Goal: Task Accomplishment & Management: Use online tool/utility

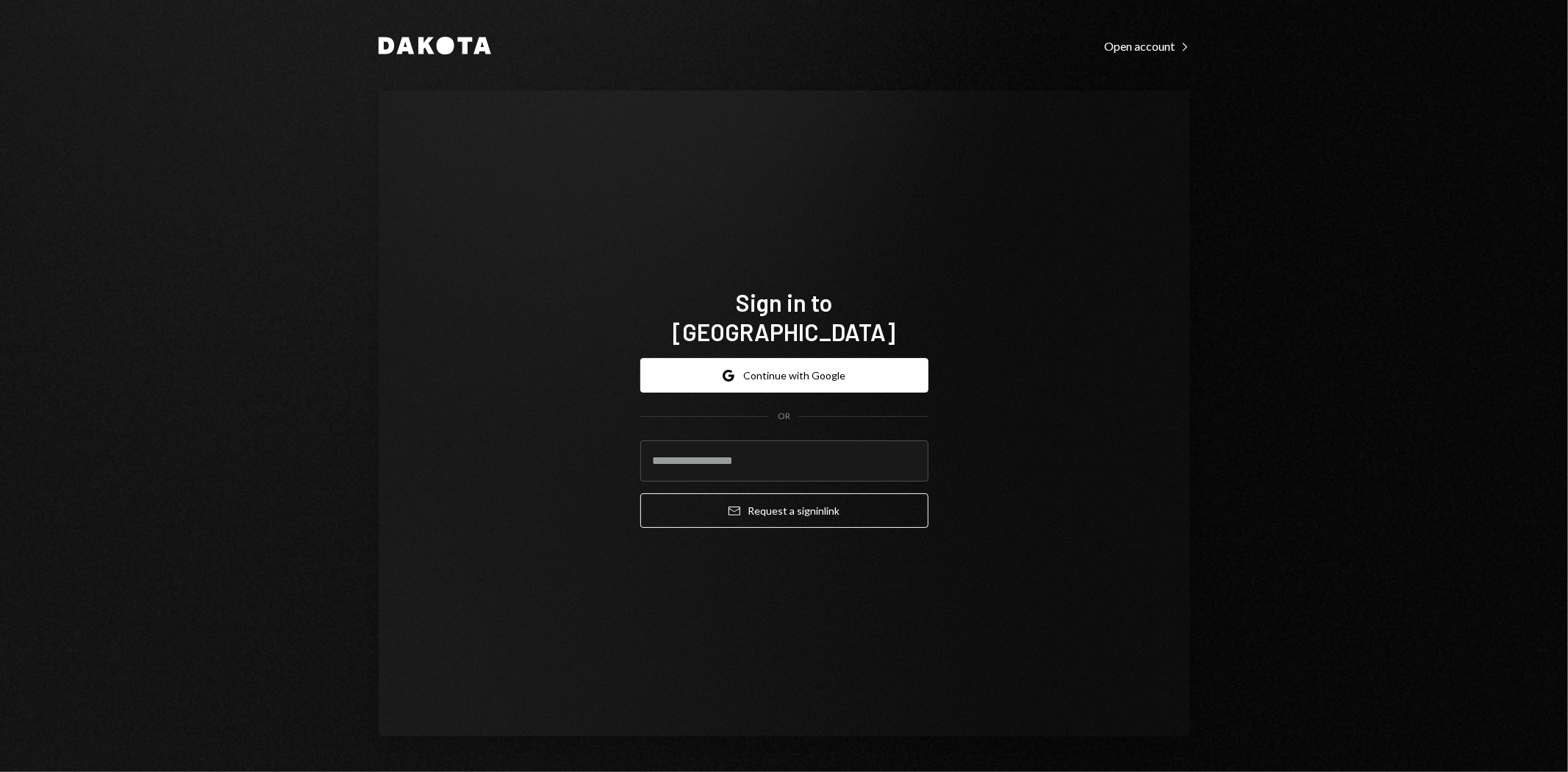
type input "**********"
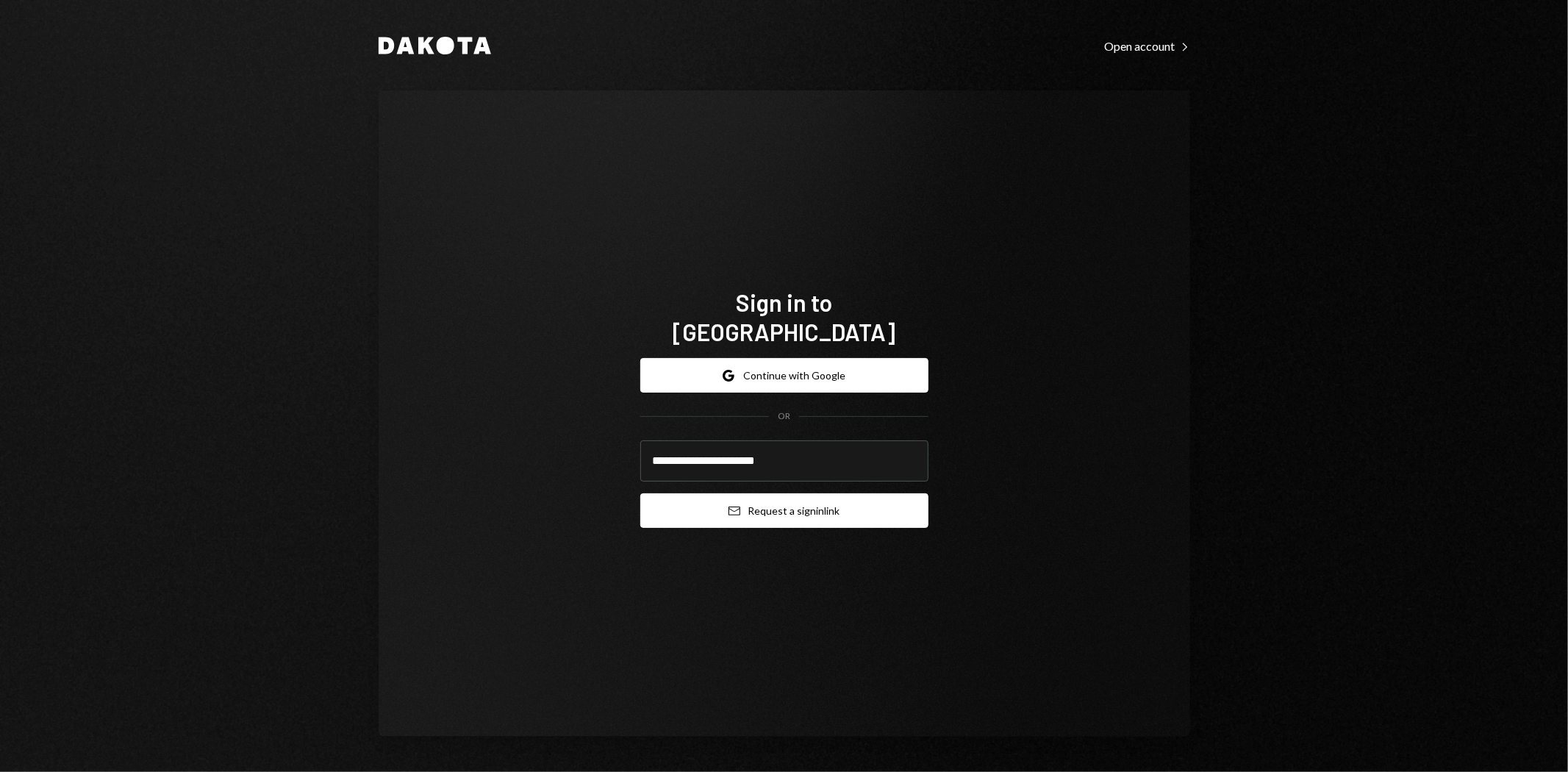
click at [798, 510] on button "Email Request a sign in link" at bounding box center [784, 510] width 288 height 35
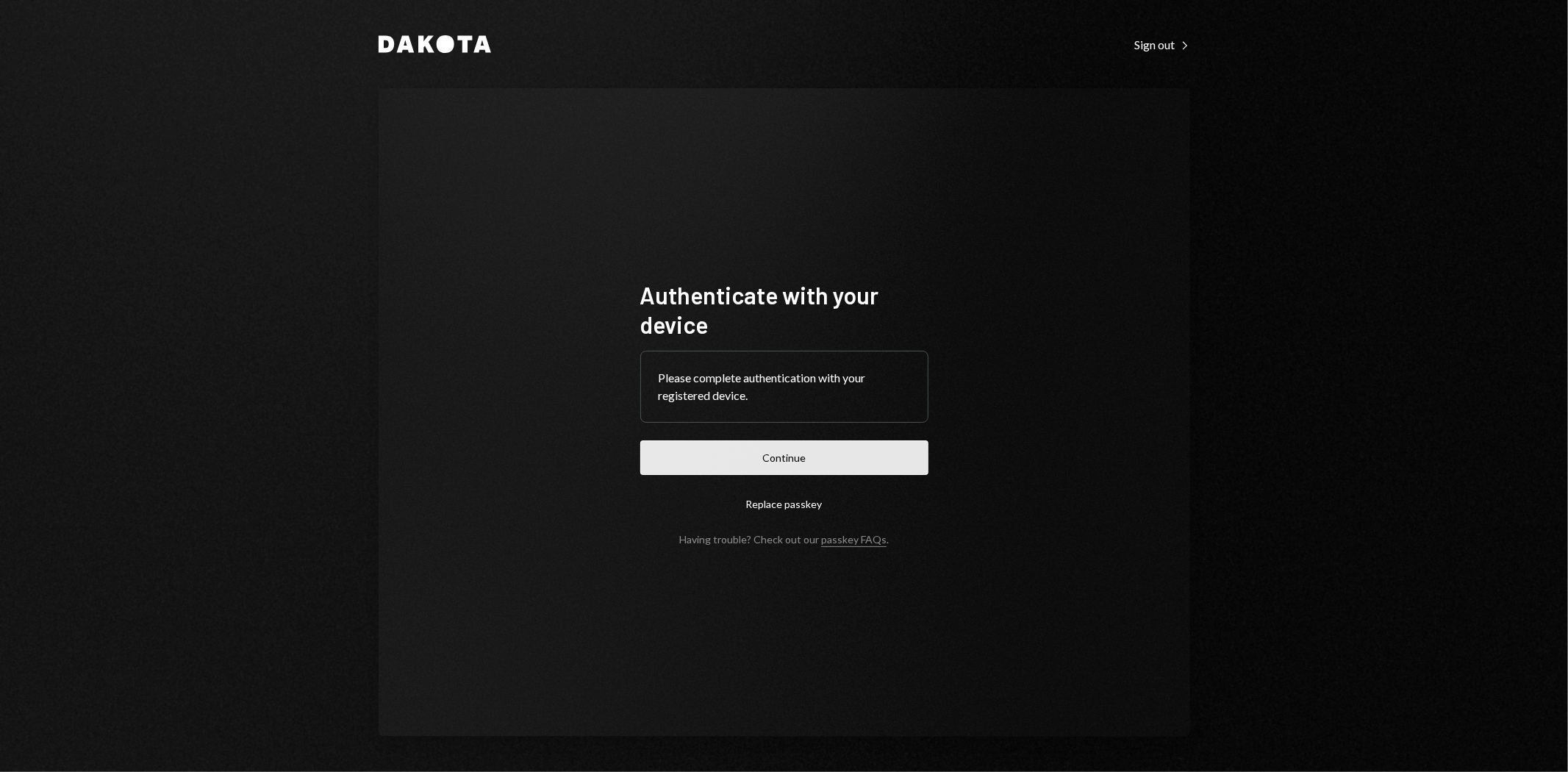
click at [861, 463] on button "Continue" at bounding box center [784, 458] width 288 height 35
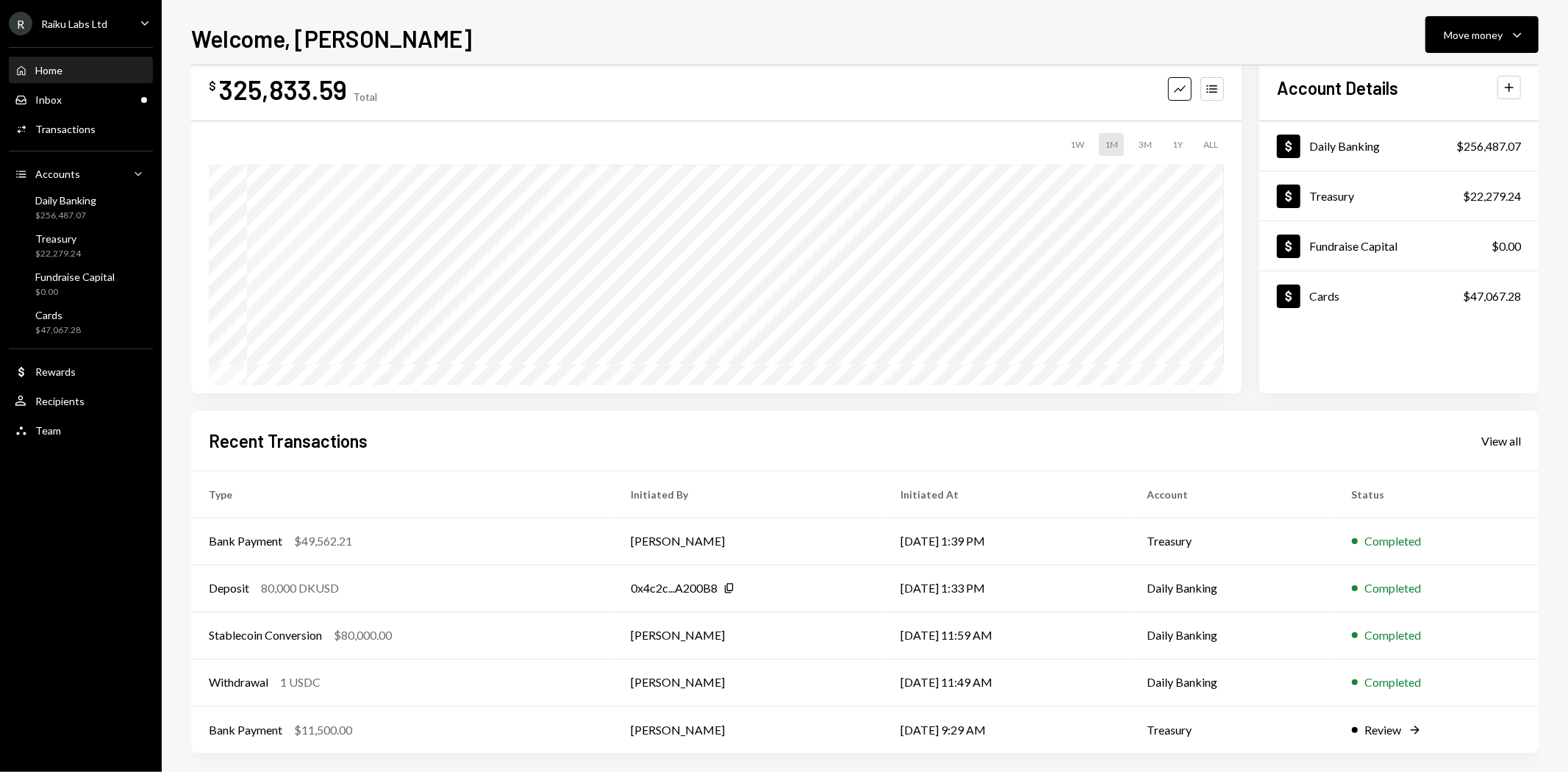
scroll to position [44, 0]
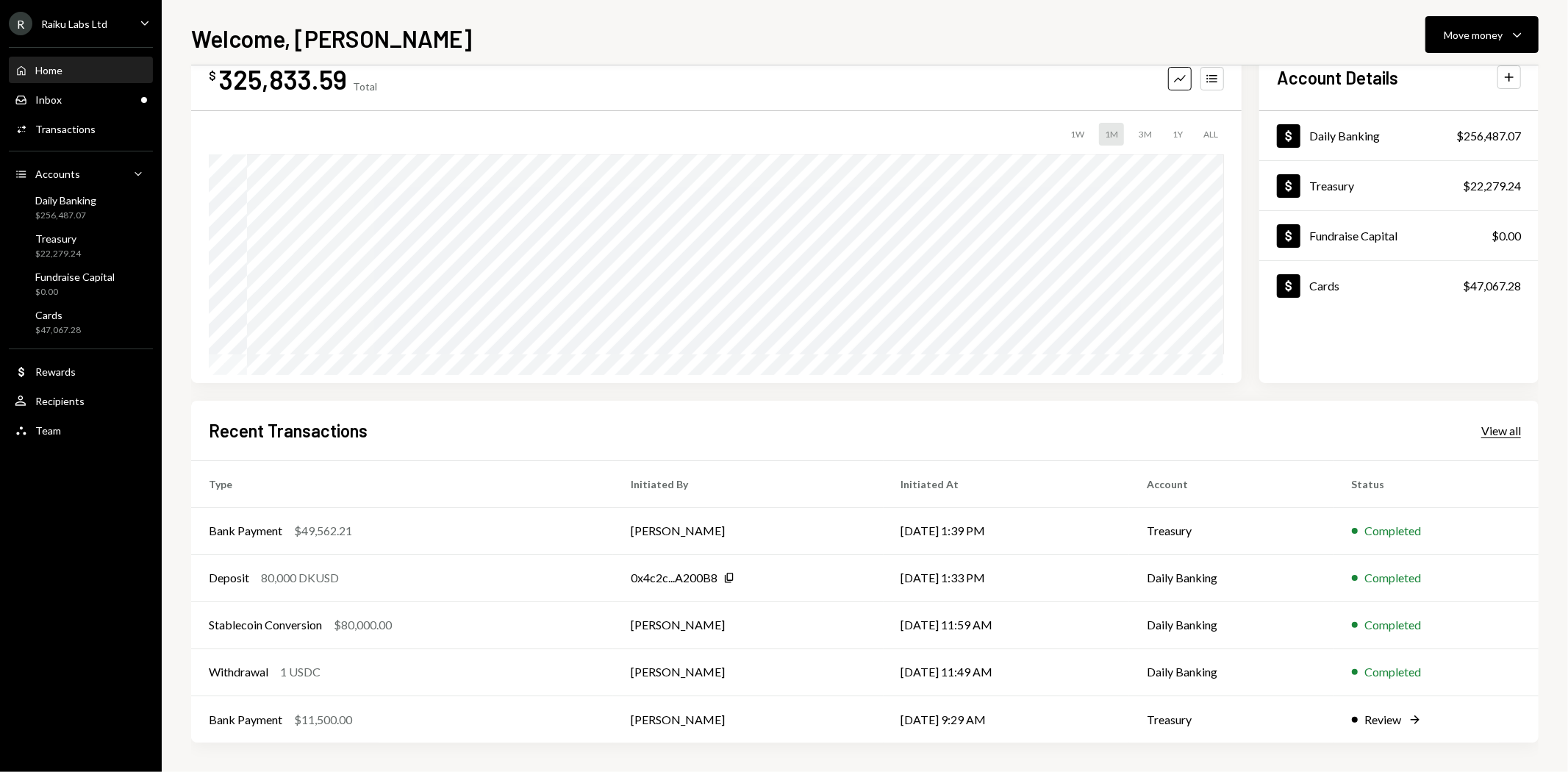
click at [1500, 429] on div "View all" at bounding box center [1501, 430] width 40 height 15
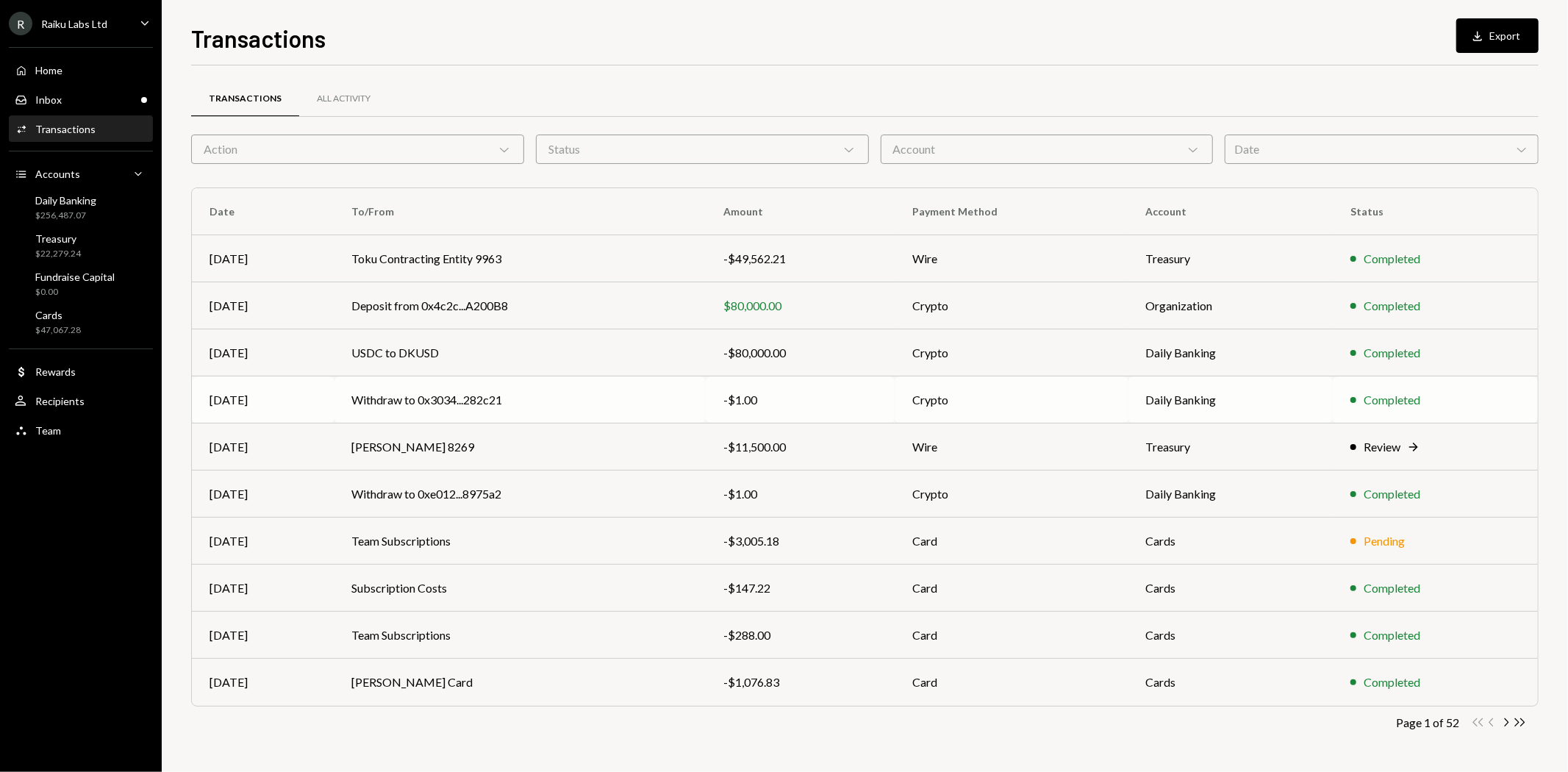
click at [1378, 400] on div "Completed" at bounding box center [1392, 400] width 57 height 17
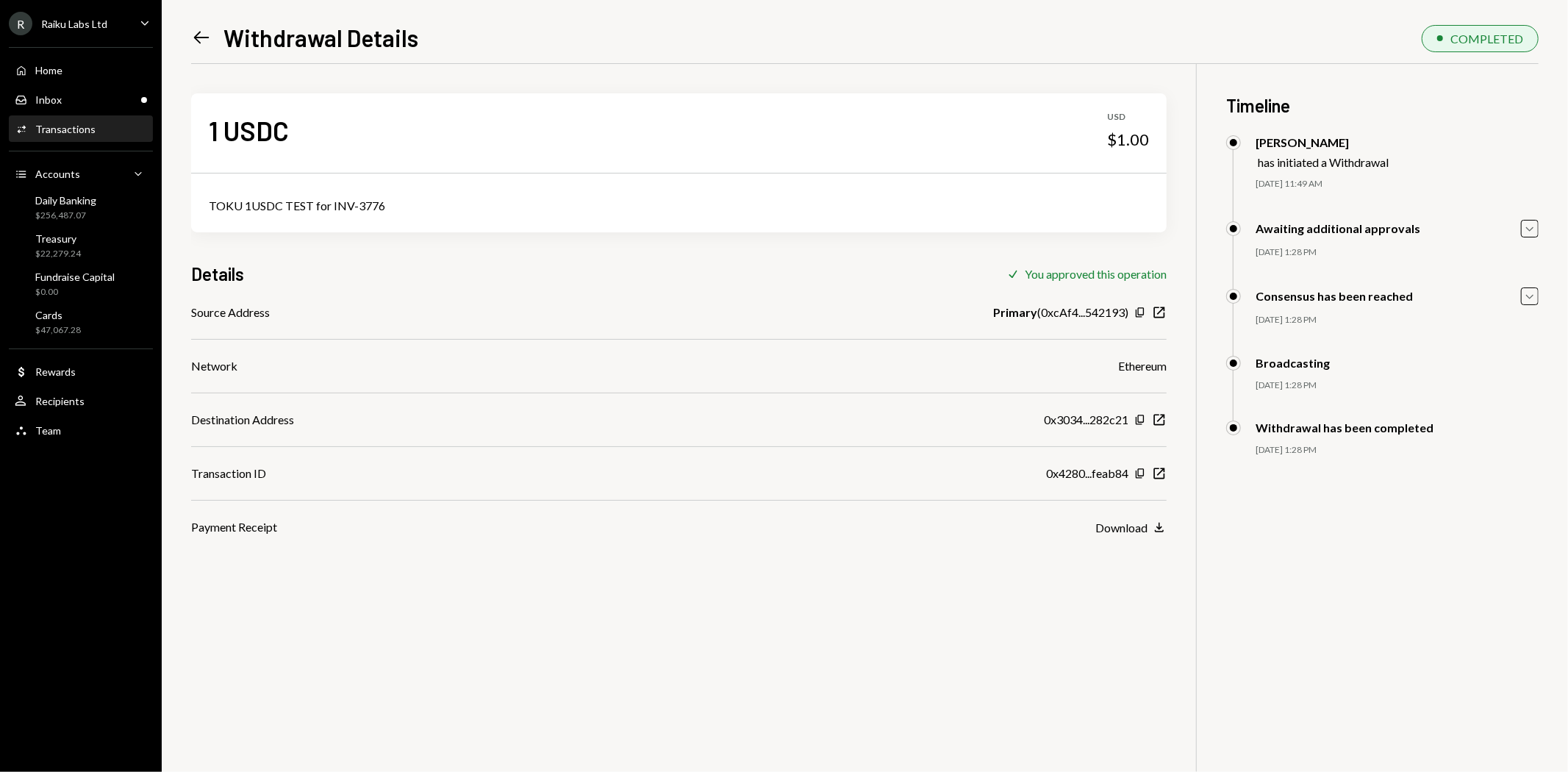
click at [766, 299] on div "1 USDC USD $1.00 TOKU 1USDC TEST for INV-3776 Details Check You approved this o…" at bounding box center [678, 299] width 975 height 472
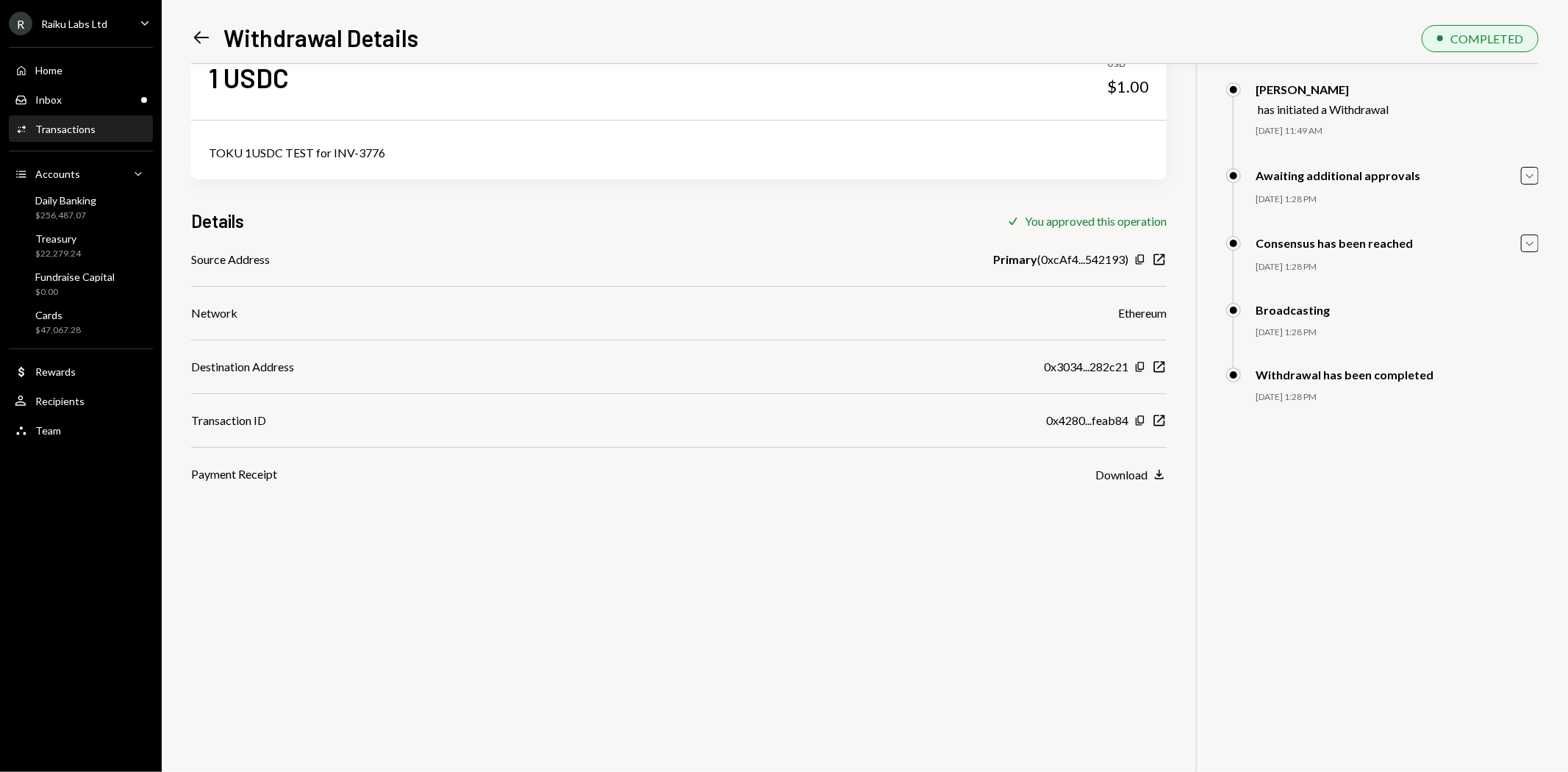
scroll to position [64, 0]
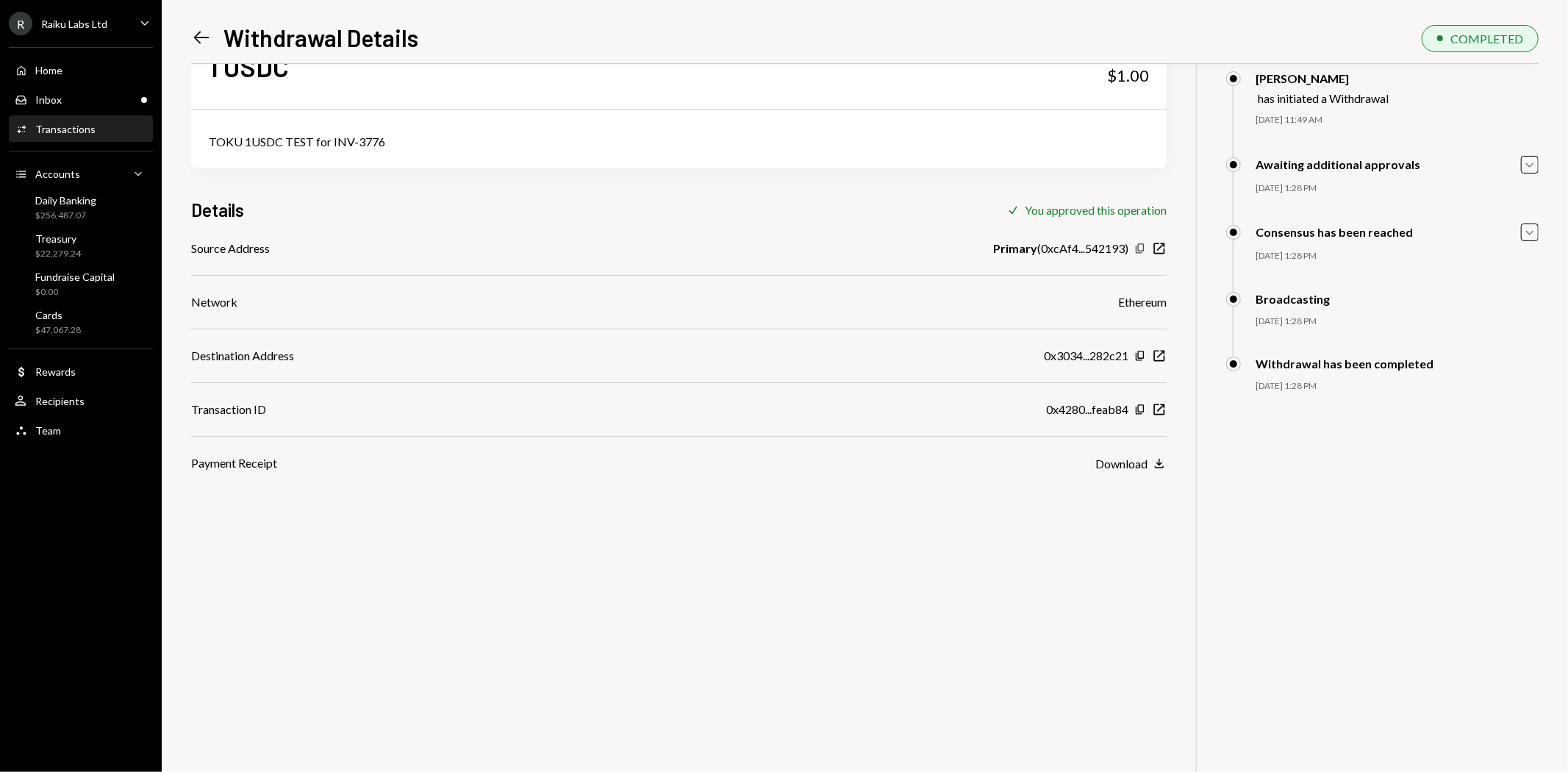
click at [1142, 251] on icon "Copy" at bounding box center [1140, 248] width 12 height 12
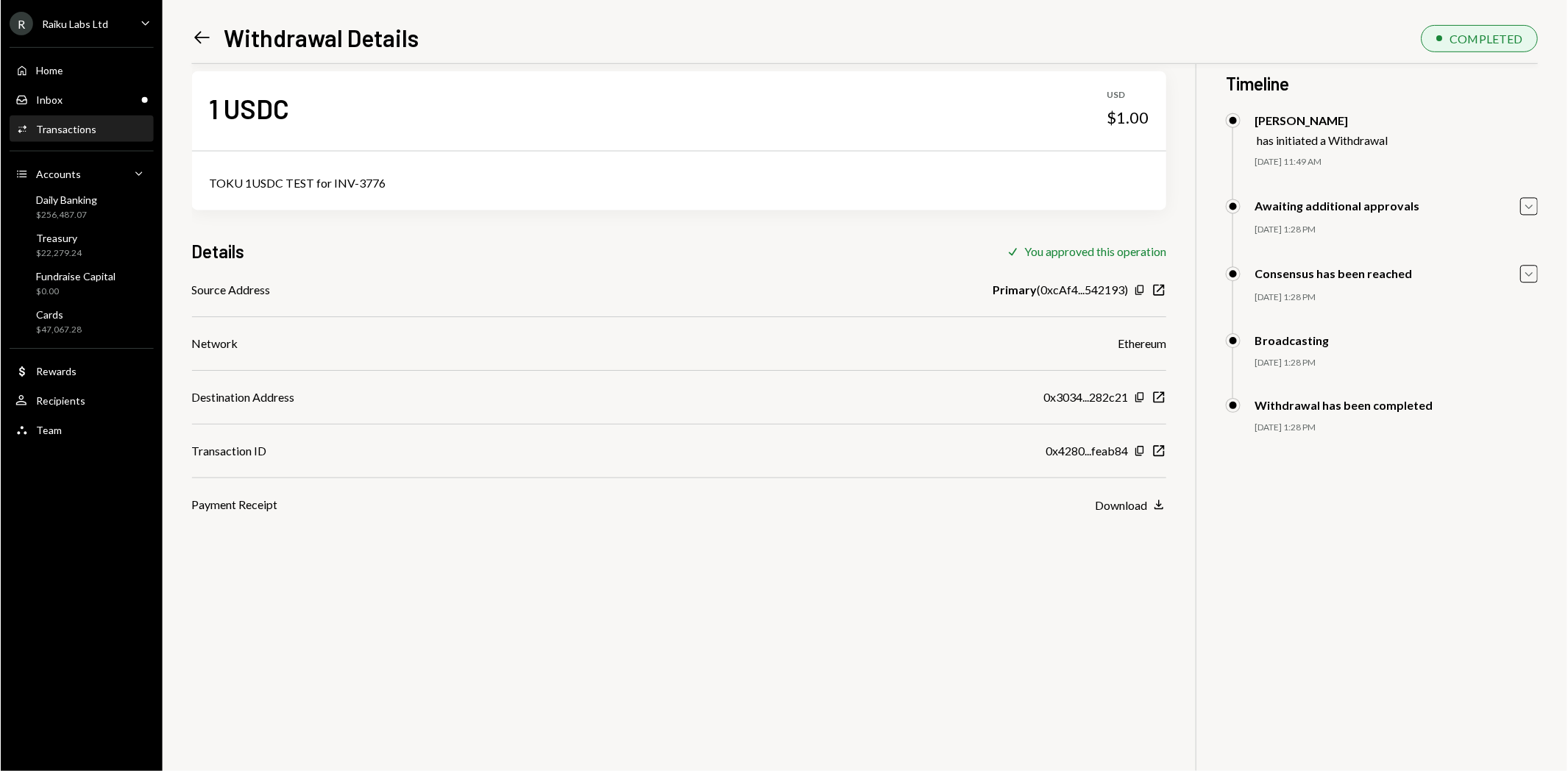
scroll to position [0, 0]
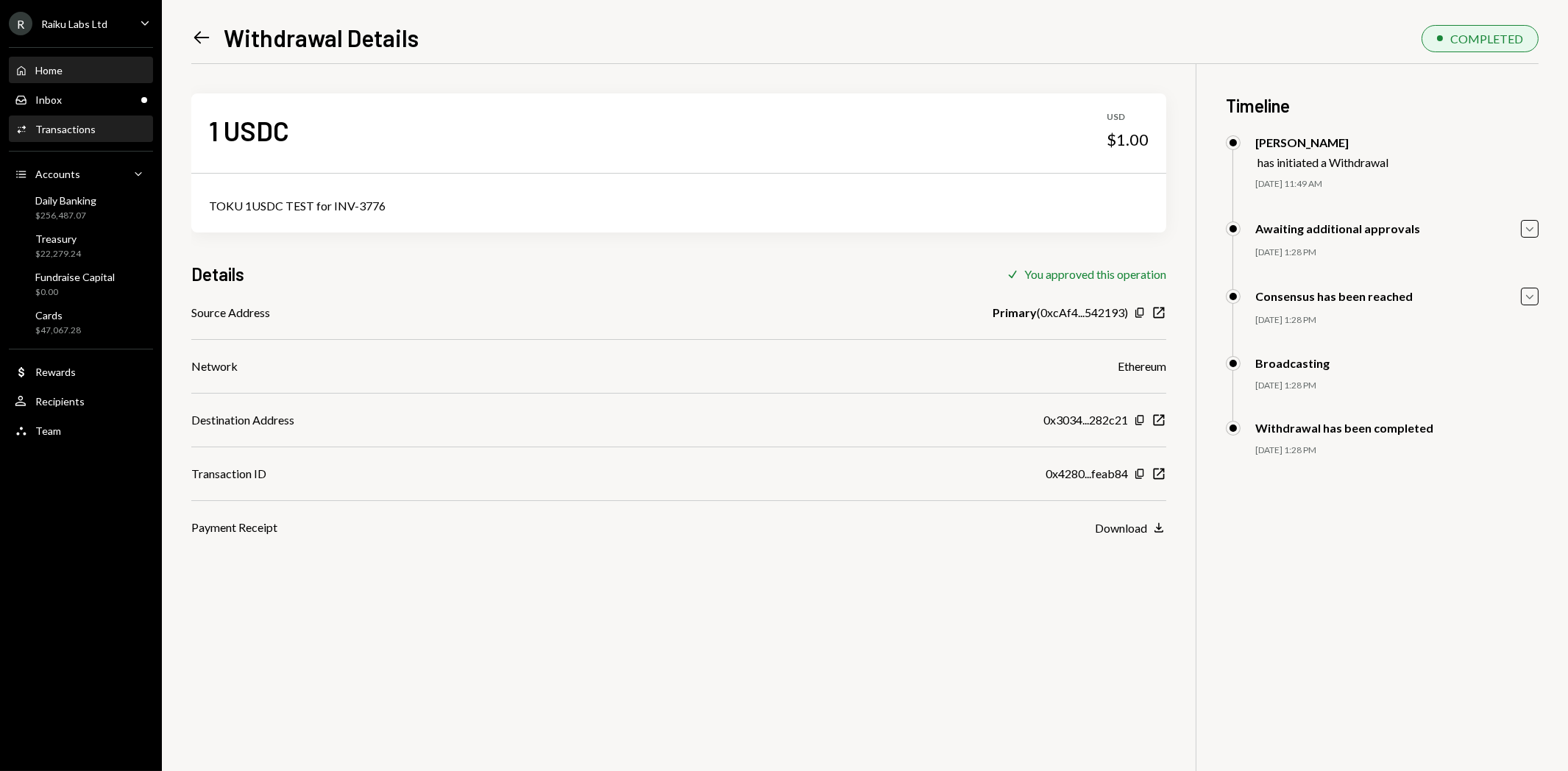
click at [68, 64] on div "Home Home" at bounding box center [81, 70] width 133 height 13
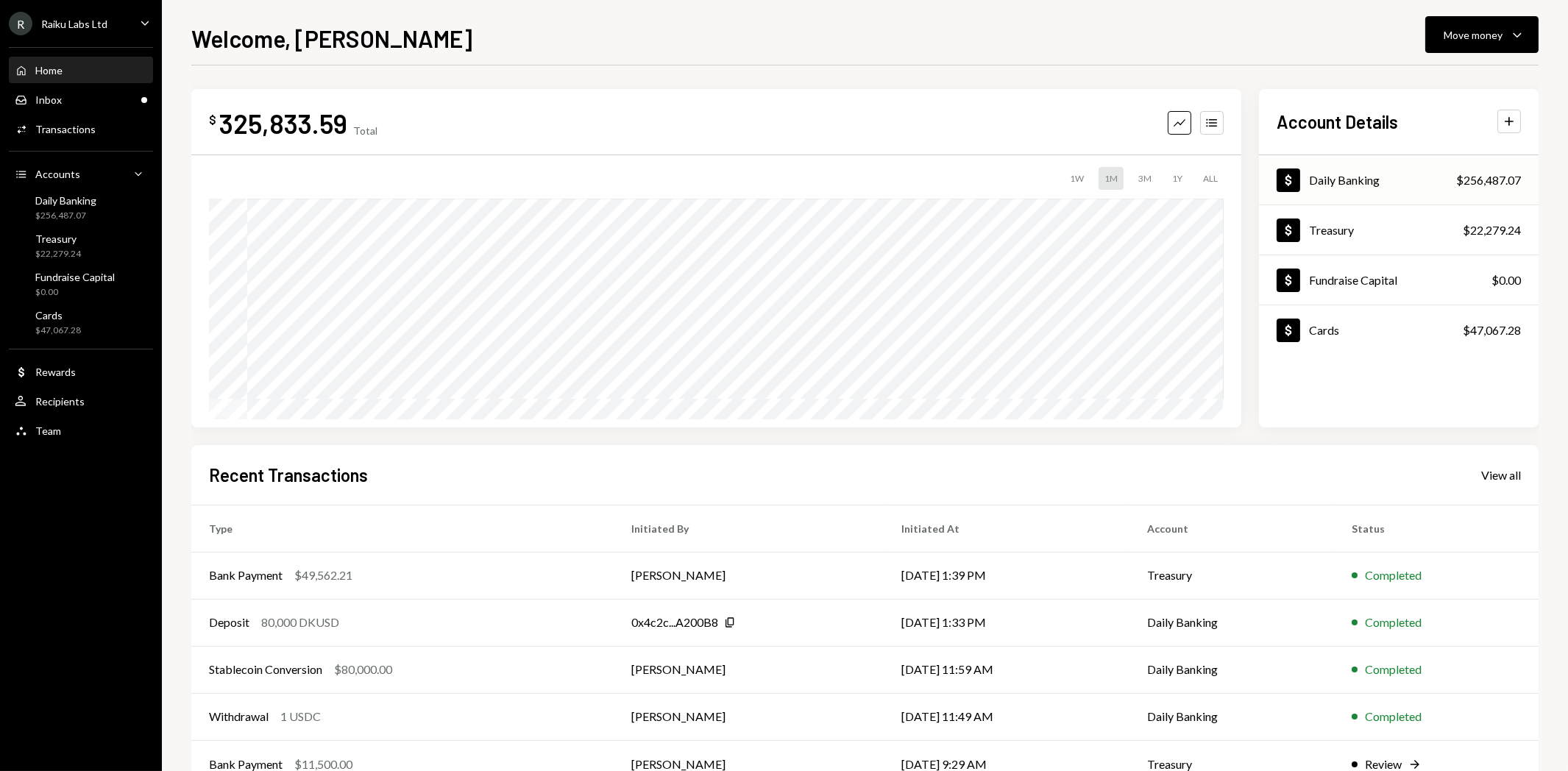
click at [1356, 179] on div "Daily Banking" at bounding box center [1345, 180] width 71 height 14
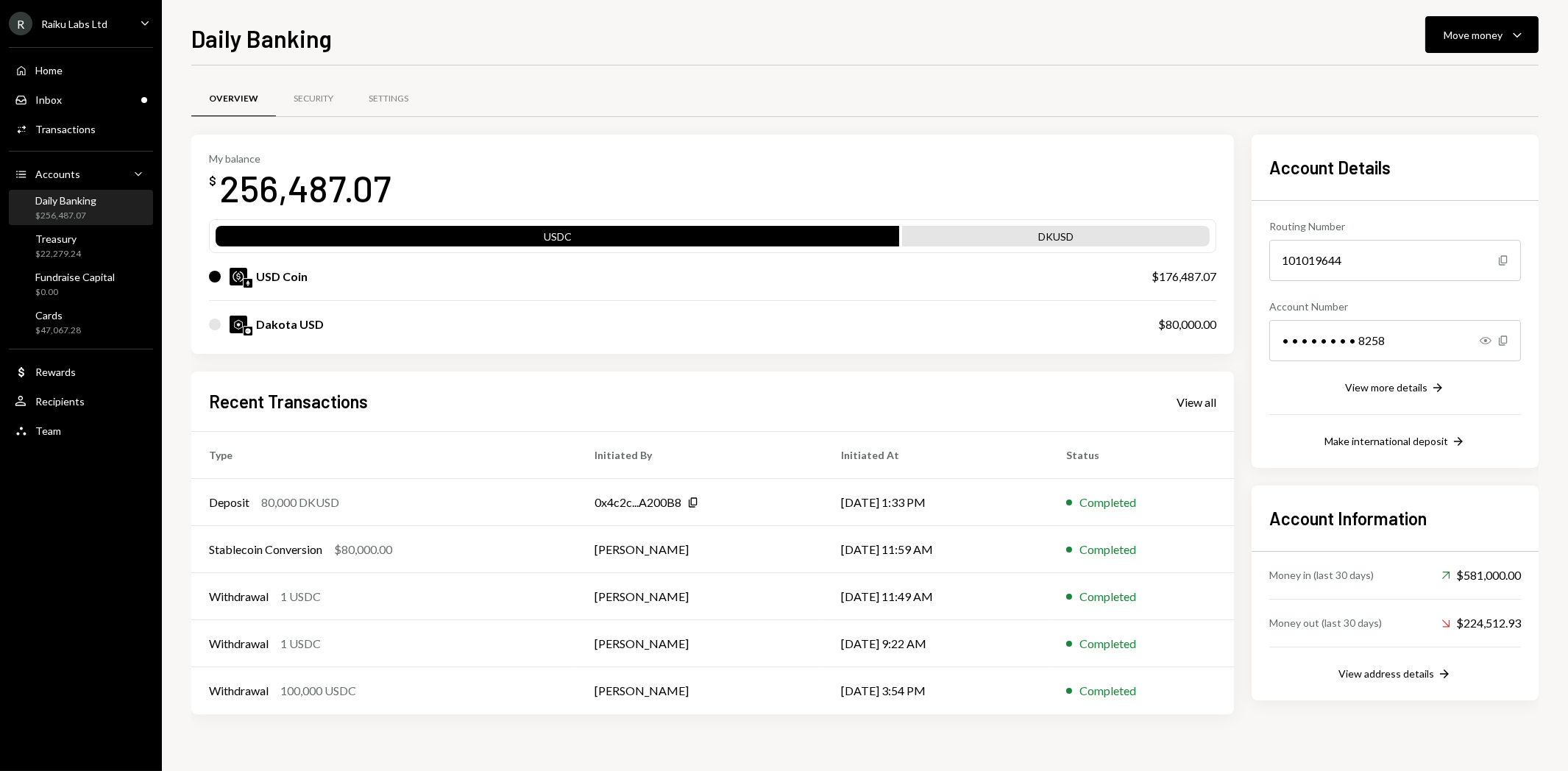
click at [1038, 232] on div "DKUSD" at bounding box center [1056, 239] width 307 height 20
click at [1038, 237] on div "DKUSD" at bounding box center [1056, 239] width 307 height 20
click at [218, 321] on div at bounding box center [215, 324] width 12 height 12
click at [218, 329] on div "Dakota USD" at bounding box center [669, 325] width 920 height 17
click at [225, 494] on div "Deposit" at bounding box center [229, 502] width 40 height 17
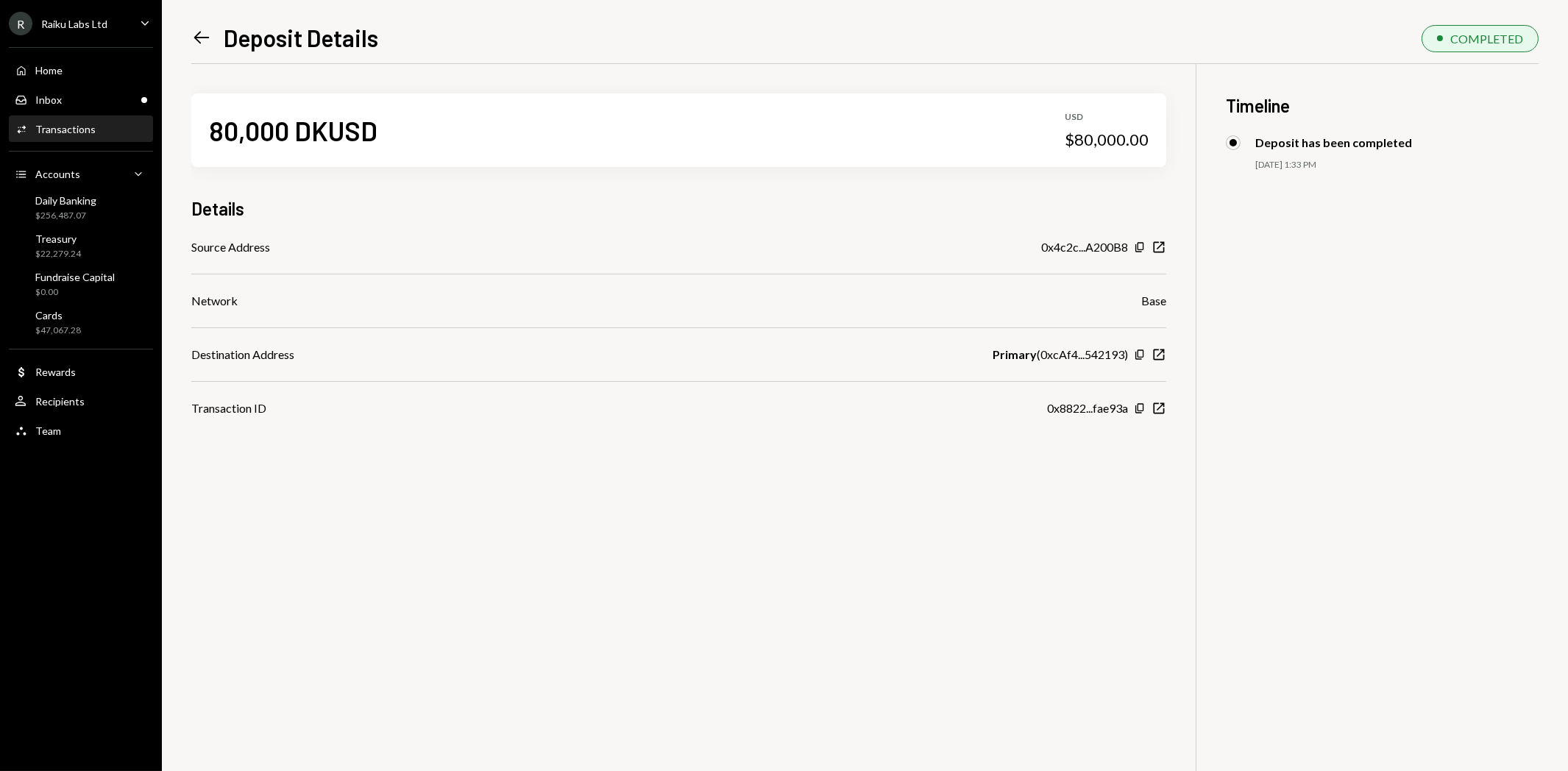
click at [201, 29] on icon "Left Arrow" at bounding box center [201, 38] width 20 height 20
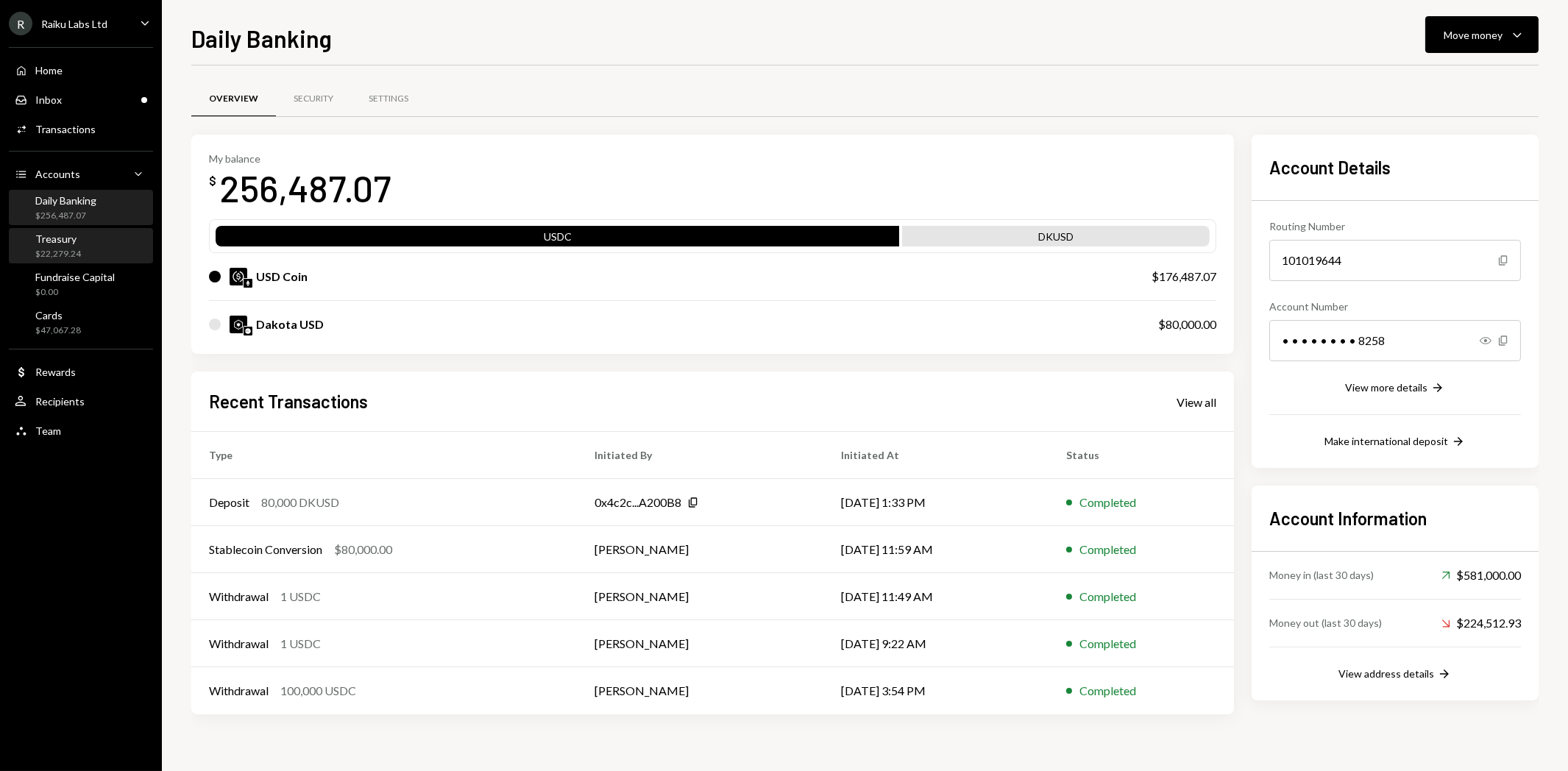
click at [106, 248] on div "Treasury $22,279.24" at bounding box center [81, 247] width 133 height 28
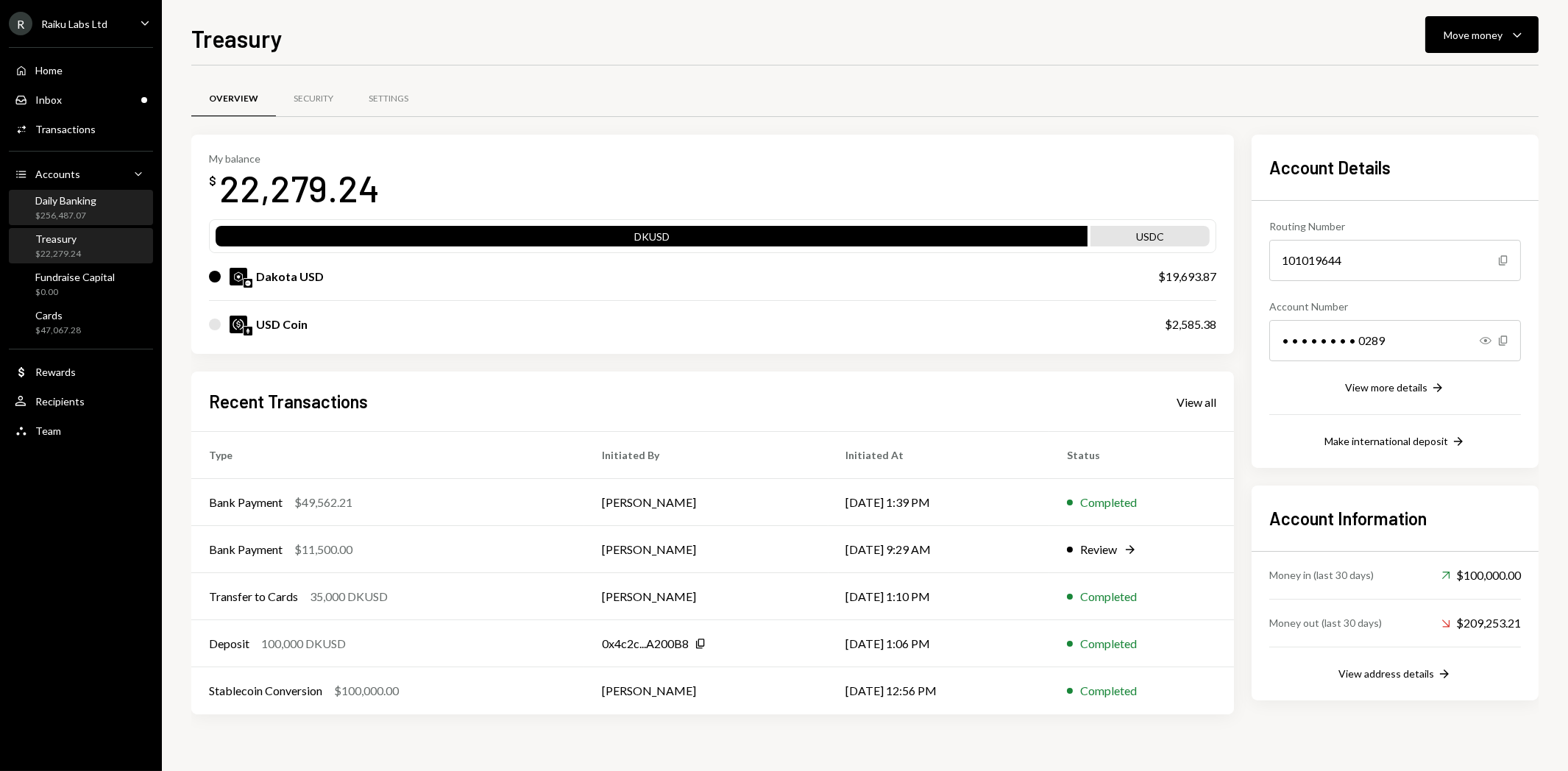
click at [77, 211] on div "$256,487.07" at bounding box center [66, 216] width 61 height 13
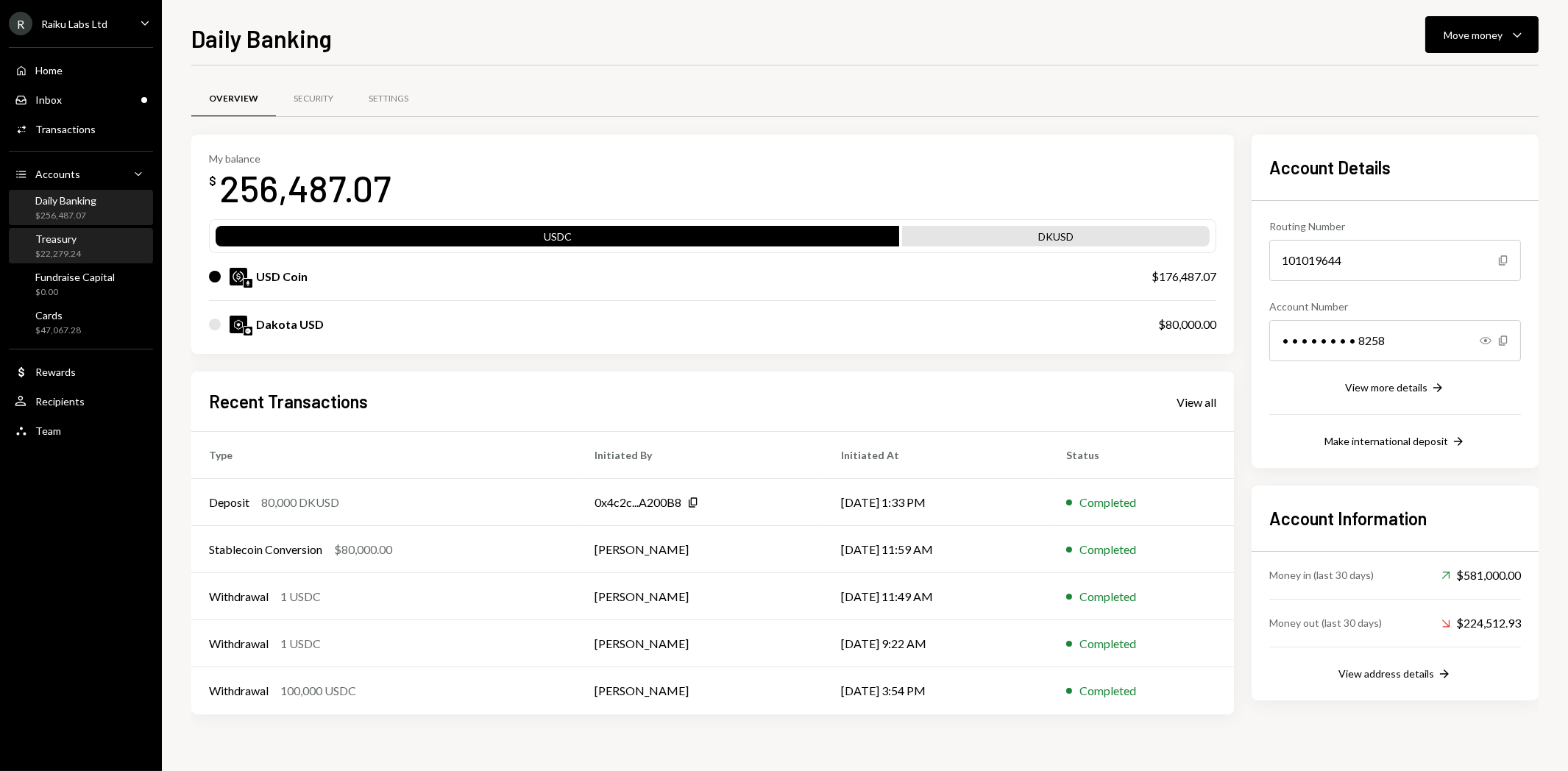
click at [56, 258] on div "$22,279.24" at bounding box center [58, 255] width 46 height 13
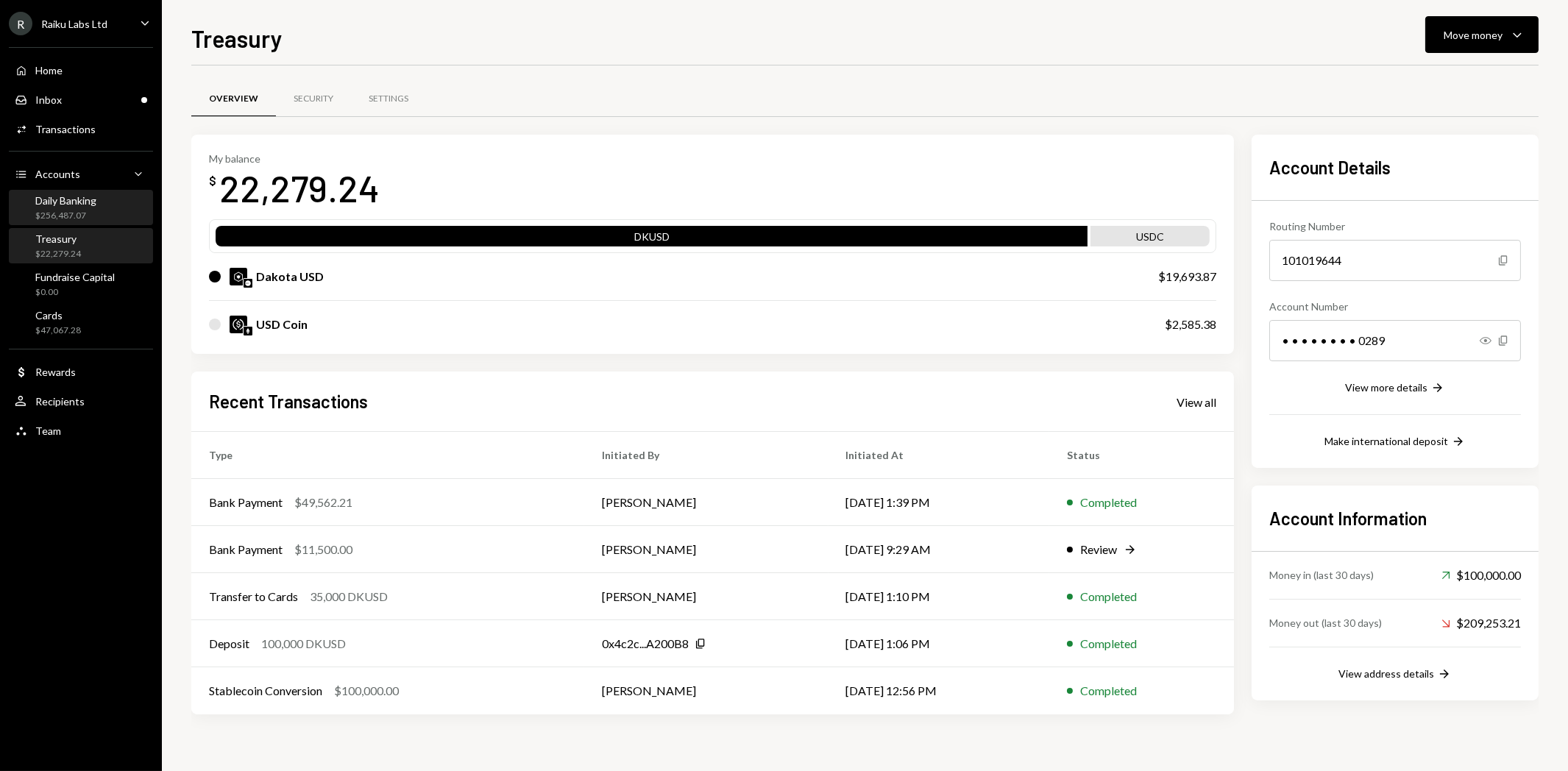
click at [79, 215] on div "$256,487.07" at bounding box center [66, 216] width 61 height 13
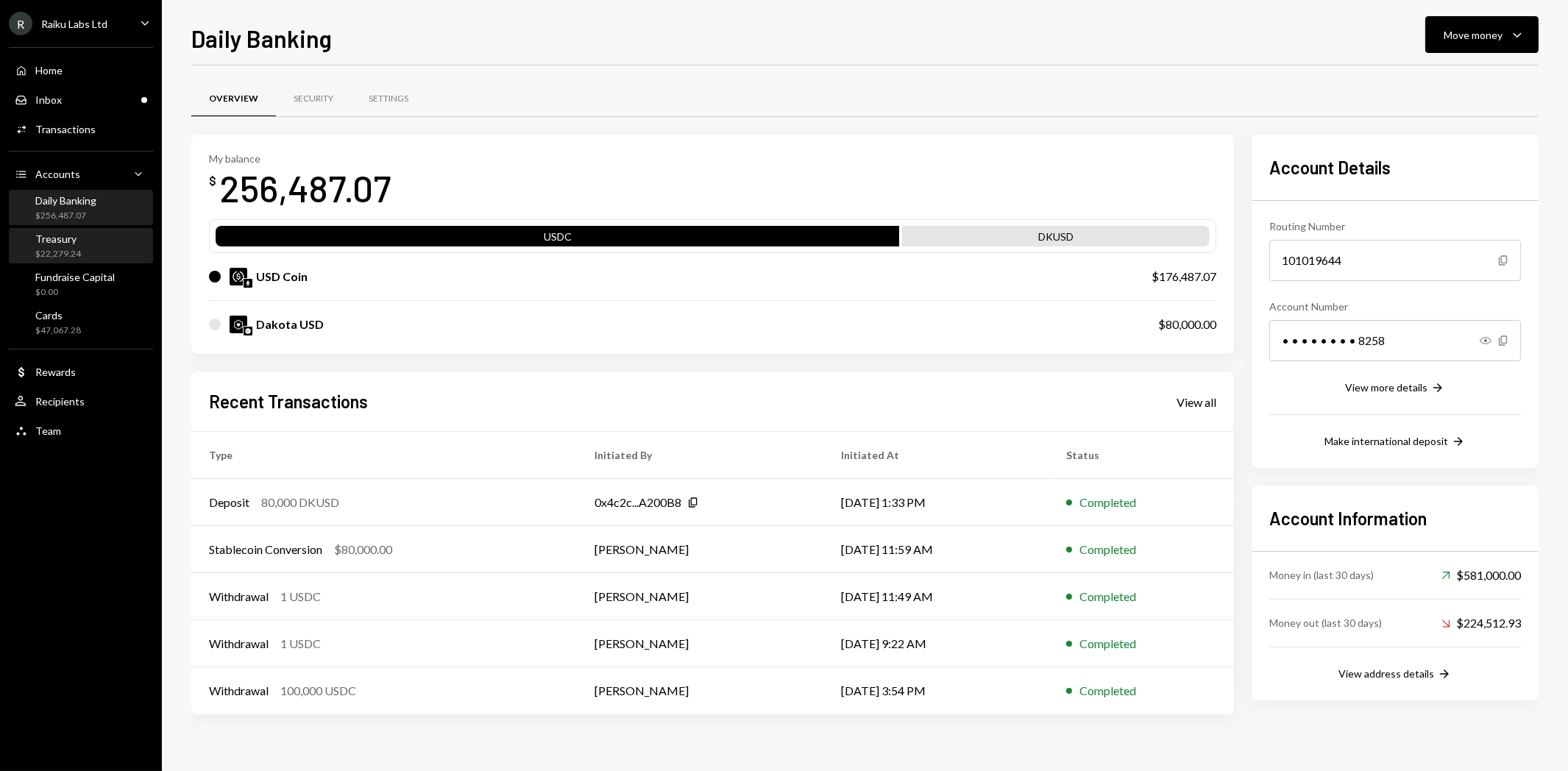
click at [79, 240] on div "Treasury $22,279.24" at bounding box center [81, 247] width 133 height 28
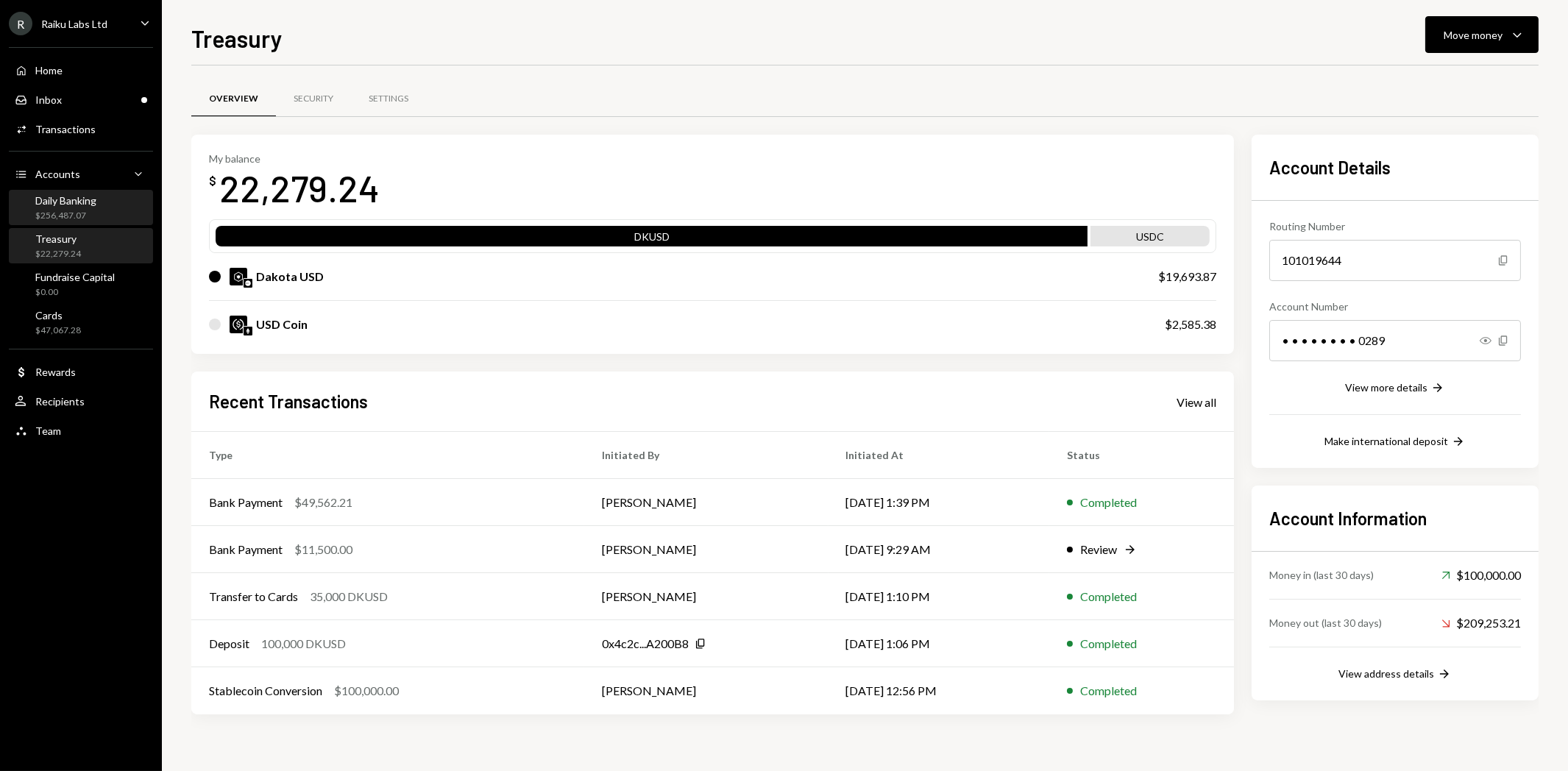
click at [76, 214] on div "$256,487.07" at bounding box center [66, 216] width 61 height 13
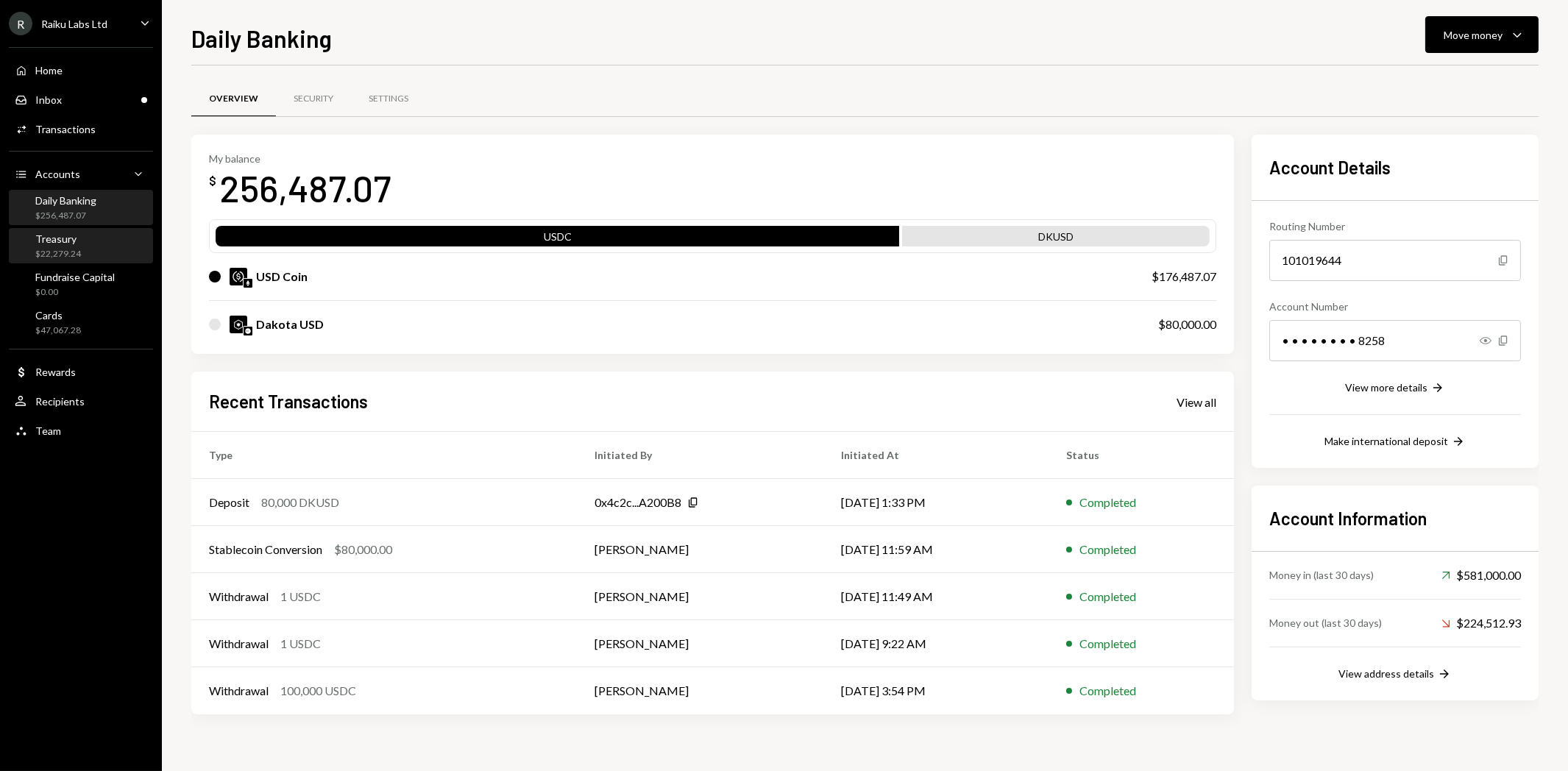
click at [90, 255] on div "Treasury $22,279.24" at bounding box center [81, 247] width 133 height 28
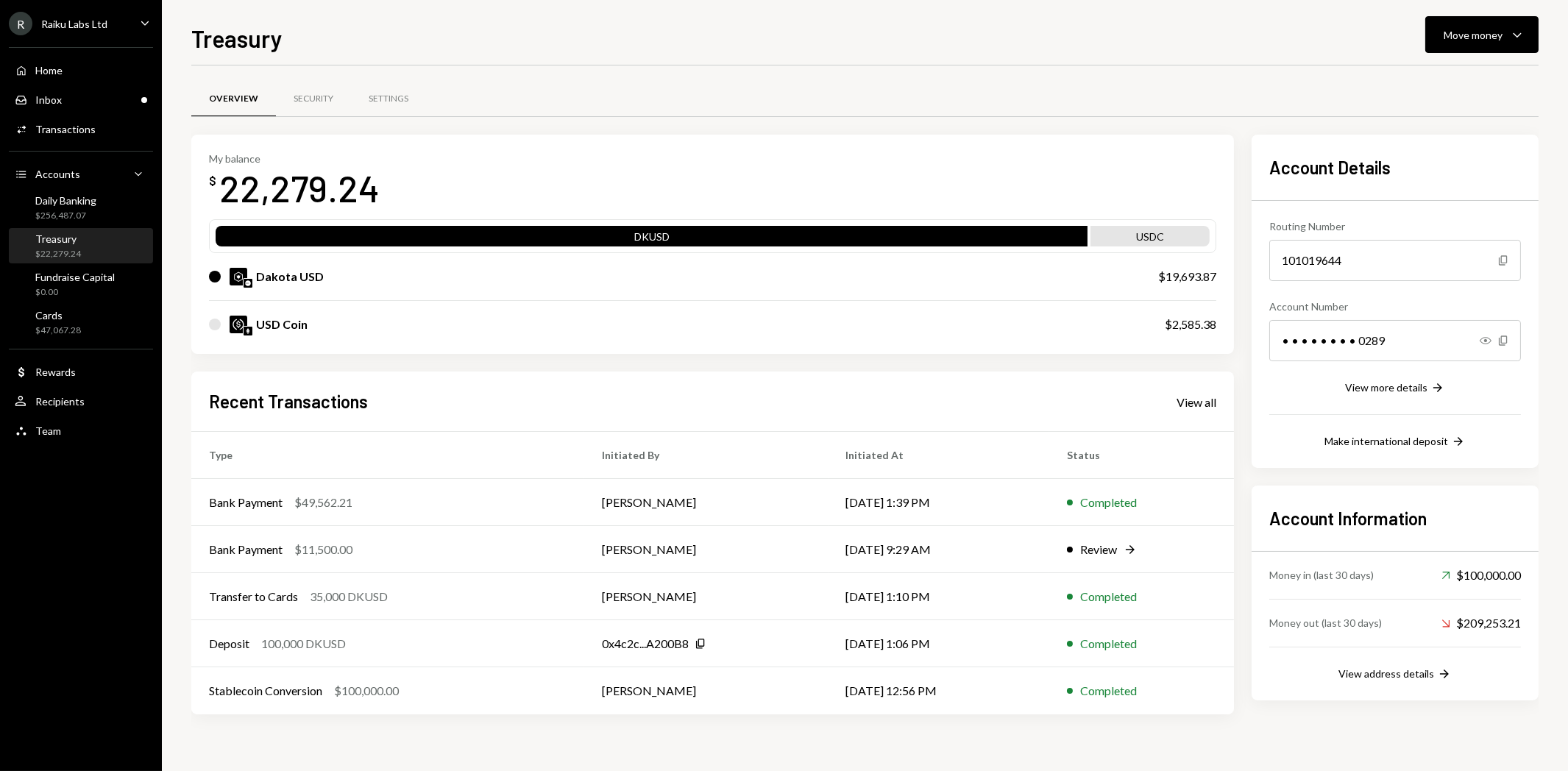
click at [72, 251] on div "$22,279.24" at bounding box center [58, 255] width 46 height 13
click at [1455, 42] on div "Move money Caret Down" at bounding box center [1482, 35] width 76 height 17
click at [1438, 75] on div "Send" at bounding box center [1471, 79] width 108 height 16
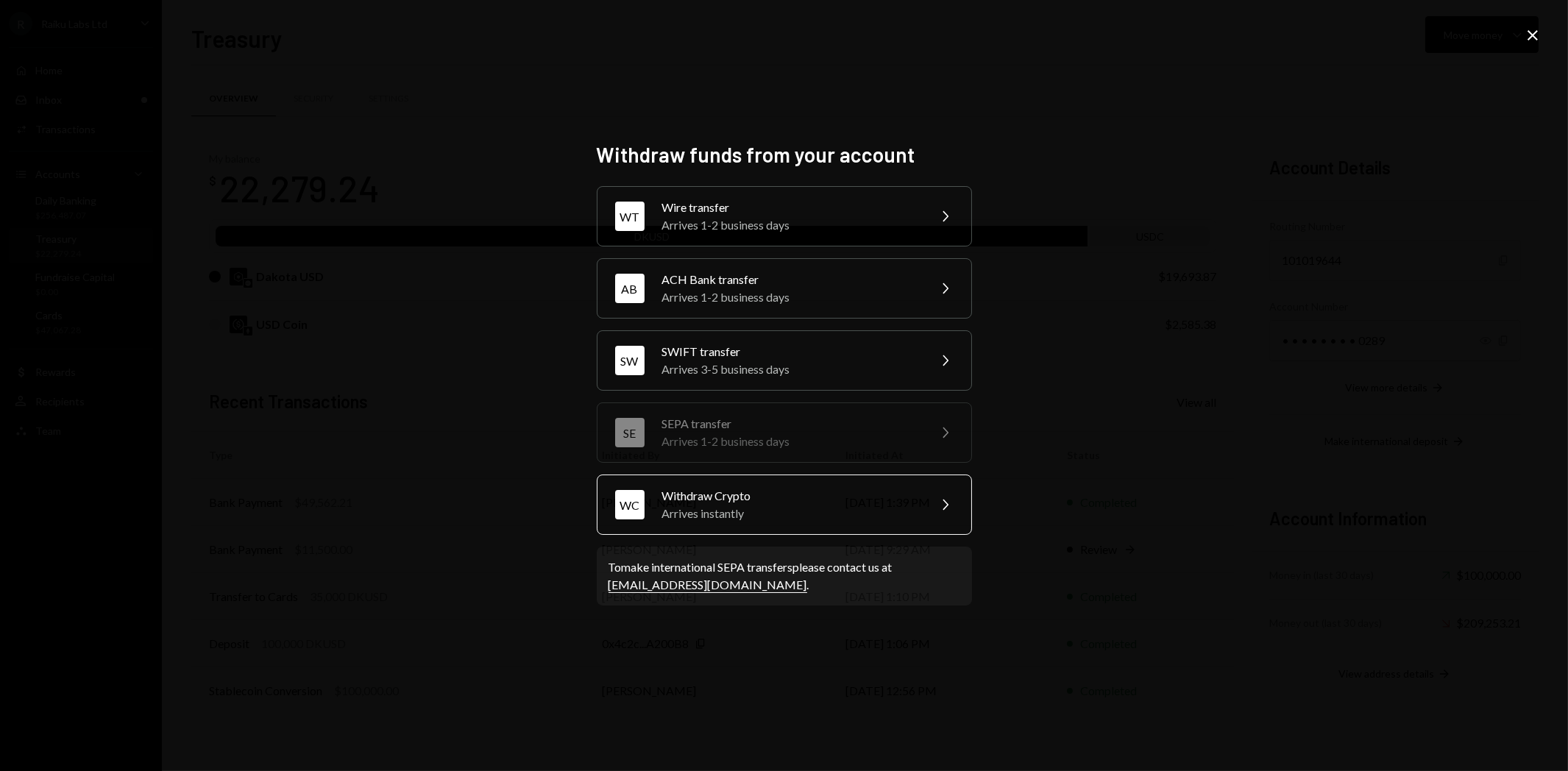
click at [709, 508] on div "Arrives instantly" at bounding box center [791, 513] width 256 height 17
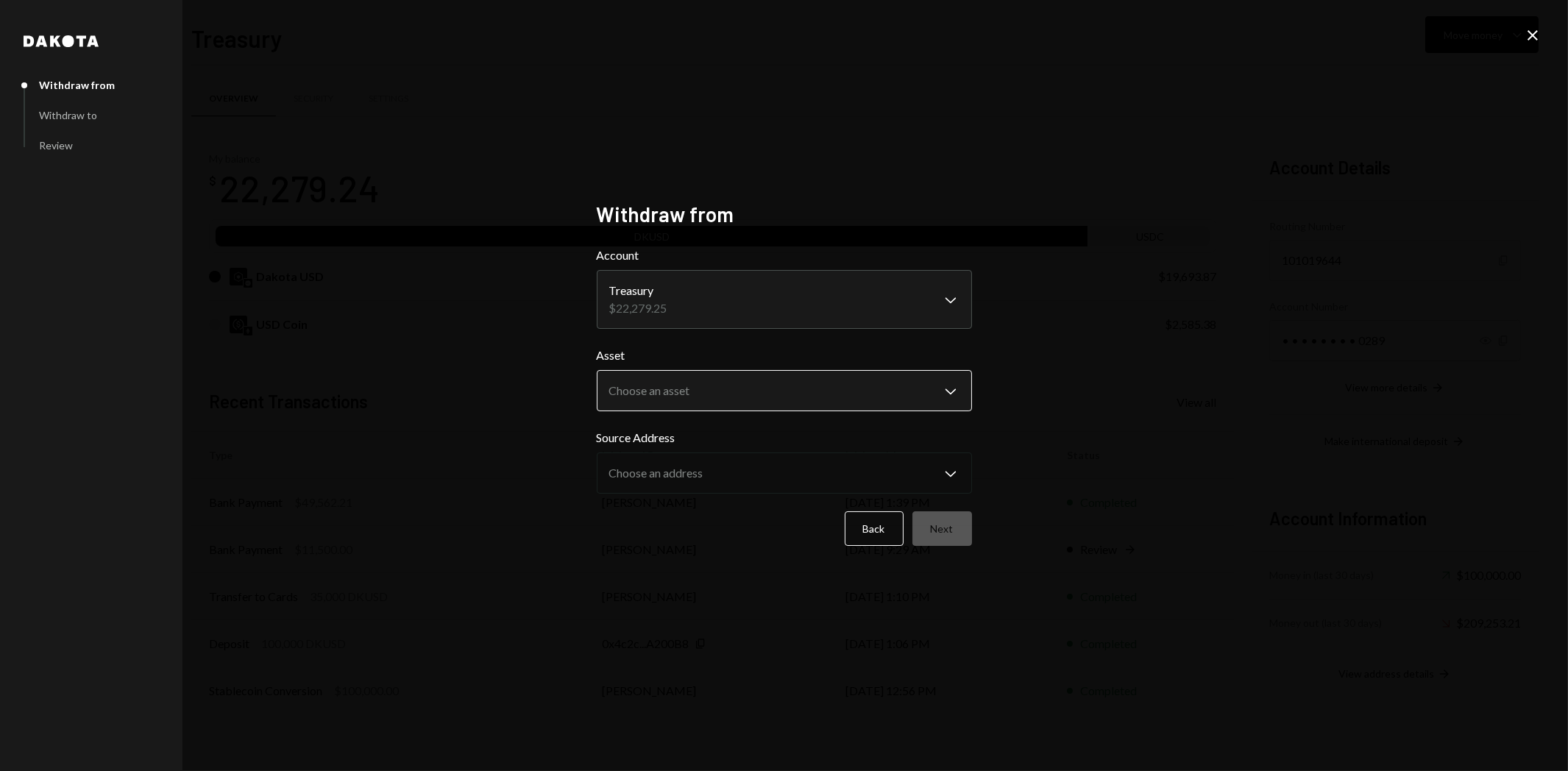
click at [630, 393] on body "R Raiku Labs Ltd Caret Down Home Home Inbox Inbox Activities Transactions Accou…" at bounding box center [784, 385] width 1568 height 771
click at [628, 295] on body "R Raiku Labs Ltd Caret Down Home Home Inbox Inbox Activities Transactions Accou…" at bounding box center [784, 385] width 1568 height 771
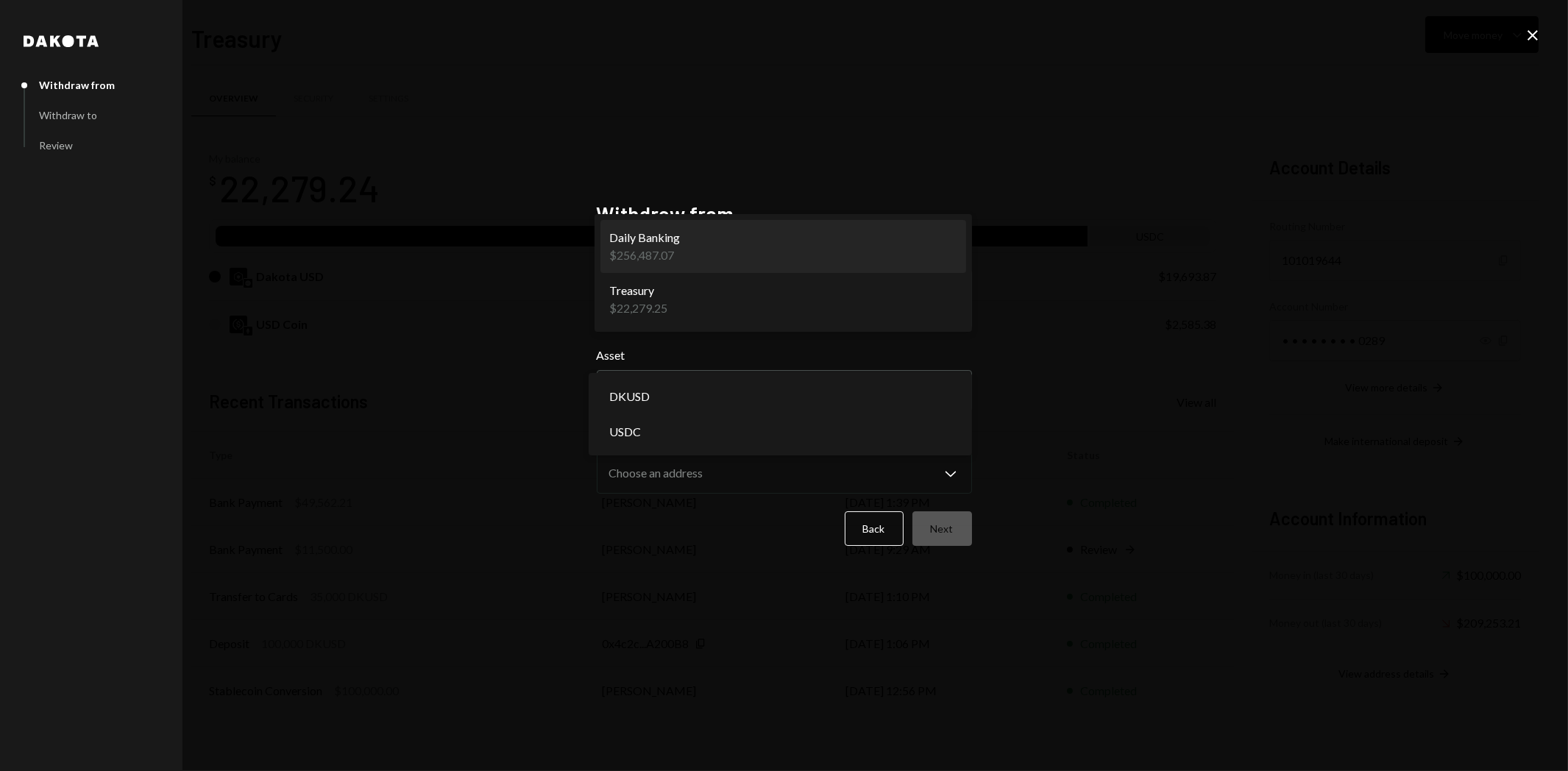
select select "**********"
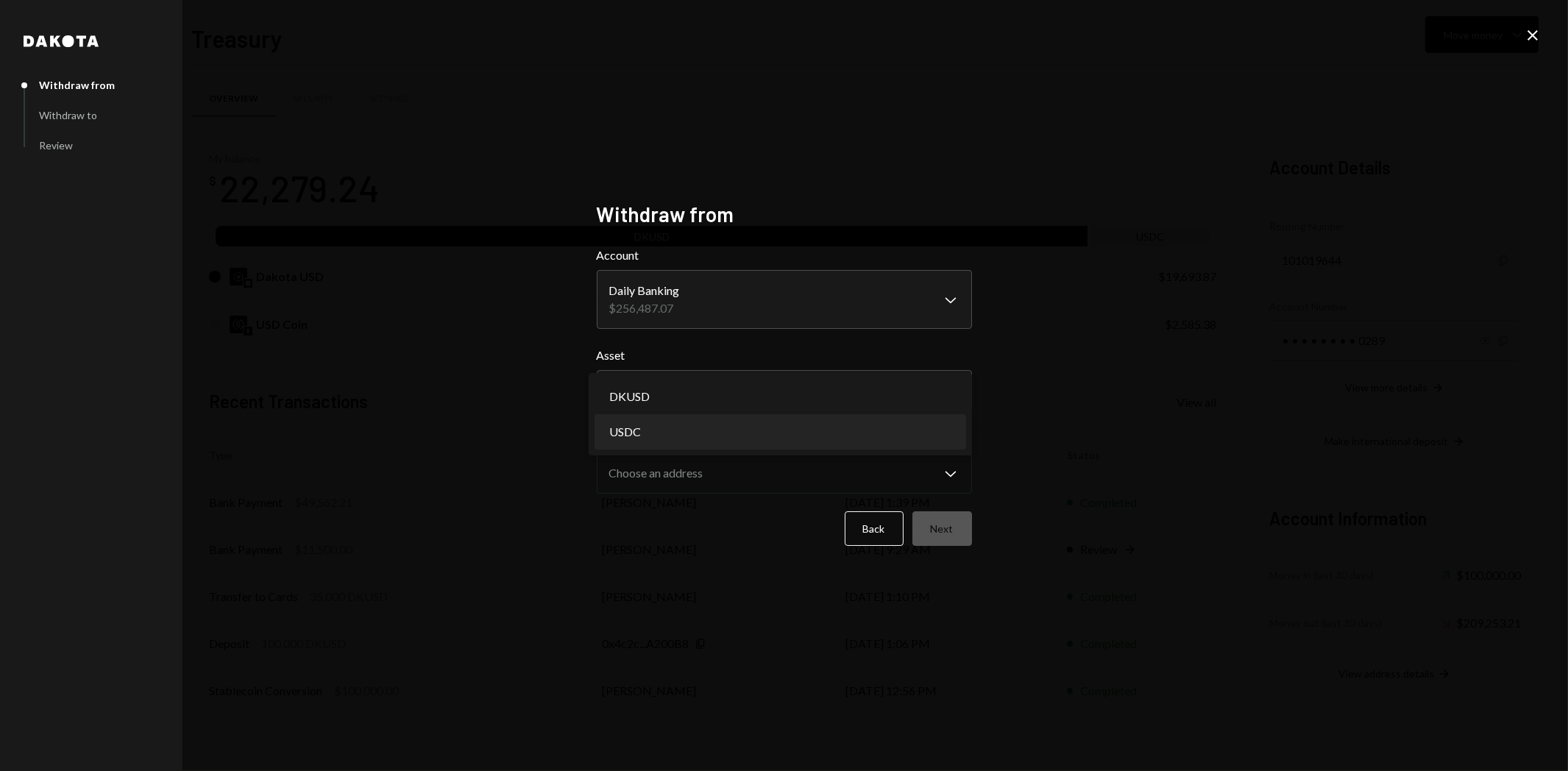
select select "****"
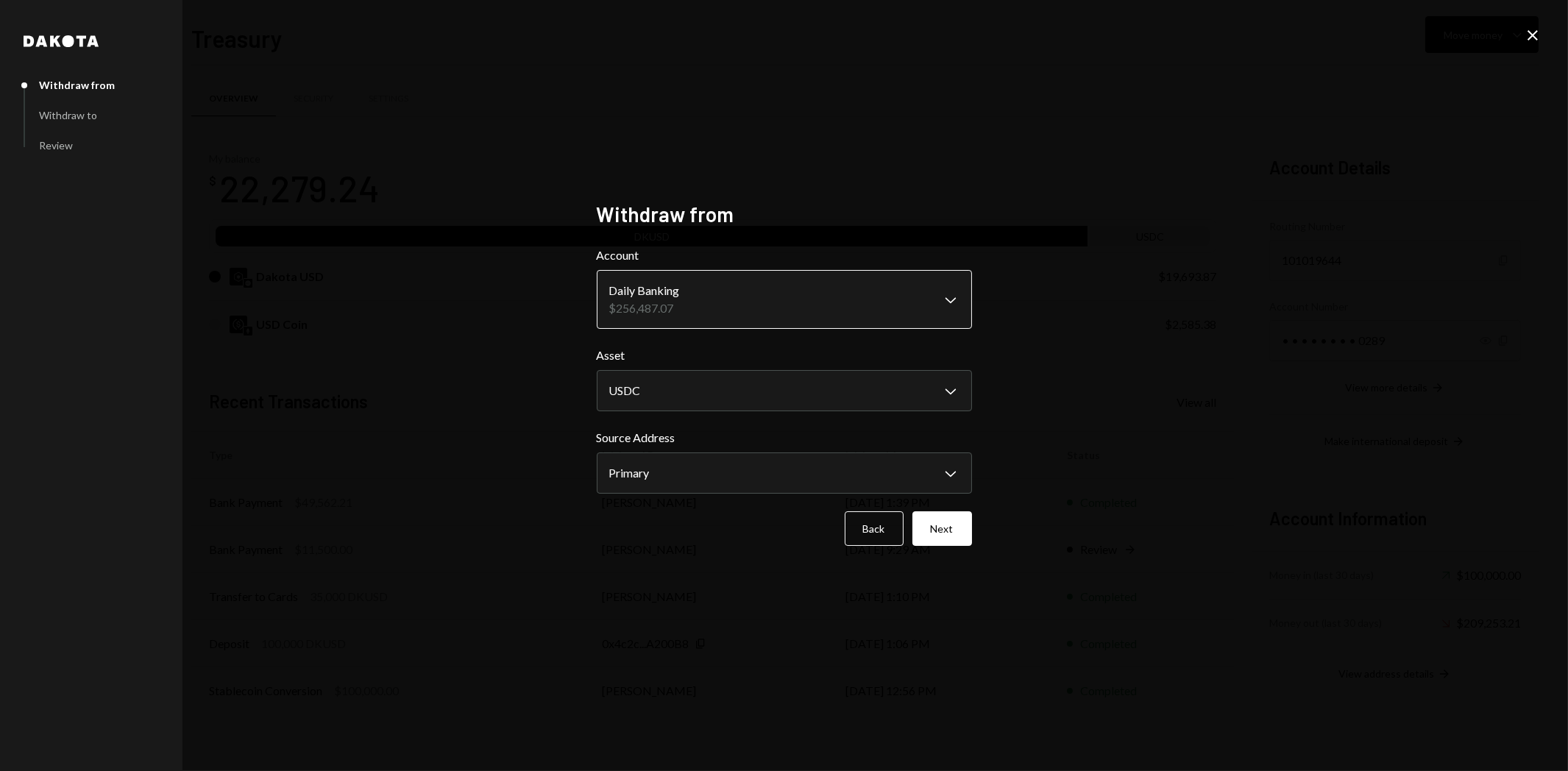
click at [668, 312] on body "R Raiku Labs Ltd Caret Down Home Home Inbox Inbox Activities Transactions Accou…" at bounding box center [784, 385] width 1568 height 771
select select "**********"
click at [943, 532] on button "Next" at bounding box center [942, 529] width 60 height 35
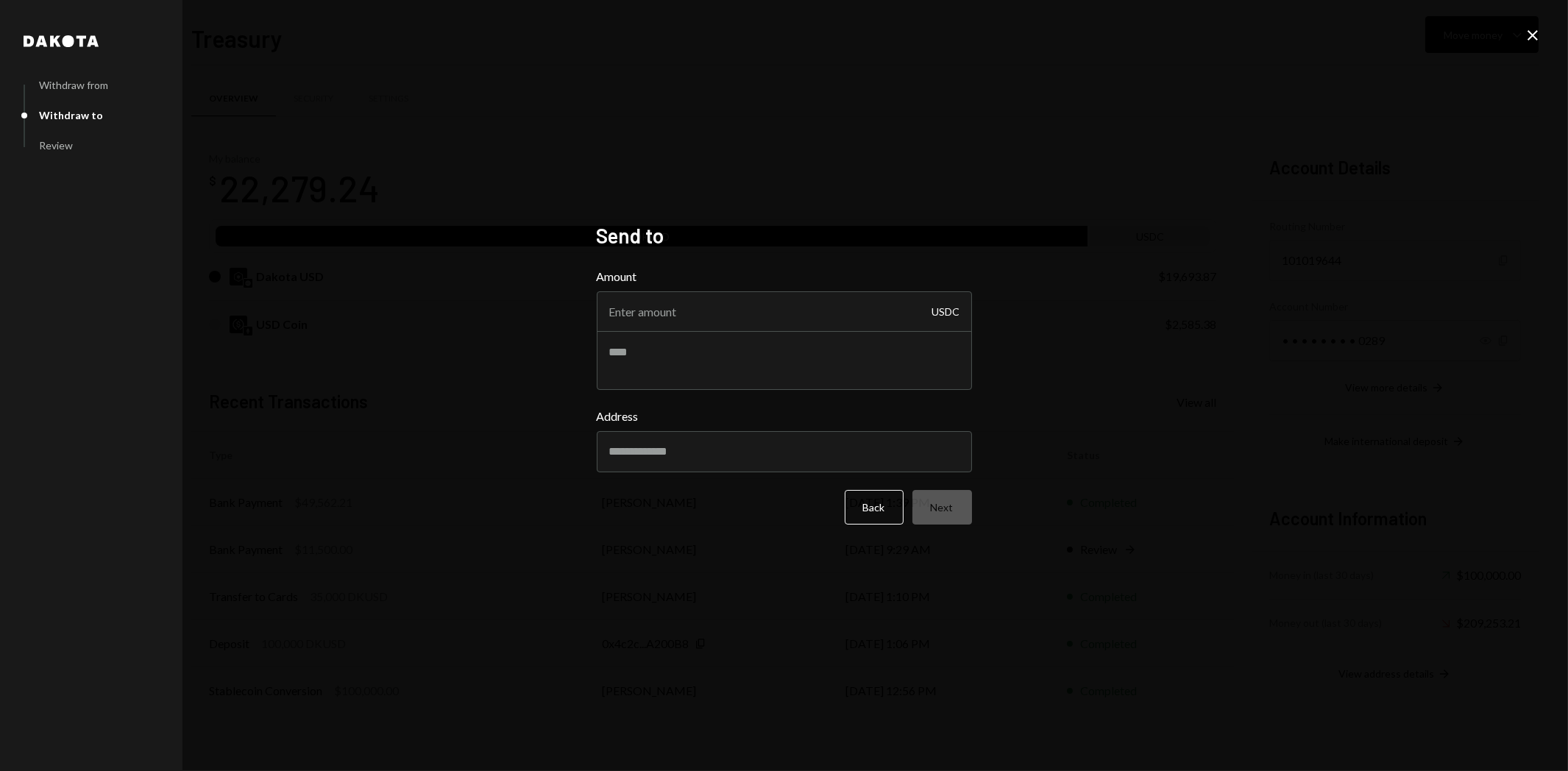
click at [1540, 35] on icon "Close" at bounding box center [1533, 35] width 17 height 17
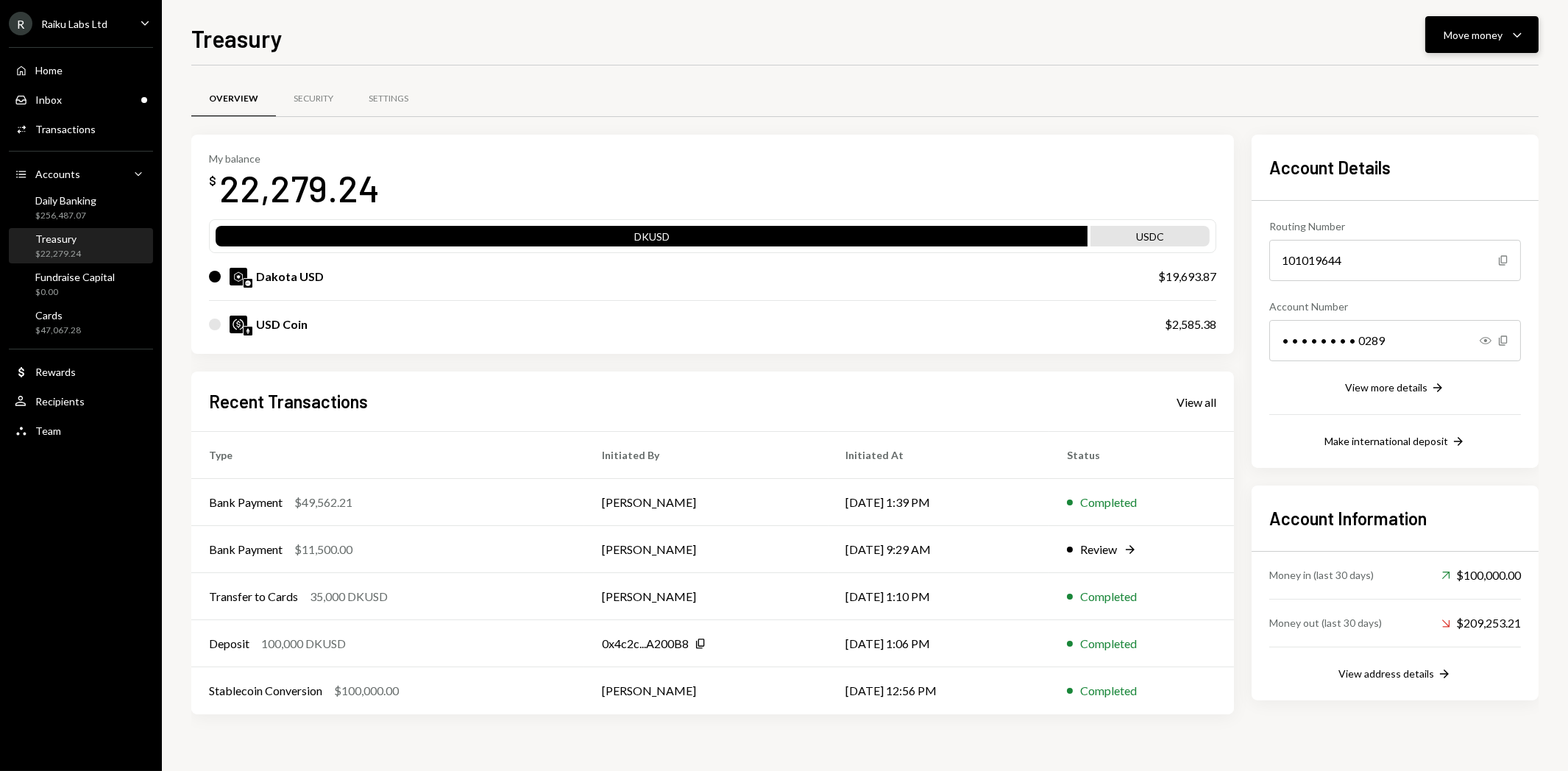
click at [1490, 34] on div "Move money" at bounding box center [1473, 35] width 59 height 16
click at [1419, 81] on div "Send" at bounding box center [1471, 79] width 108 height 16
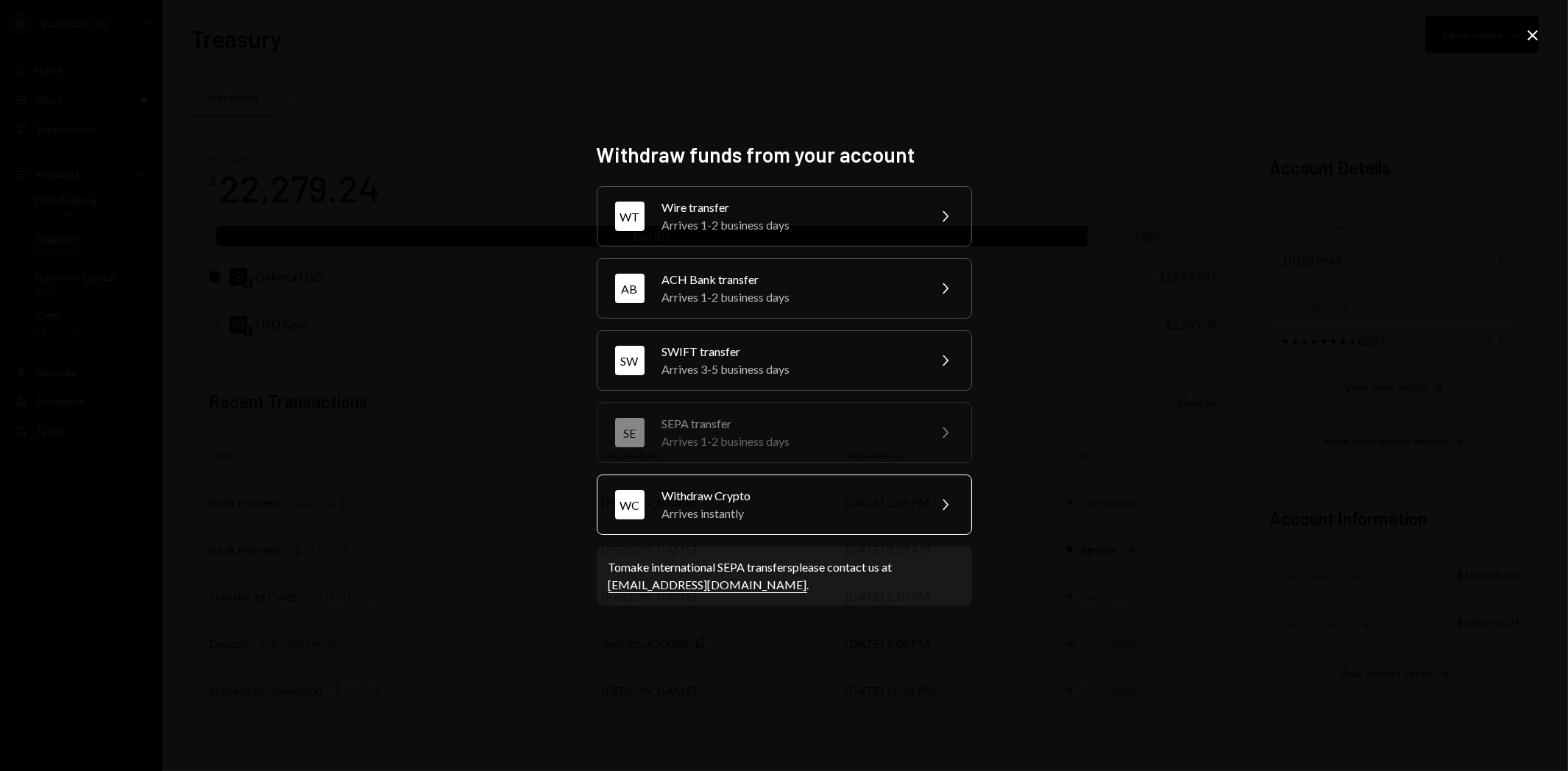
click at [705, 519] on div "Arrives instantly" at bounding box center [791, 513] width 256 height 17
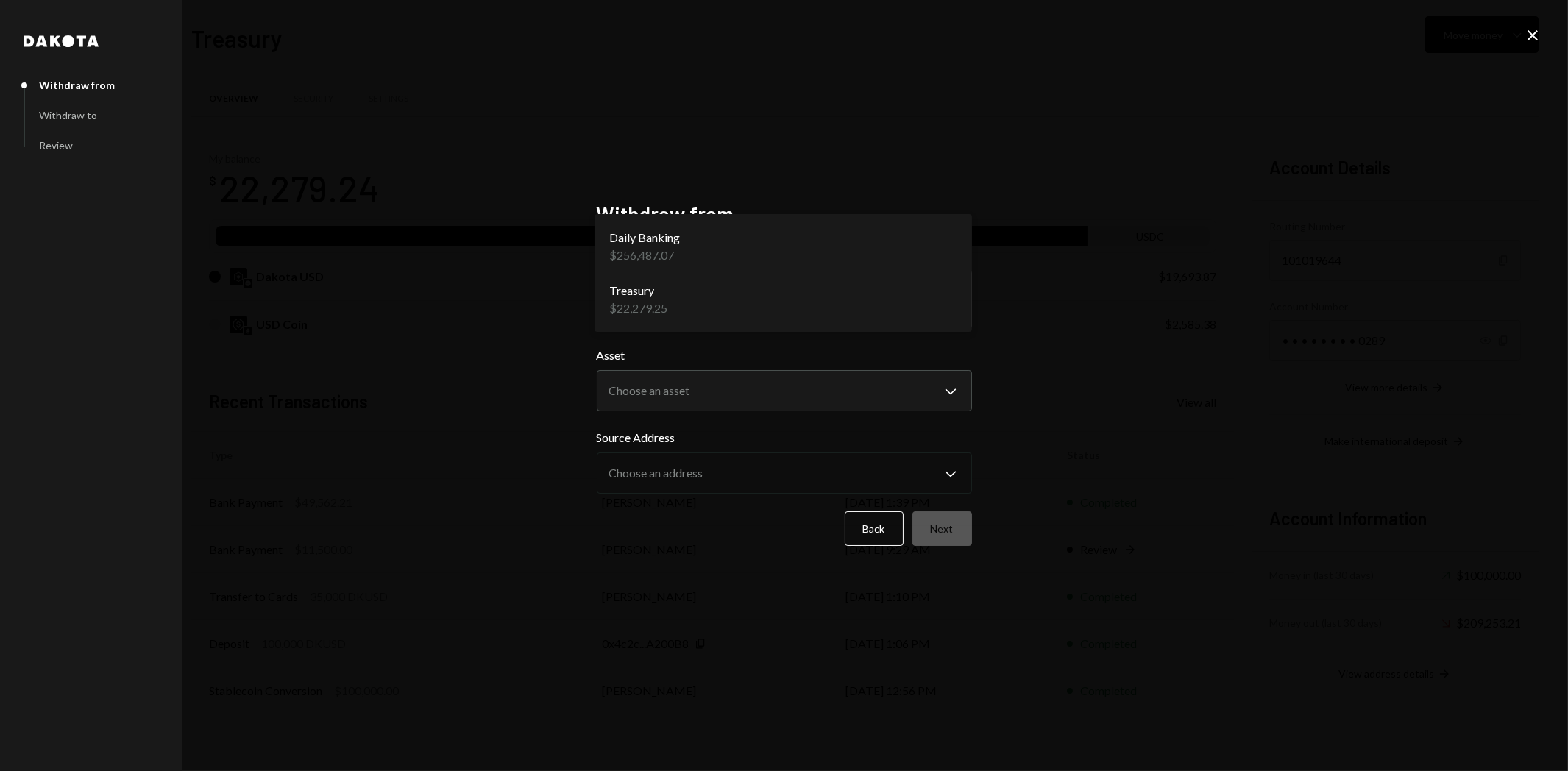
click at [701, 303] on body "R Raiku Labs Ltd Caret Down Home Home Inbox Inbox Activities Transactions Accou…" at bounding box center [784, 385] width 1568 height 771
select select "**********"
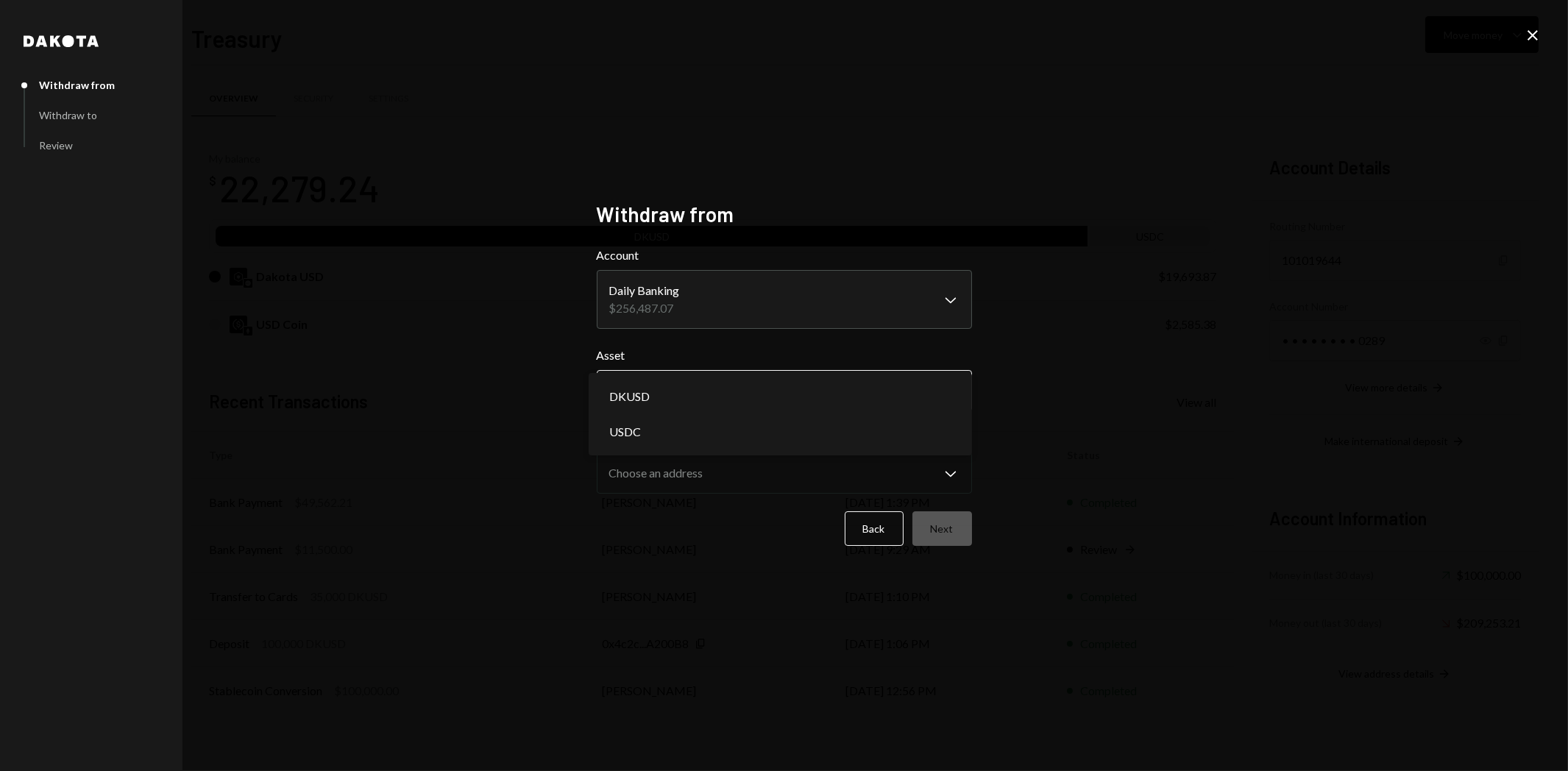
click at [656, 393] on body "R Raiku Labs Ltd Caret Down Home Home Inbox Inbox Activities Transactions Accou…" at bounding box center [784, 385] width 1568 height 771
select select "****"
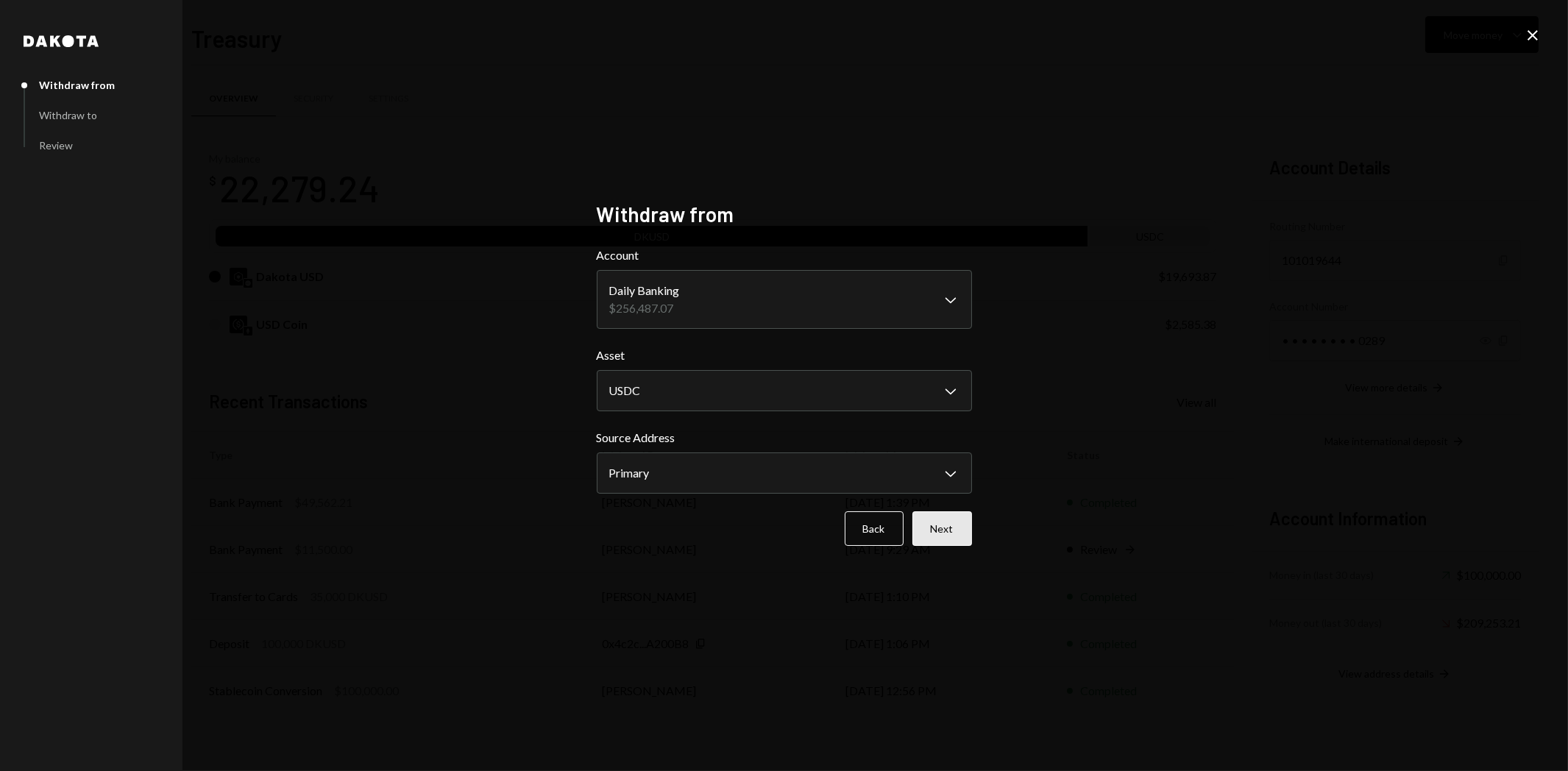
click at [933, 523] on button "Next" at bounding box center [942, 529] width 60 height 35
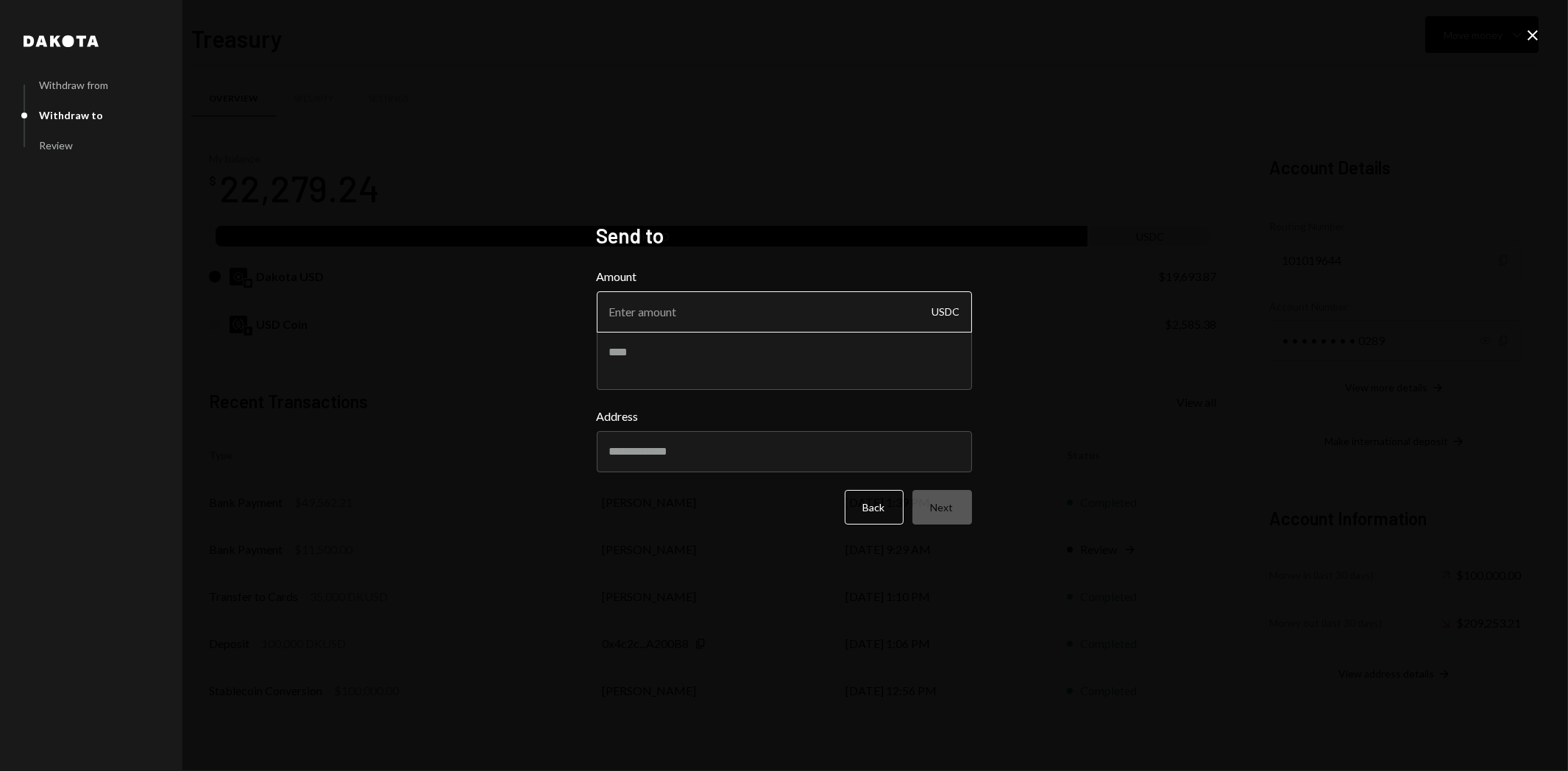
click at [655, 311] on input "Amount" at bounding box center [784, 312] width 376 height 41
type input "14165.67"
click at [615, 459] on input "Address" at bounding box center [784, 452] width 376 height 41
paste input "**********"
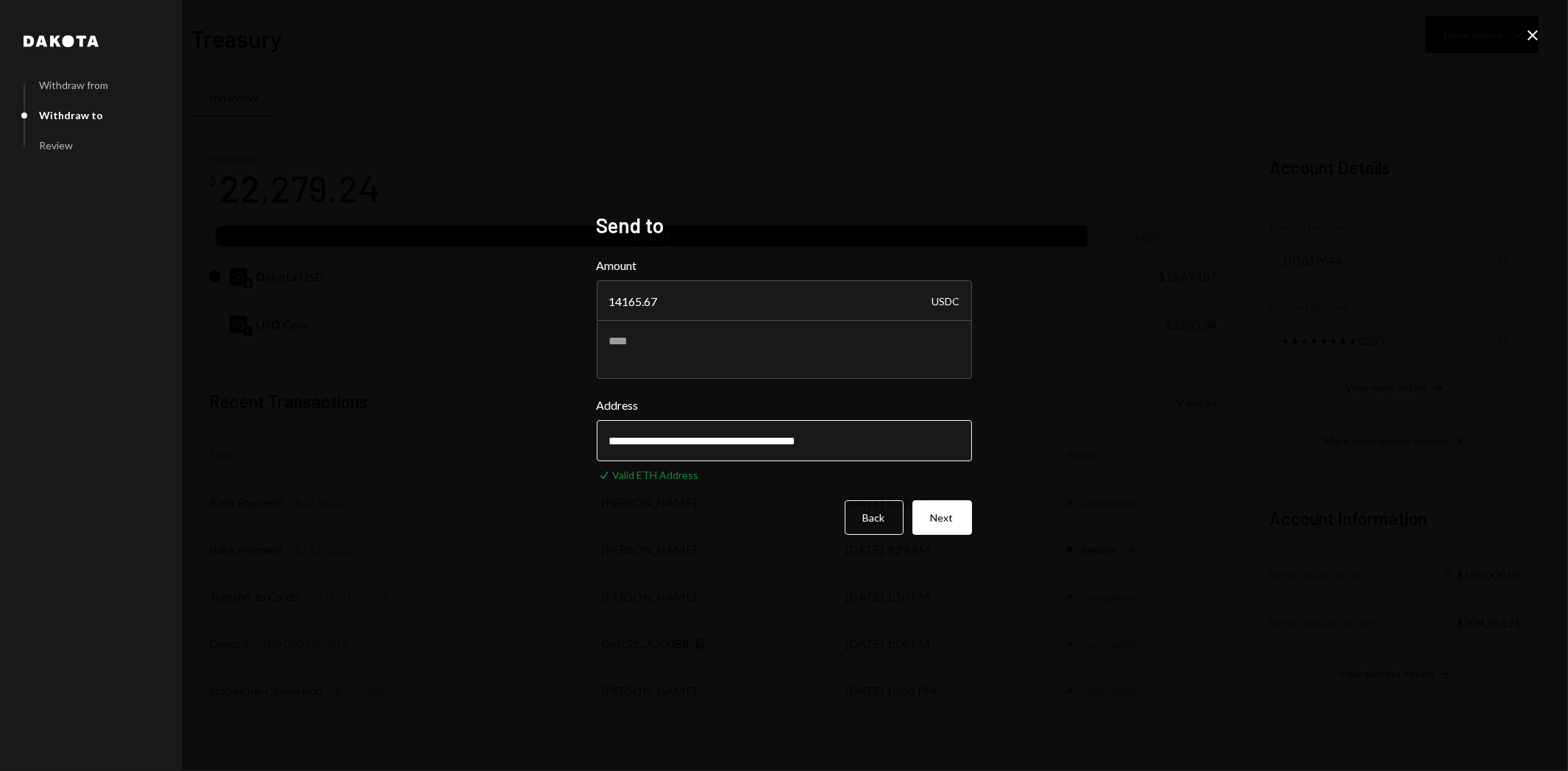
click at [899, 437] on input "**********" at bounding box center [784, 441] width 376 height 41
type input "**********"
click at [642, 353] on textarea at bounding box center [784, 349] width 376 height 59
type textarea "**********"
click at [953, 524] on button "Next" at bounding box center [942, 518] width 60 height 35
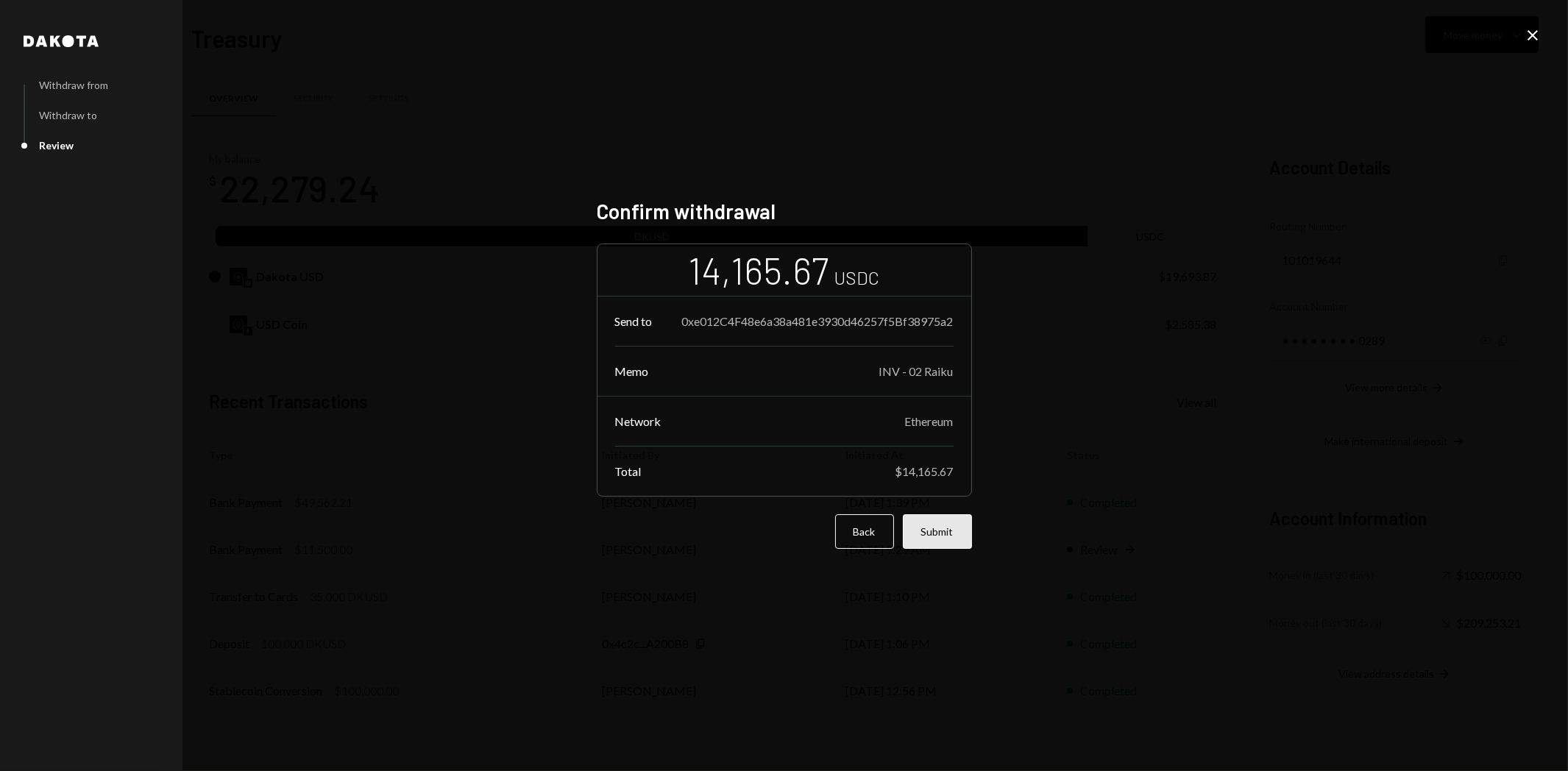
click at [948, 533] on button "Submit" at bounding box center [938, 531] width 69 height 35
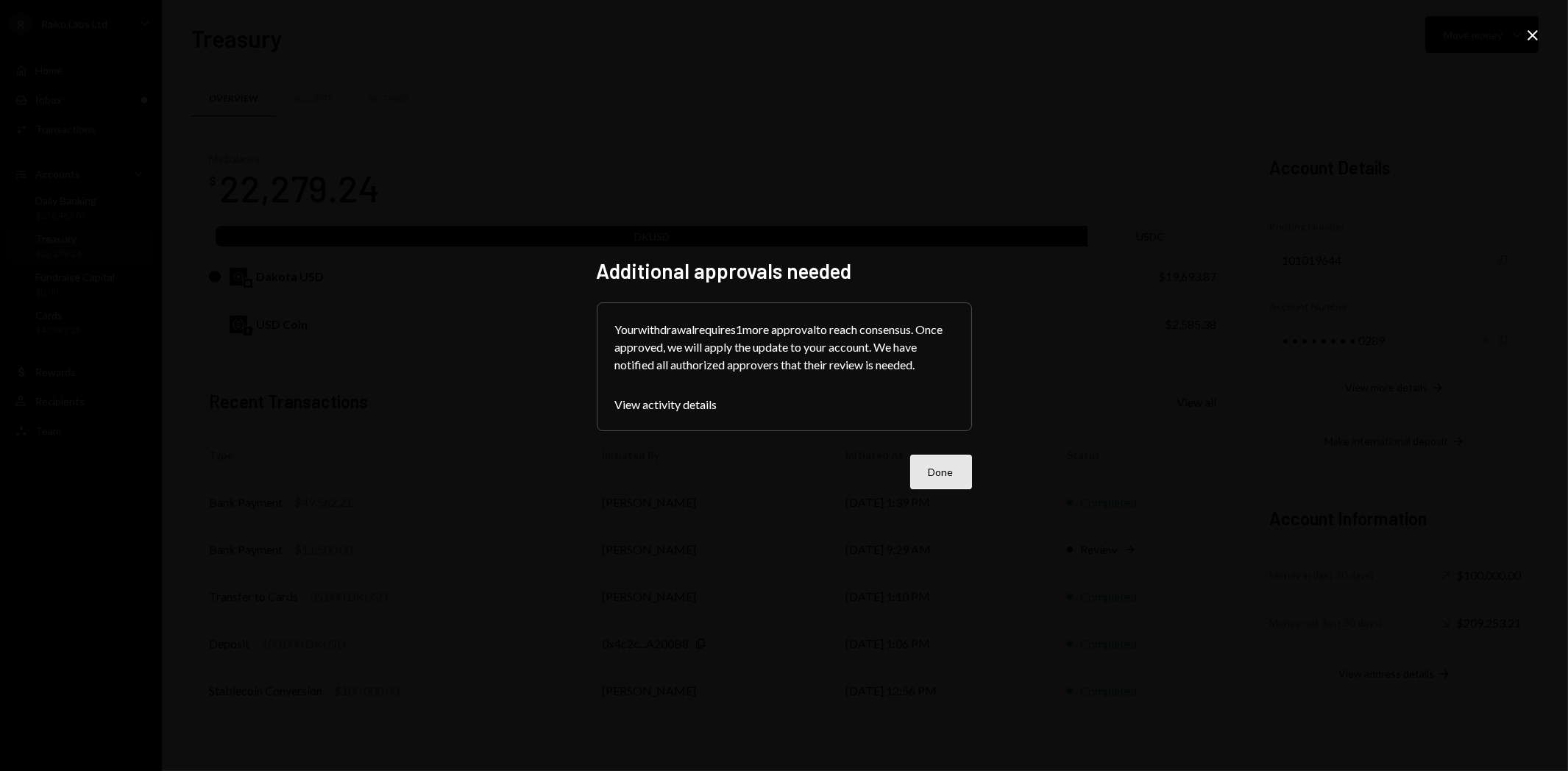
click at [953, 475] on button "Done" at bounding box center [941, 472] width 62 height 35
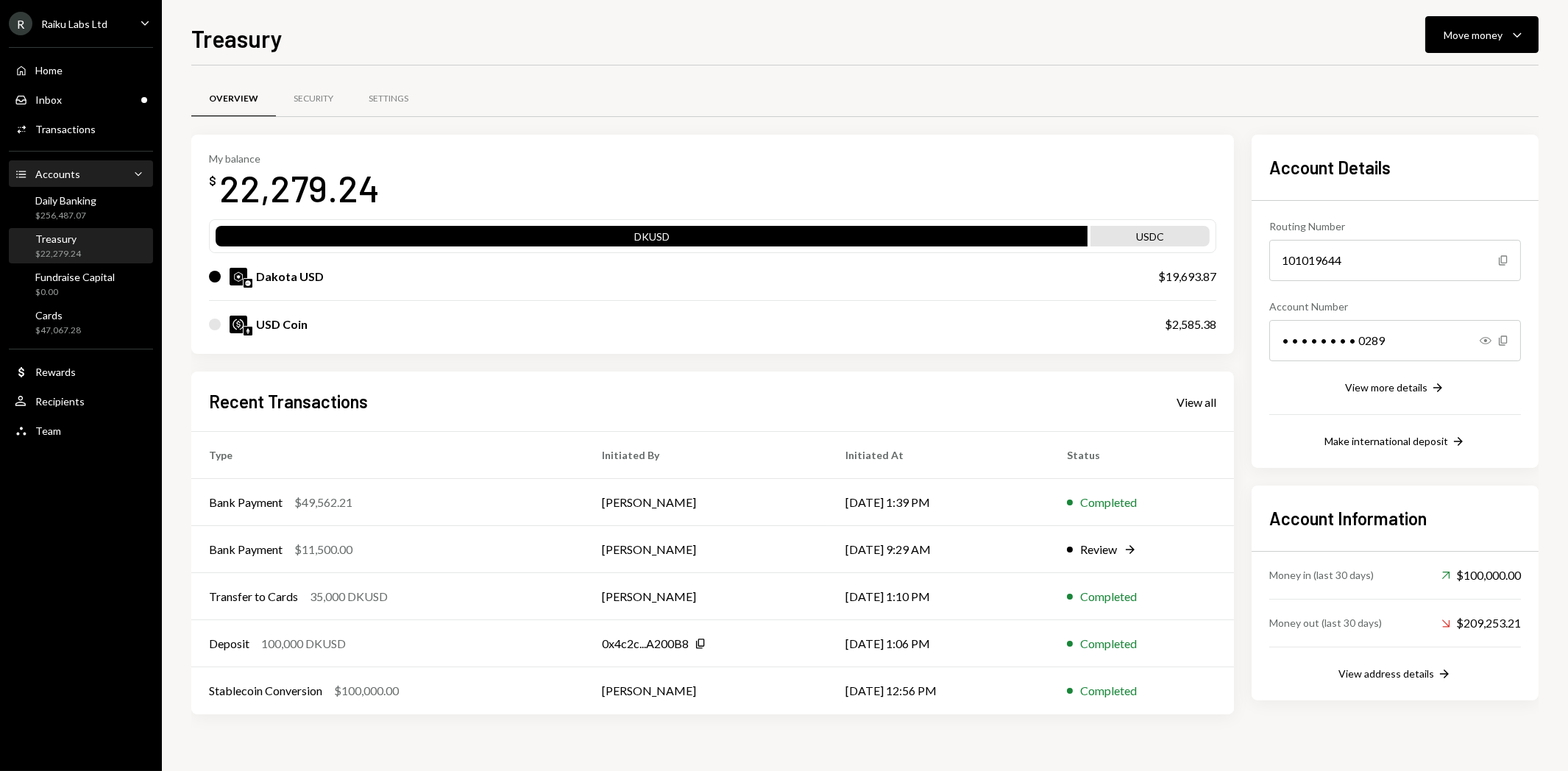
click at [79, 171] on div "Accounts Accounts Caret Down" at bounding box center [81, 174] width 133 height 17
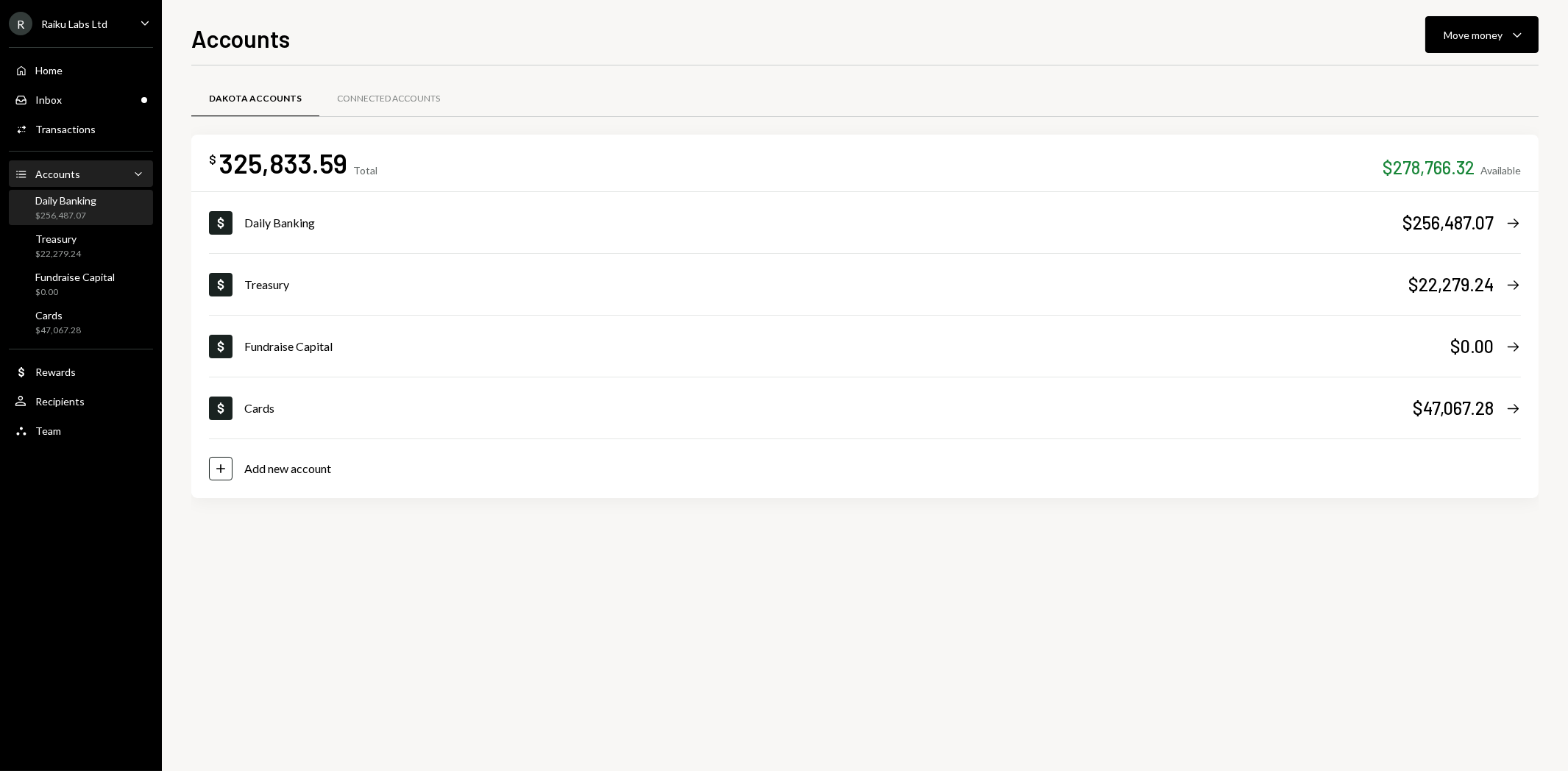
click at [76, 211] on div "$256,487.07" at bounding box center [66, 216] width 61 height 13
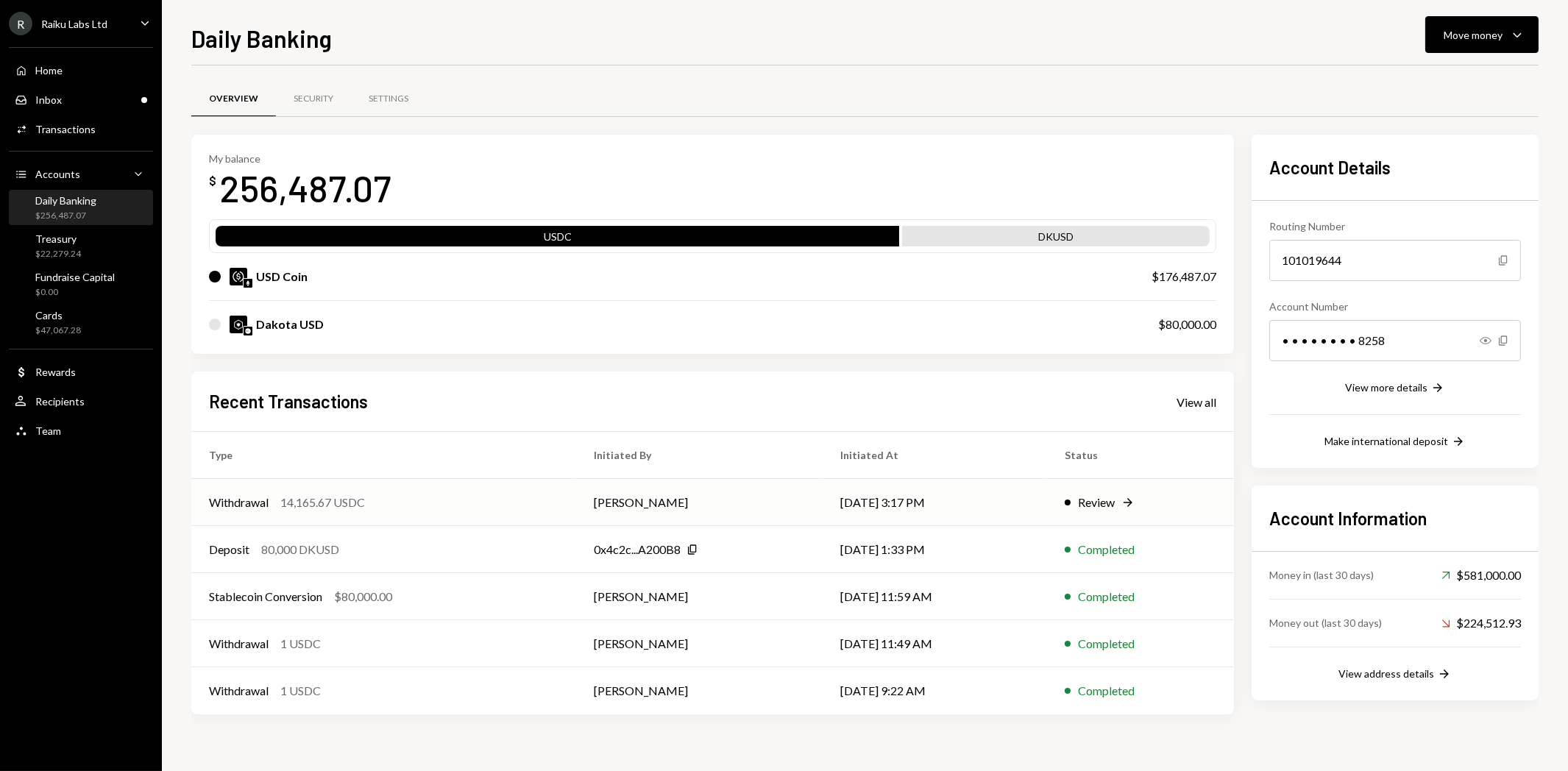
click at [589, 502] on td "Anthony Pieri" at bounding box center [700, 503] width 247 height 47
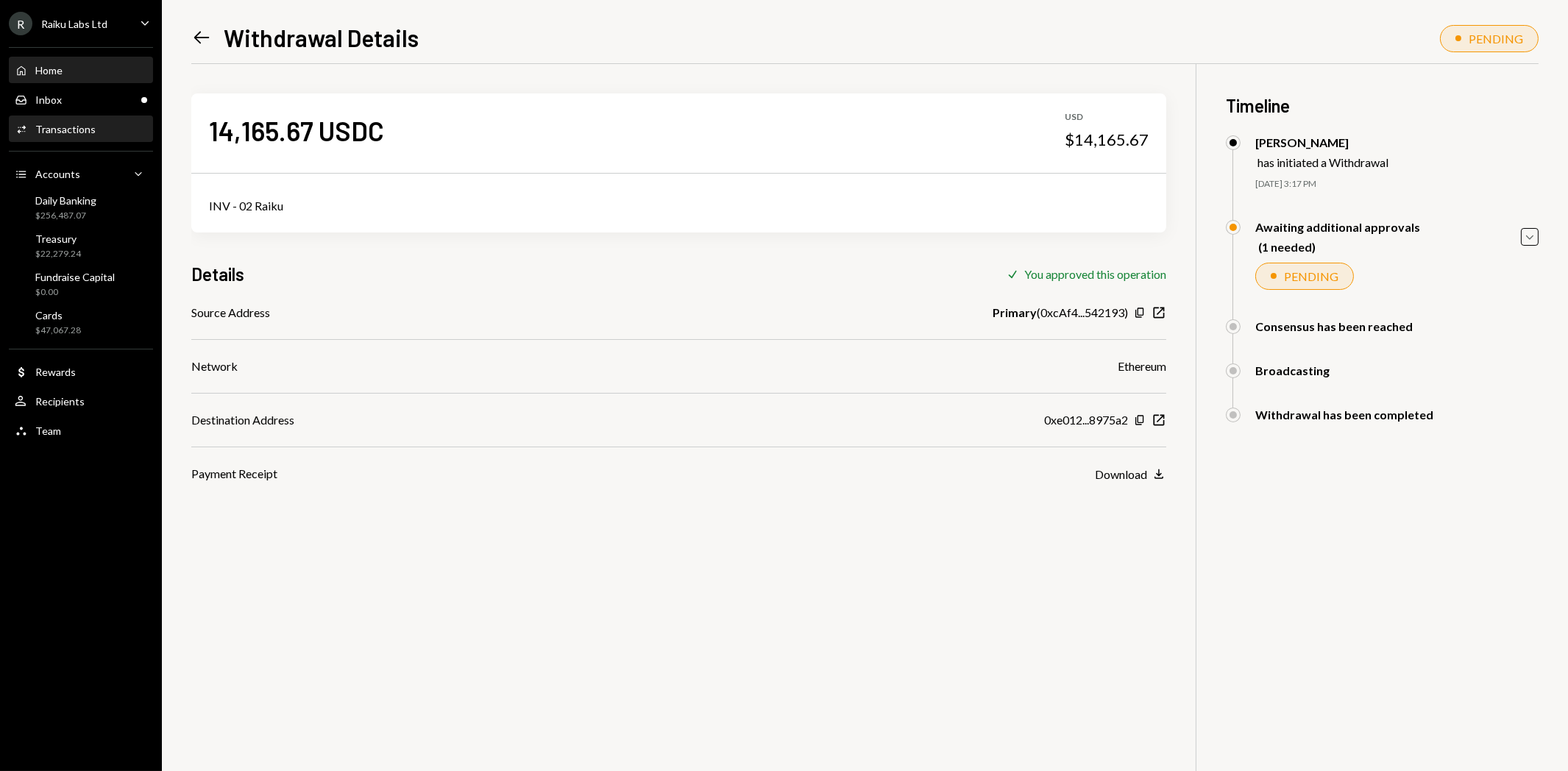
click at [64, 72] on div "Home Home" at bounding box center [81, 70] width 133 height 13
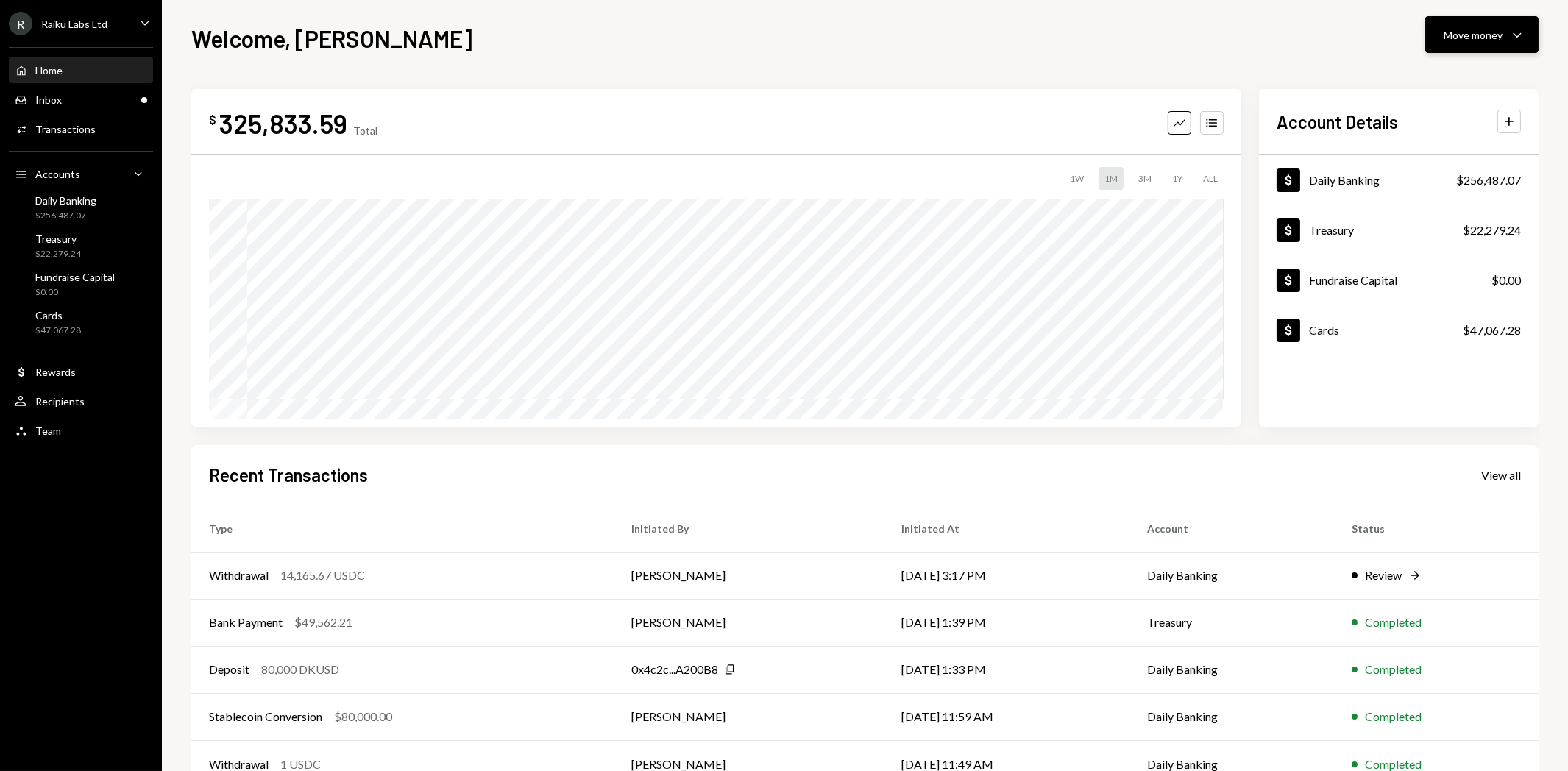
click at [1488, 40] on div "Move money" at bounding box center [1473, 35] width 59 height 16
click at [1432, 77] on div "Send" at bounding box center [1471, 79] width 108 height 16
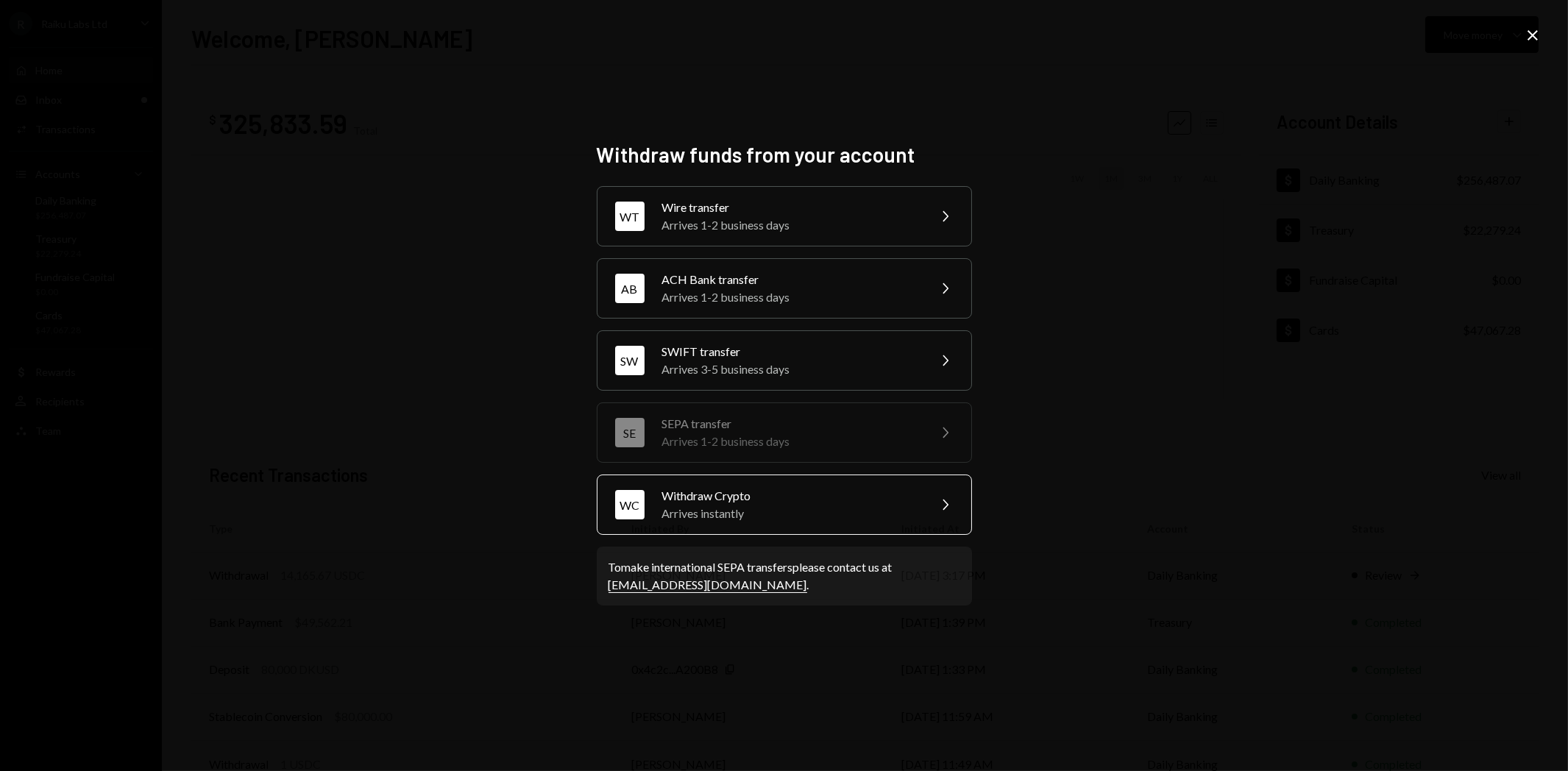
click at [744, 505] on div "Arrives instantly" at bounding box center [791, 513] width 256 height 17
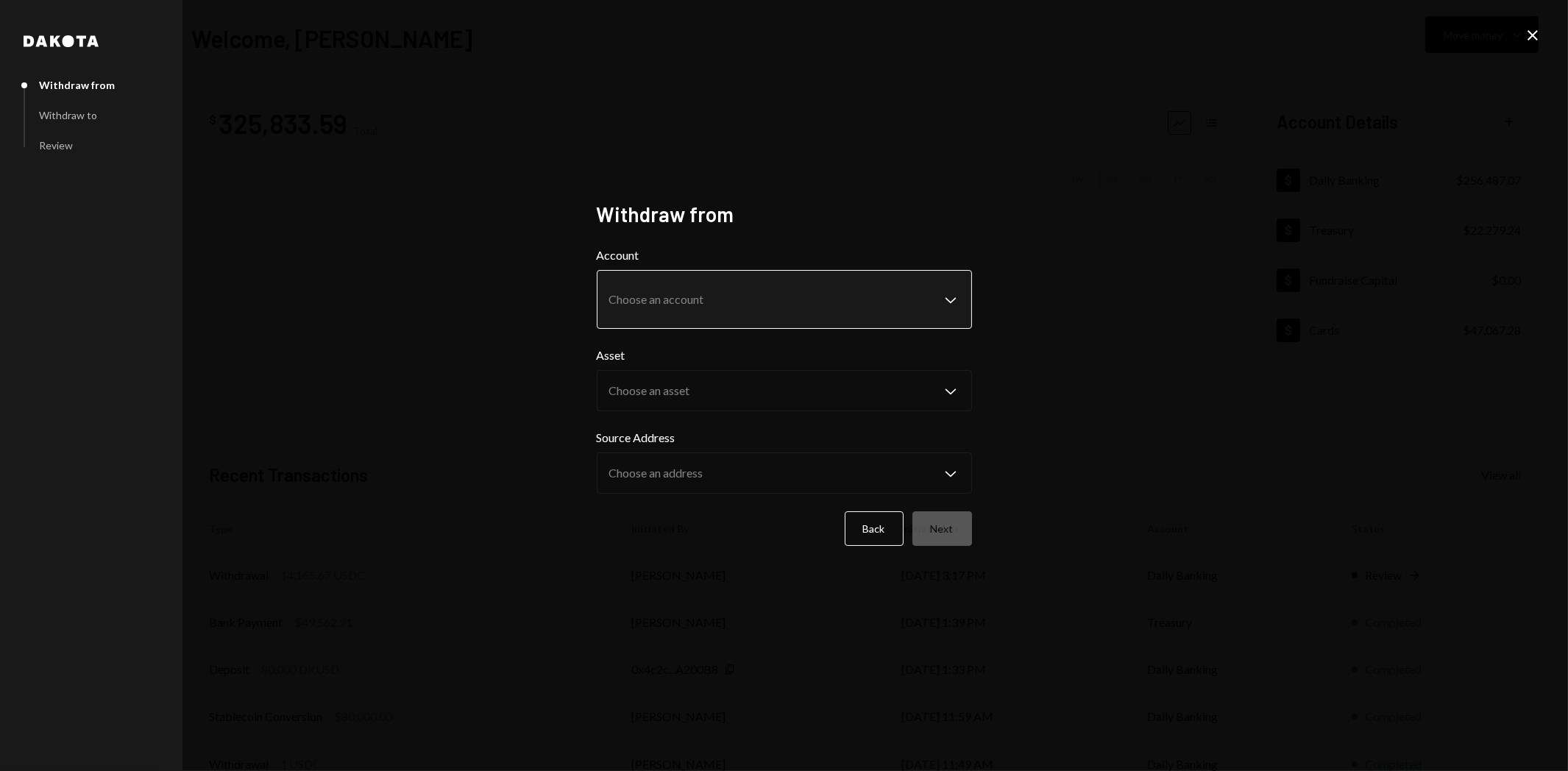
click at [675, 306] on body "R Raiku Labs Ltd Caret Down Home Home Inbox Inbox Activities Transactions Accou…" at bounding box center [784, 385] width 1568 height 771
select select "**********"
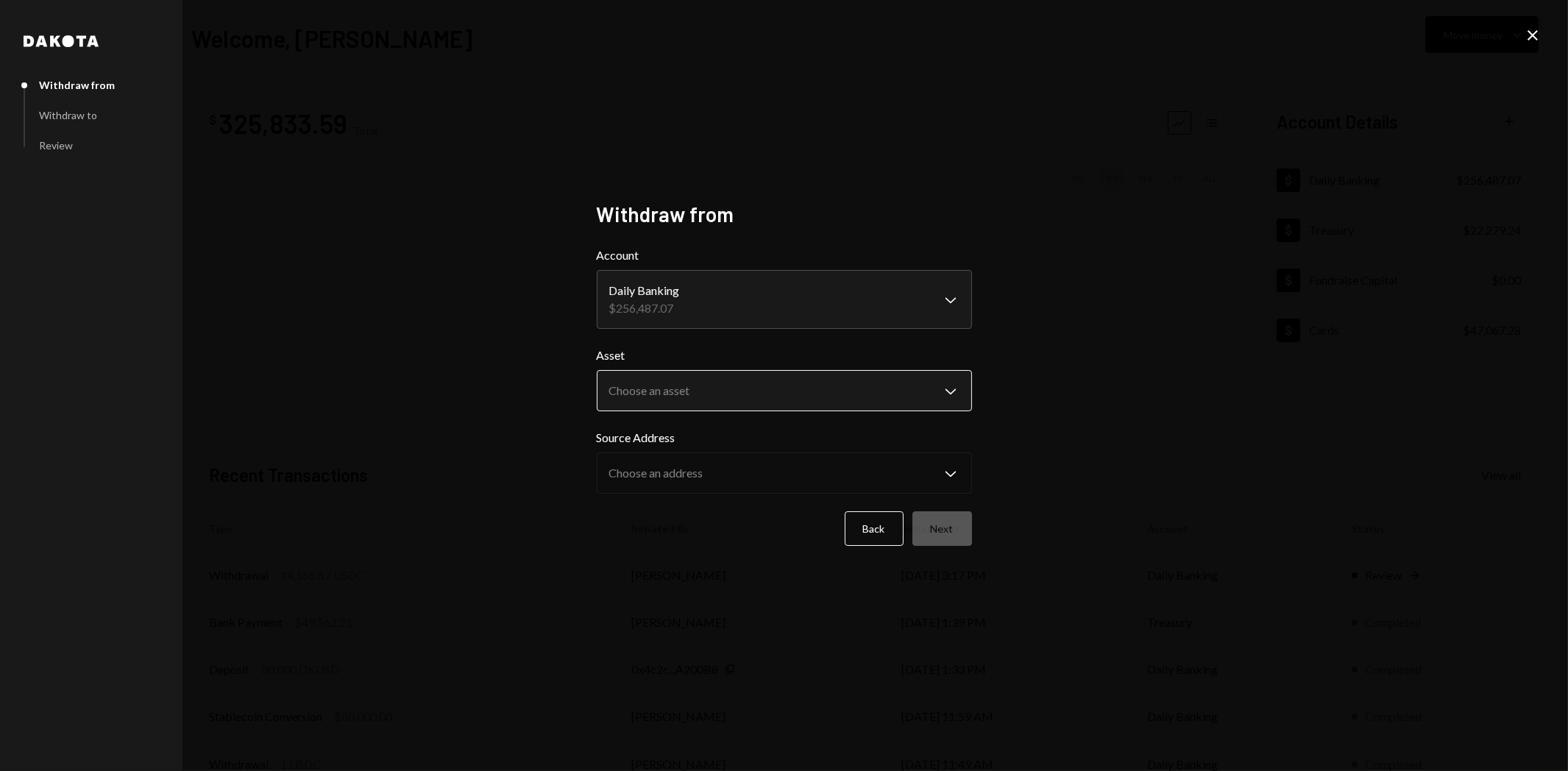
click at [646, 380] on body "R Raiku Labs Ltd Caret Down Home Home Inbox Inbox Activities Transactions Accou…" at bounding box center [784, 385] width 1568 height 771
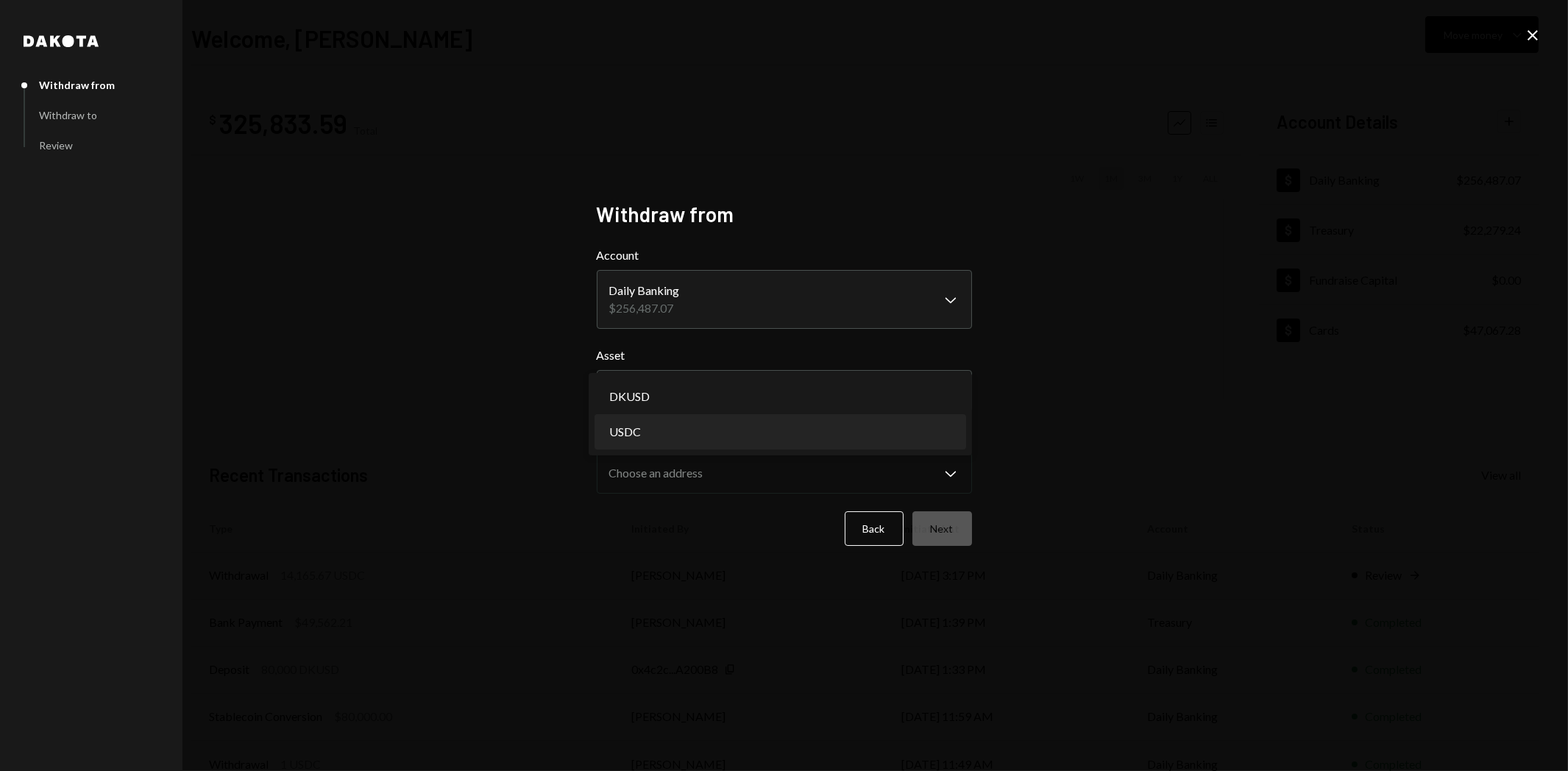
select select "****"
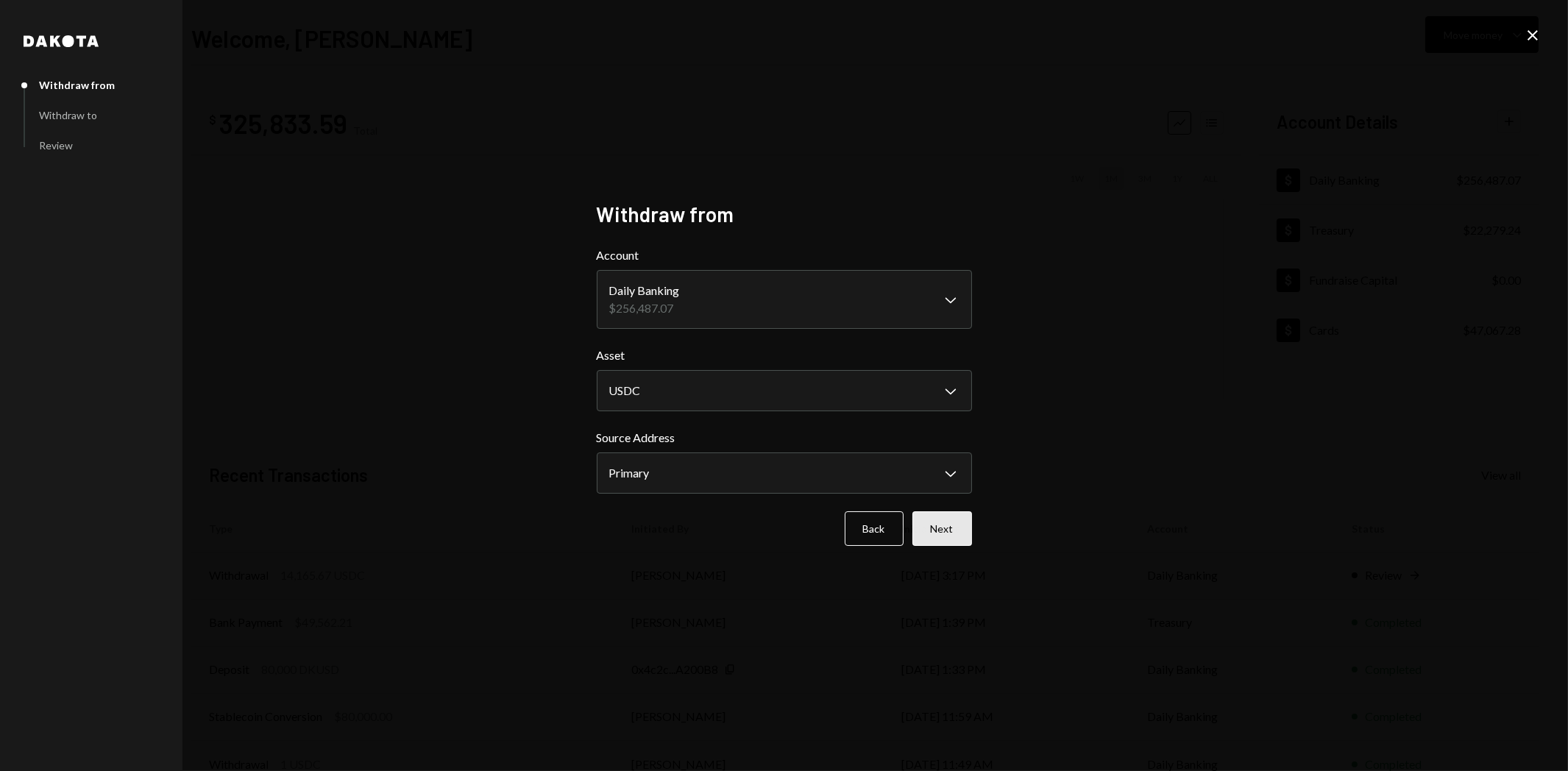
click at [942, 525] on button "Next" at bounding box center [942, 529] width 60 height 35
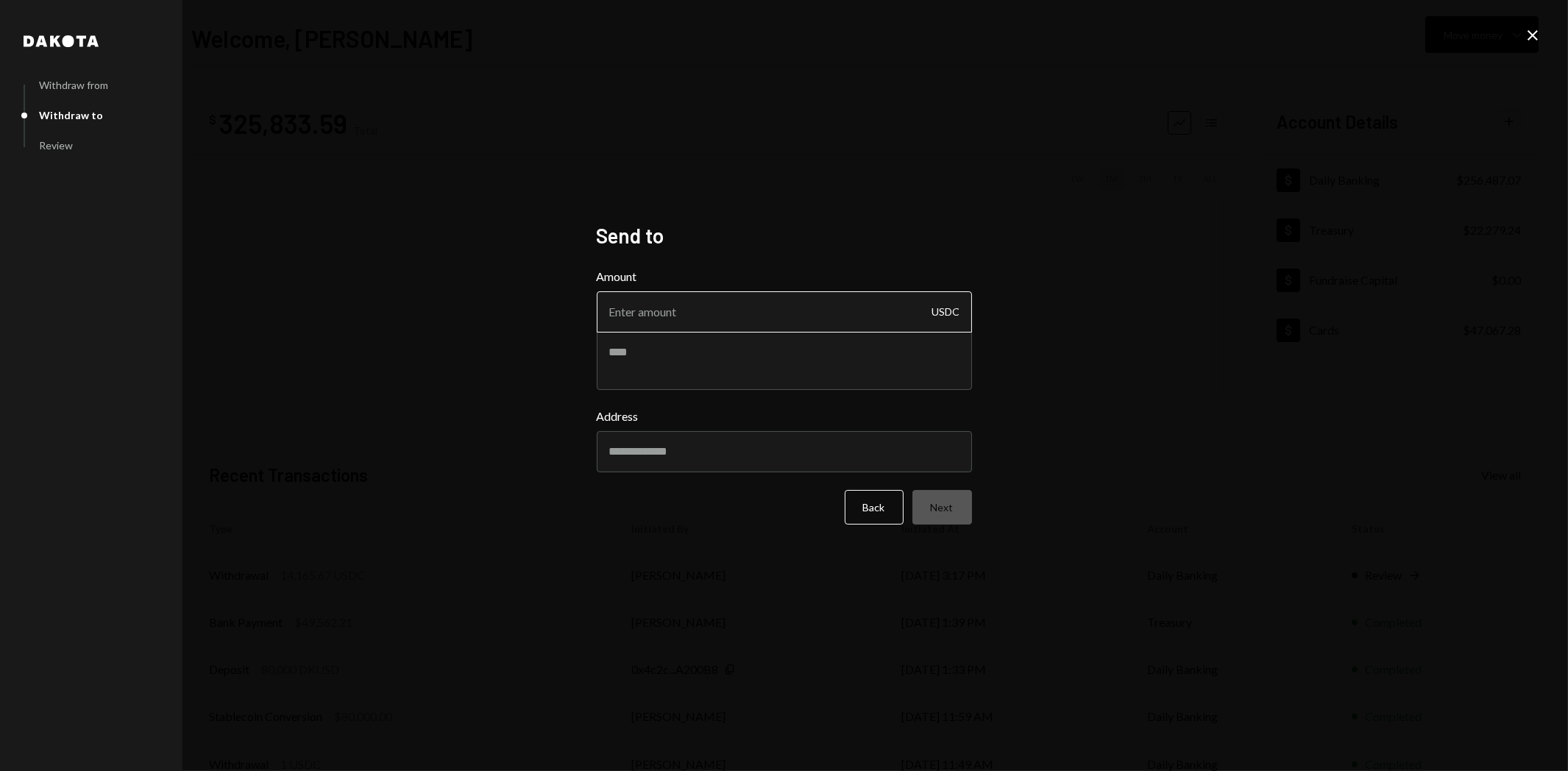
click at [719, 298] on input "Amount" at bounding box center [784, 312] width 376 height 41
paste input "57782.86"
type input "57782.86"
click at [648, 450] on input "Address" at bounding box center [784, 452] width 376 height 41
paste input "**********"
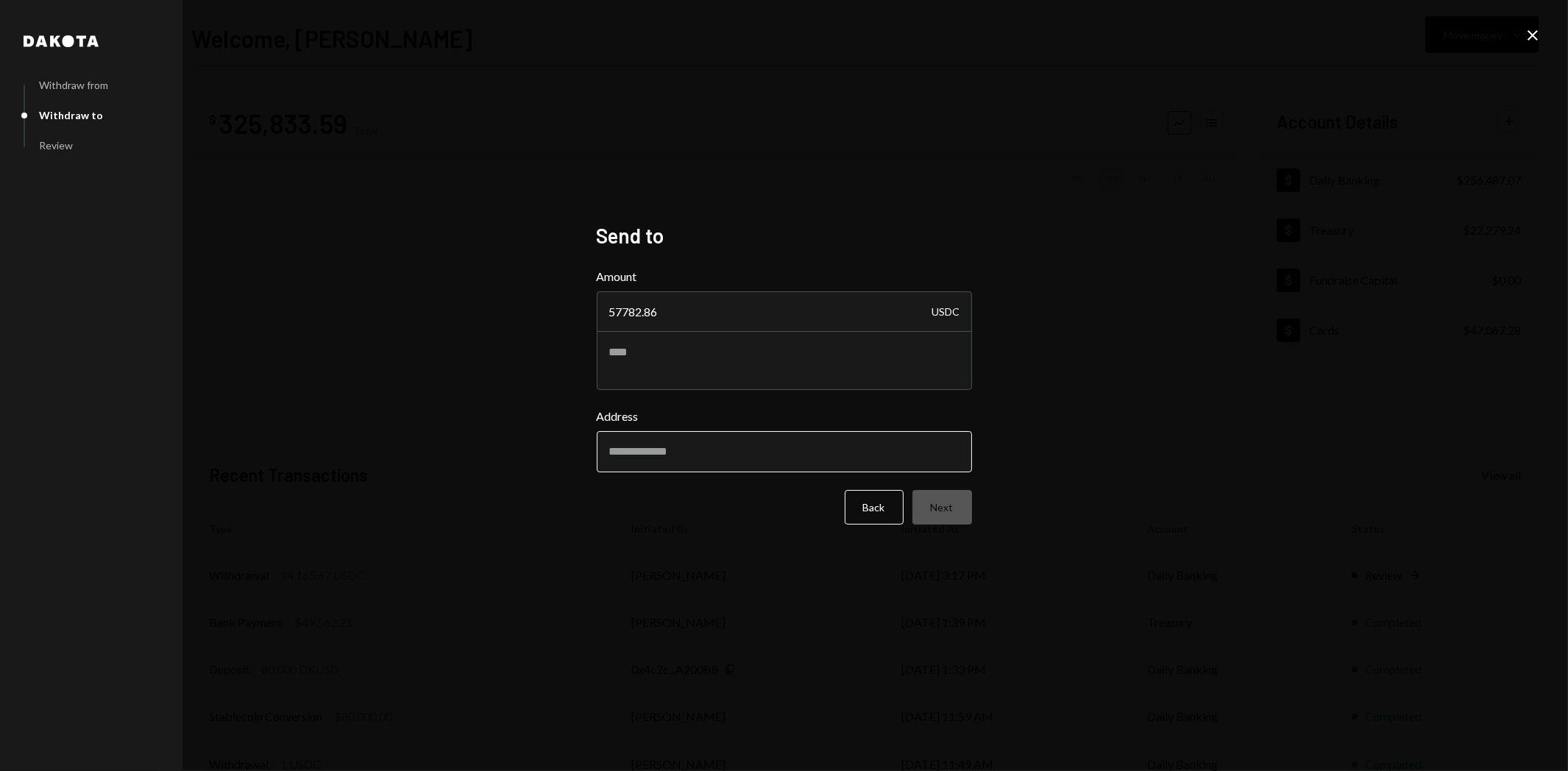
type input "**********"
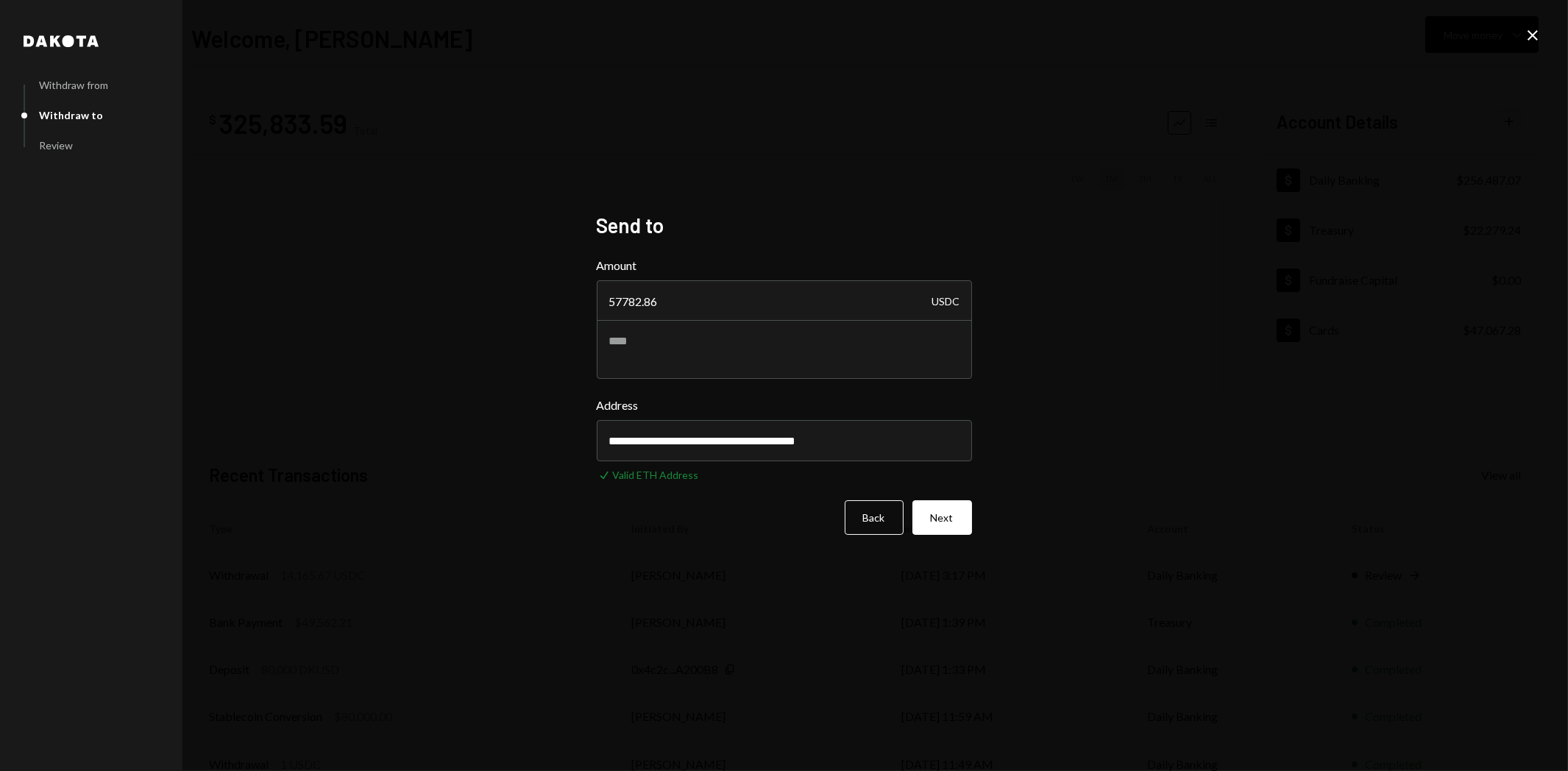
type input "**********"
click at [624, 339] on textarea at bounding box center [784, 349] width 376 height 59
paste textarea "********"
type textarea "**********"
click at [953, 520] on button "Next" at bounding box center [942, 518] width 60 height 35
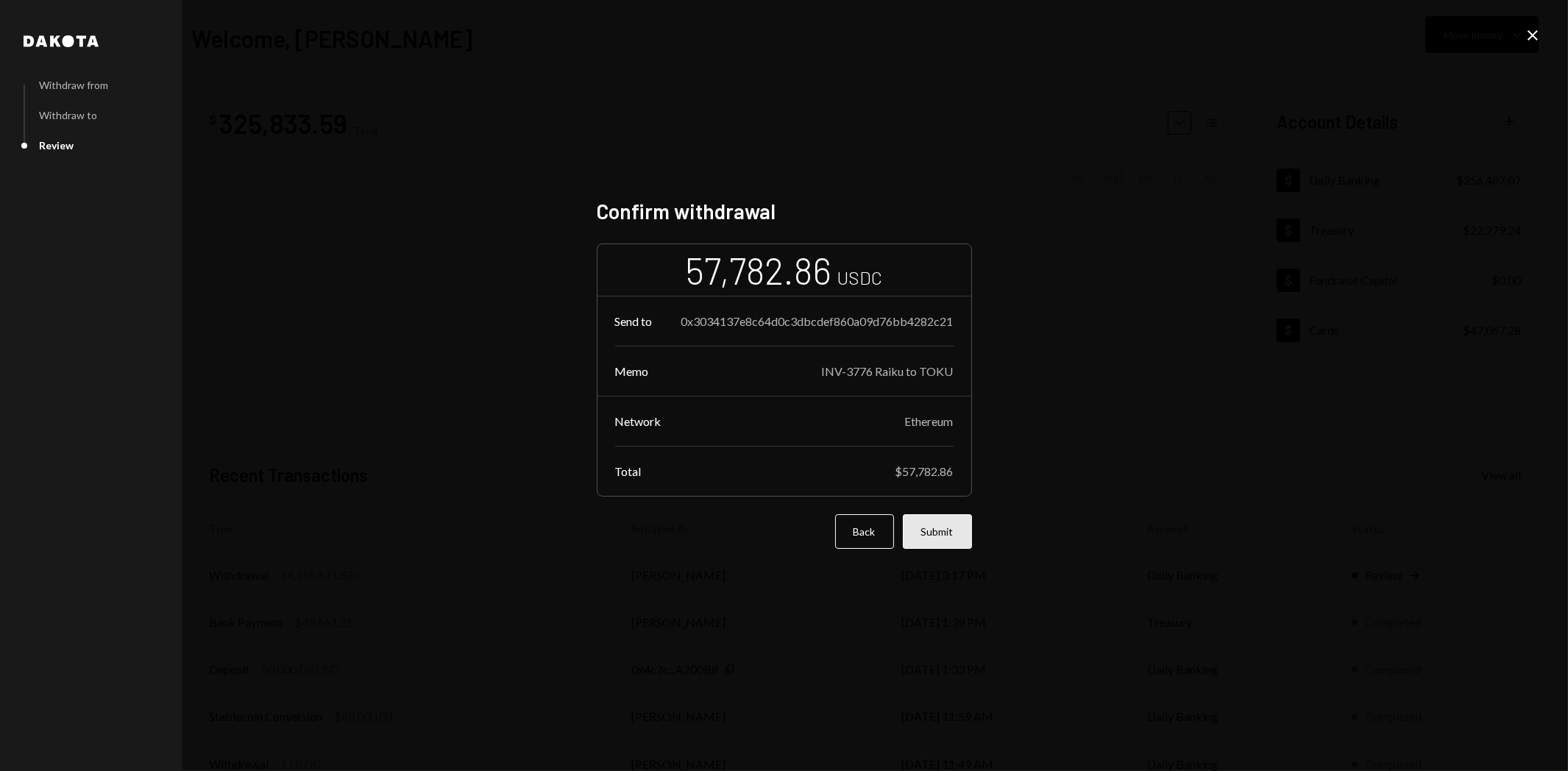
click at [947, 538] on button "Submit" at bounding box center [938, 531] width 69 height 35
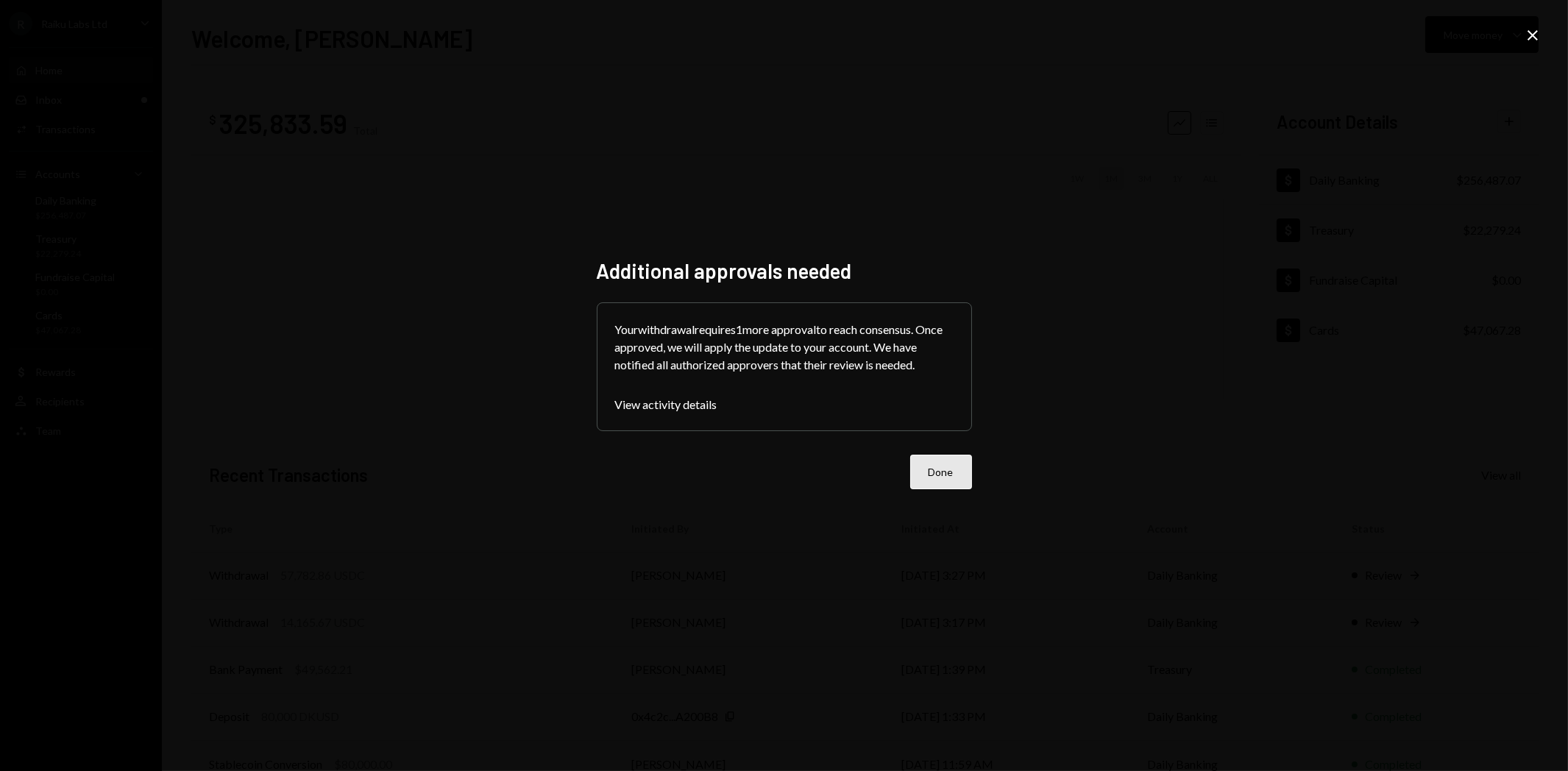
click at [945, 468] on button "Done" at bounding box center [941, 472] width 62 height 35
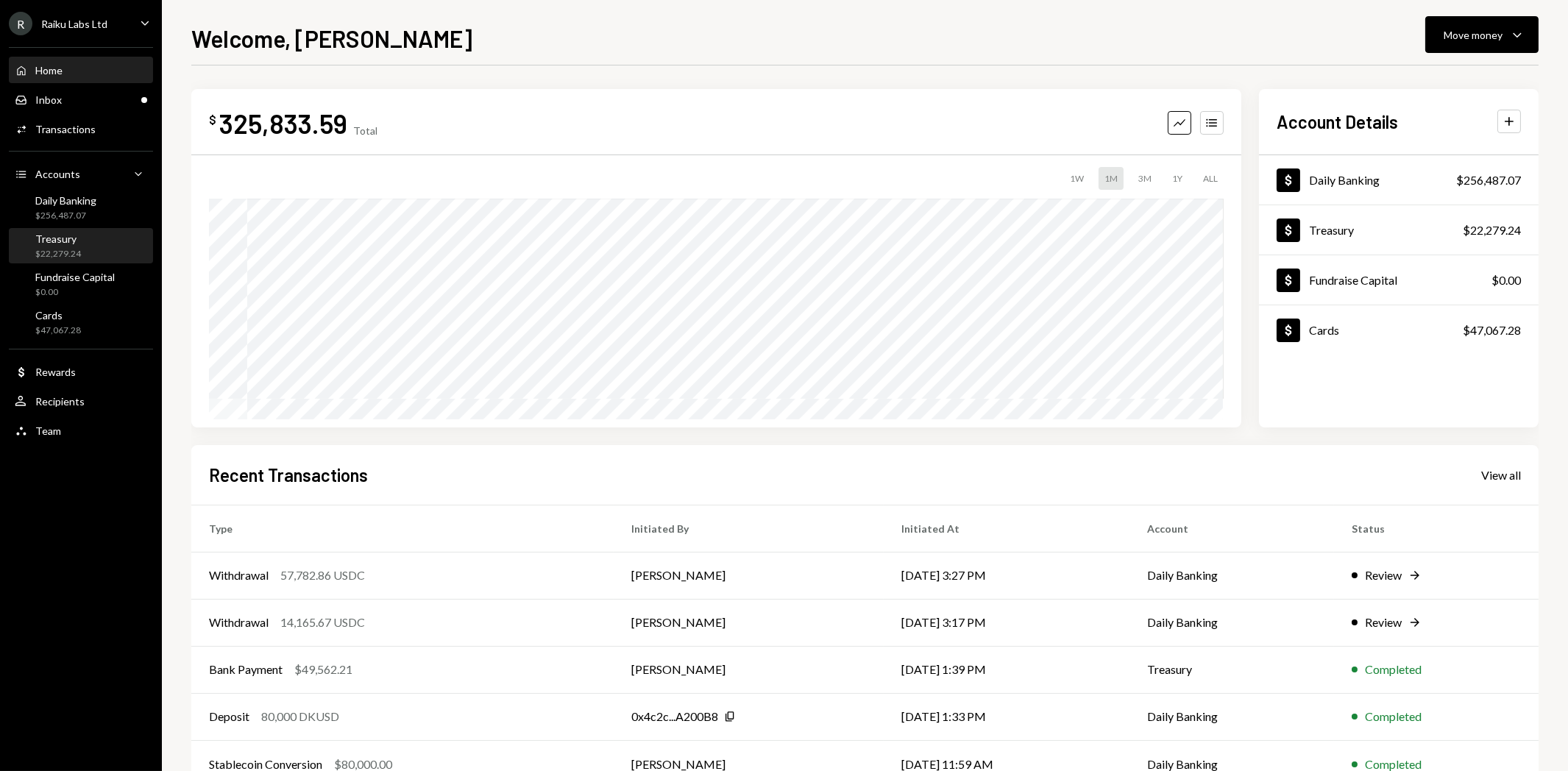
click at [78, 237] on div "Treasury" at bounding box center [58, 239] width 46 height 13
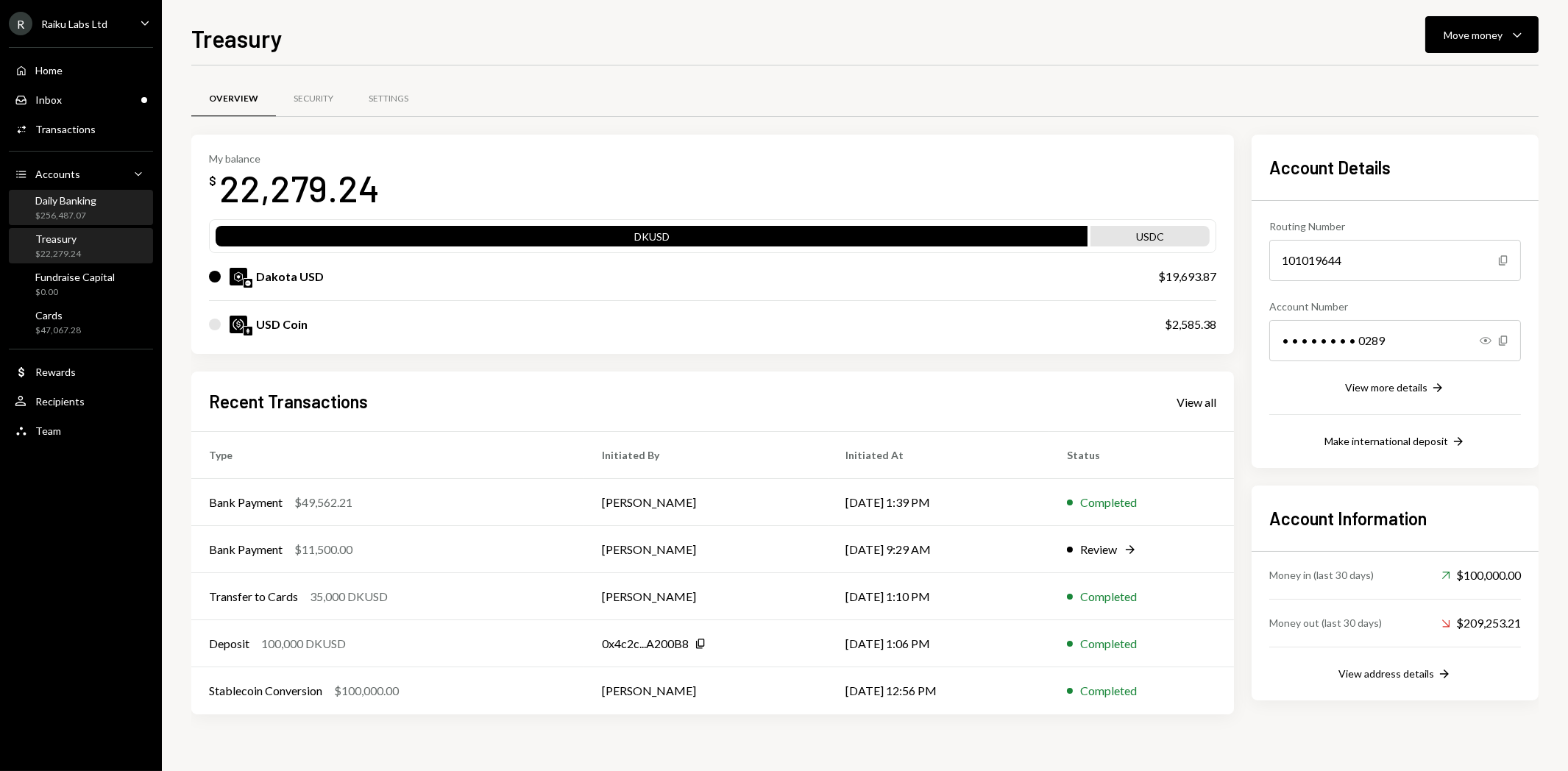
click at [83, 211] on div "$256,487.07" at bounding box center [66, 216] width 61 height 13
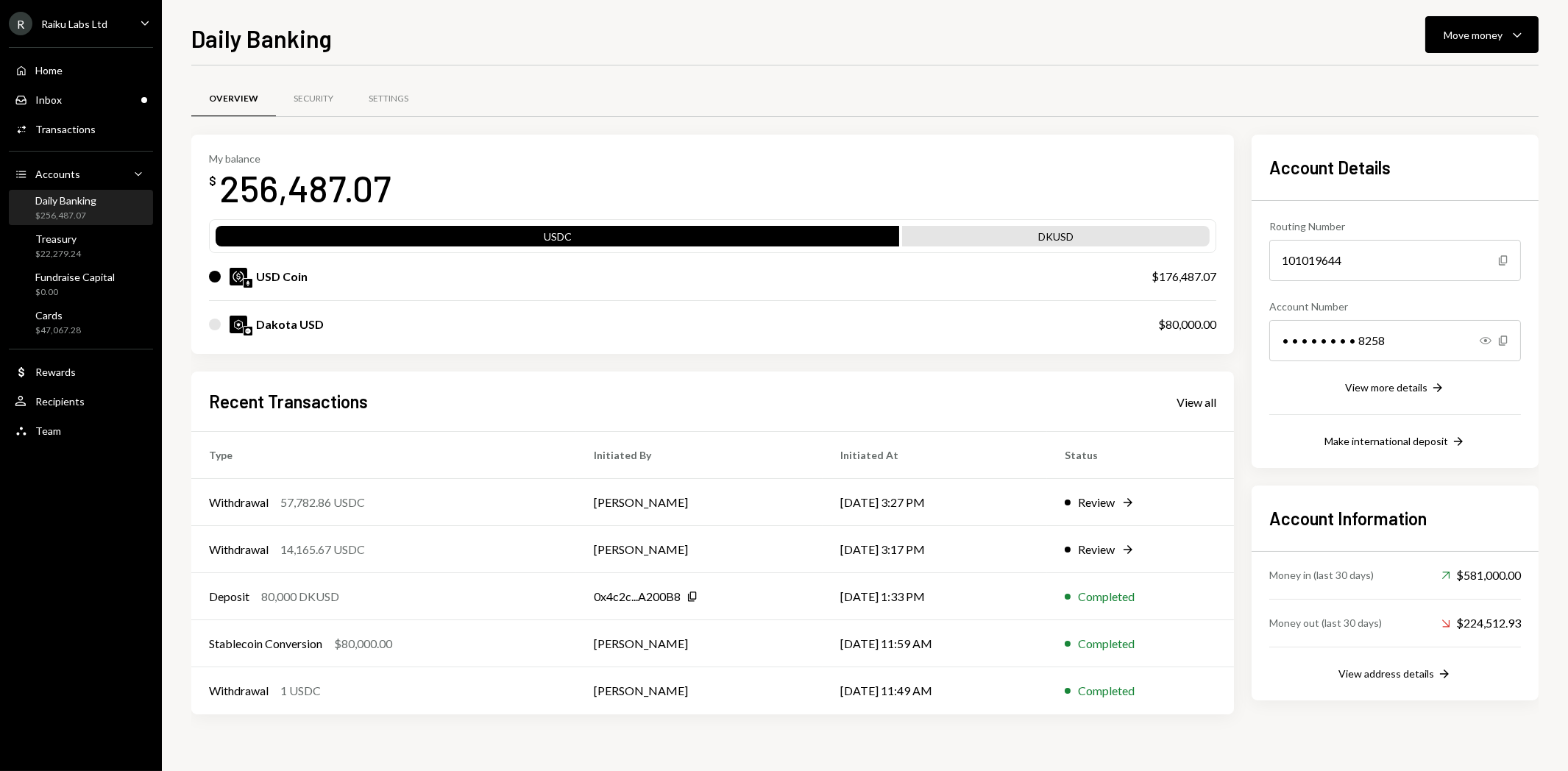
click at [1106, 112] on div "Overview Security Settings" at bounding box center [865, 99] width 1347 height 38
click at [108, 256] on div "Treasury $22,279.24" at bounding box center [81, 247] width 133 height 28
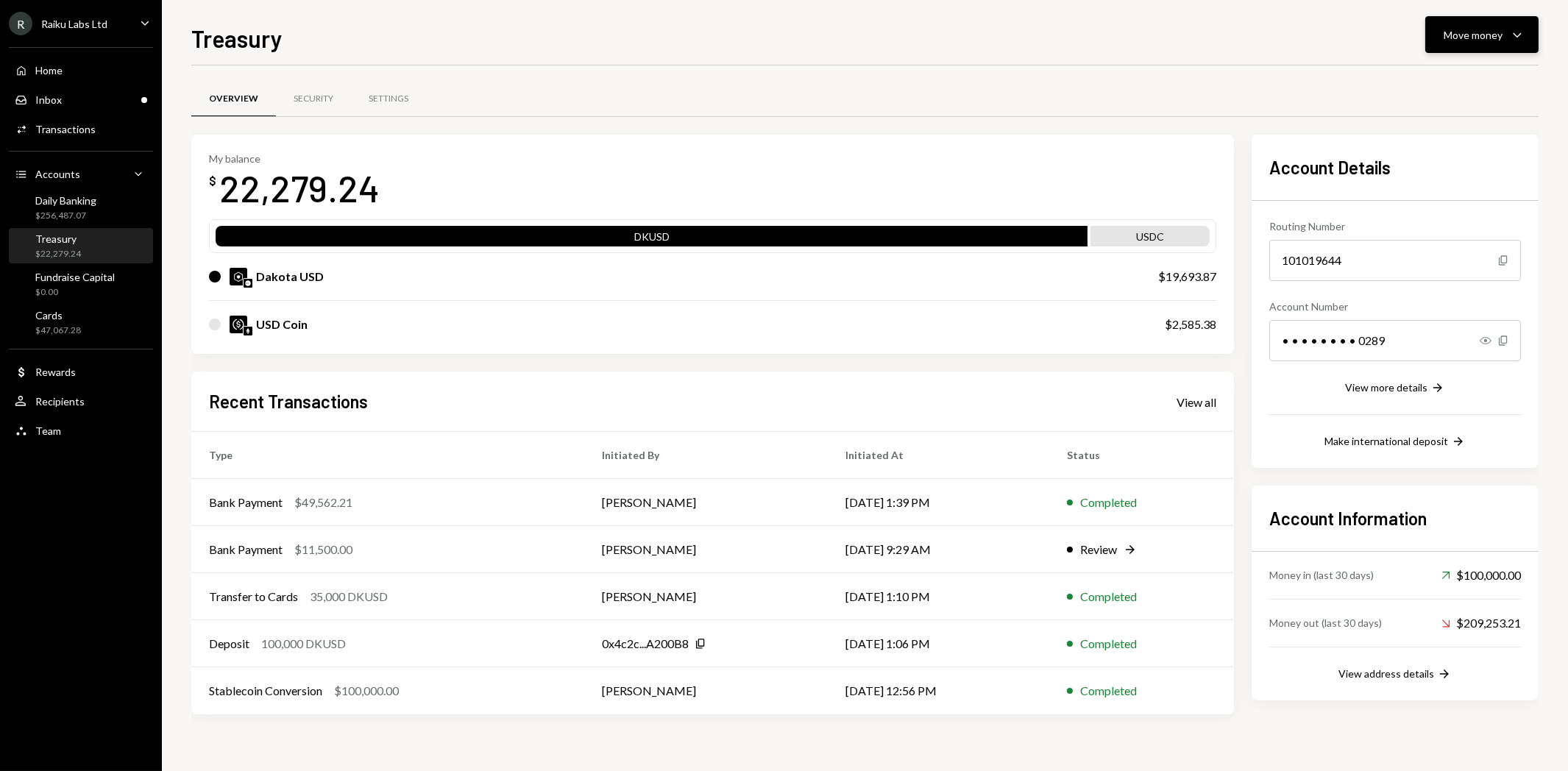
click at [1496, 39] on div "Move money" at bounding box center [1473, 35] width 59 height 16
click at [1219, 98] on div "Overview Security Settings" at bounding box center [865, 99] width 1347 height 38
click at [1448, 30] on div "Move money" at bounding box center [1473, 35] width 59 height 16
click at [1439, 105] on div "Transfer" at bounding box center [1471, 112] width 108 height 16
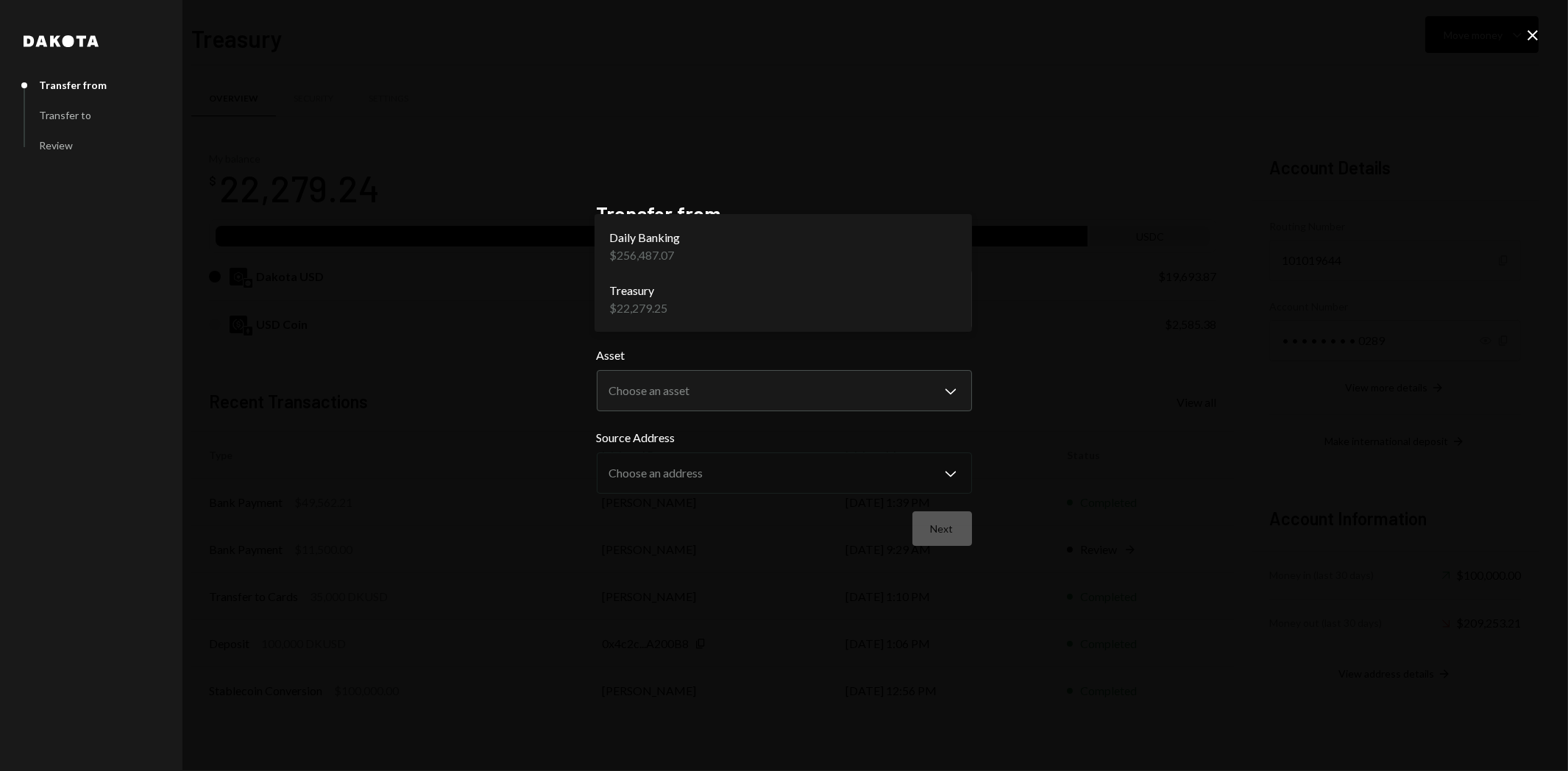
click at [707, 287] on body "R Raiku Labs Ltd Caret Down Home Home Inbox Inbox Activities Transactions Accou…" at bounding box center [784, 385] width 1568 height 771
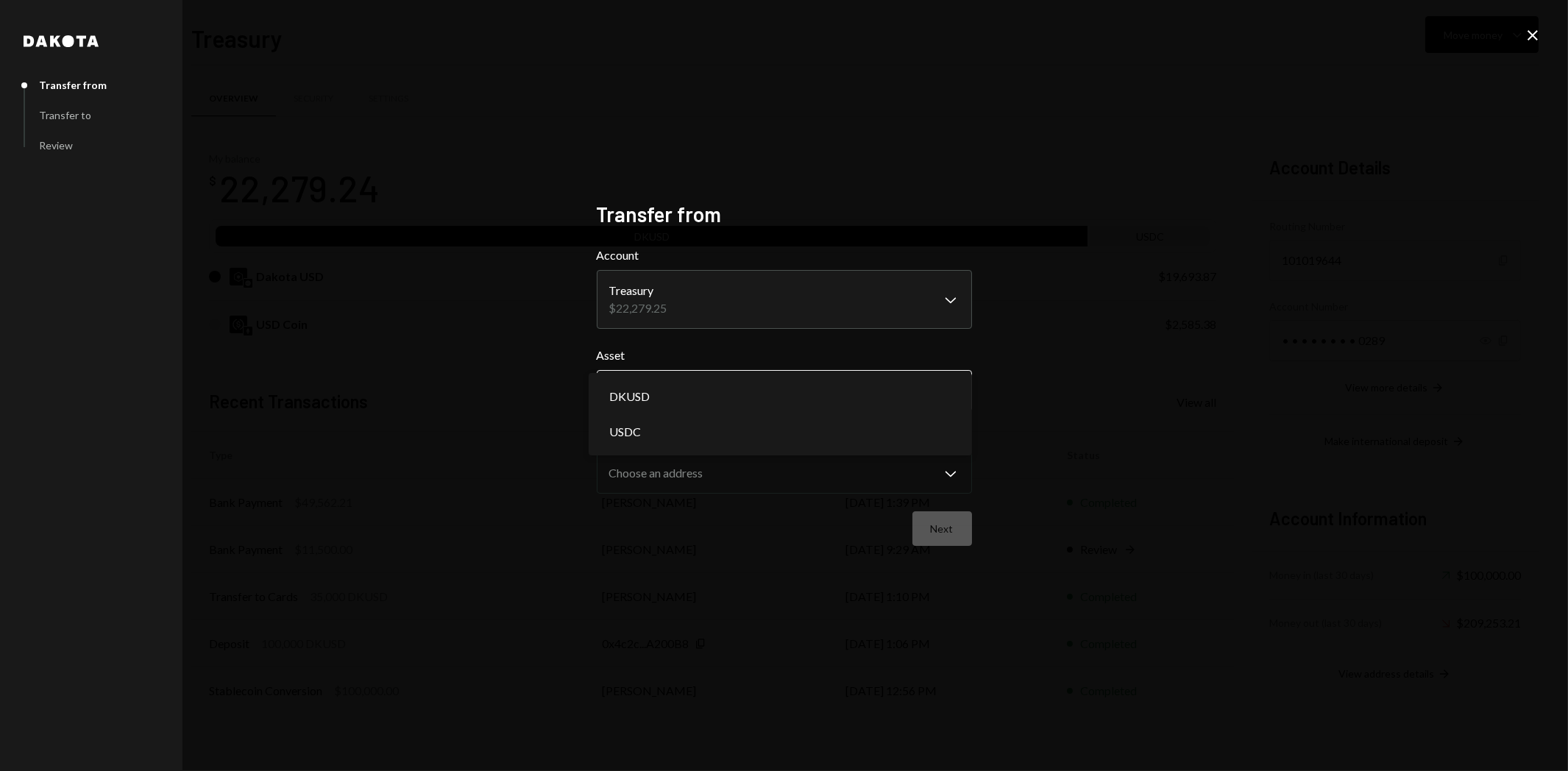
click at [715, 393] on body "R Raiku Labs Ltd Caret Down Home Home Inbox Inbox Activities Transactions Accou…" at bounding box center [784, 385] width 1568 height 771
select select "****"
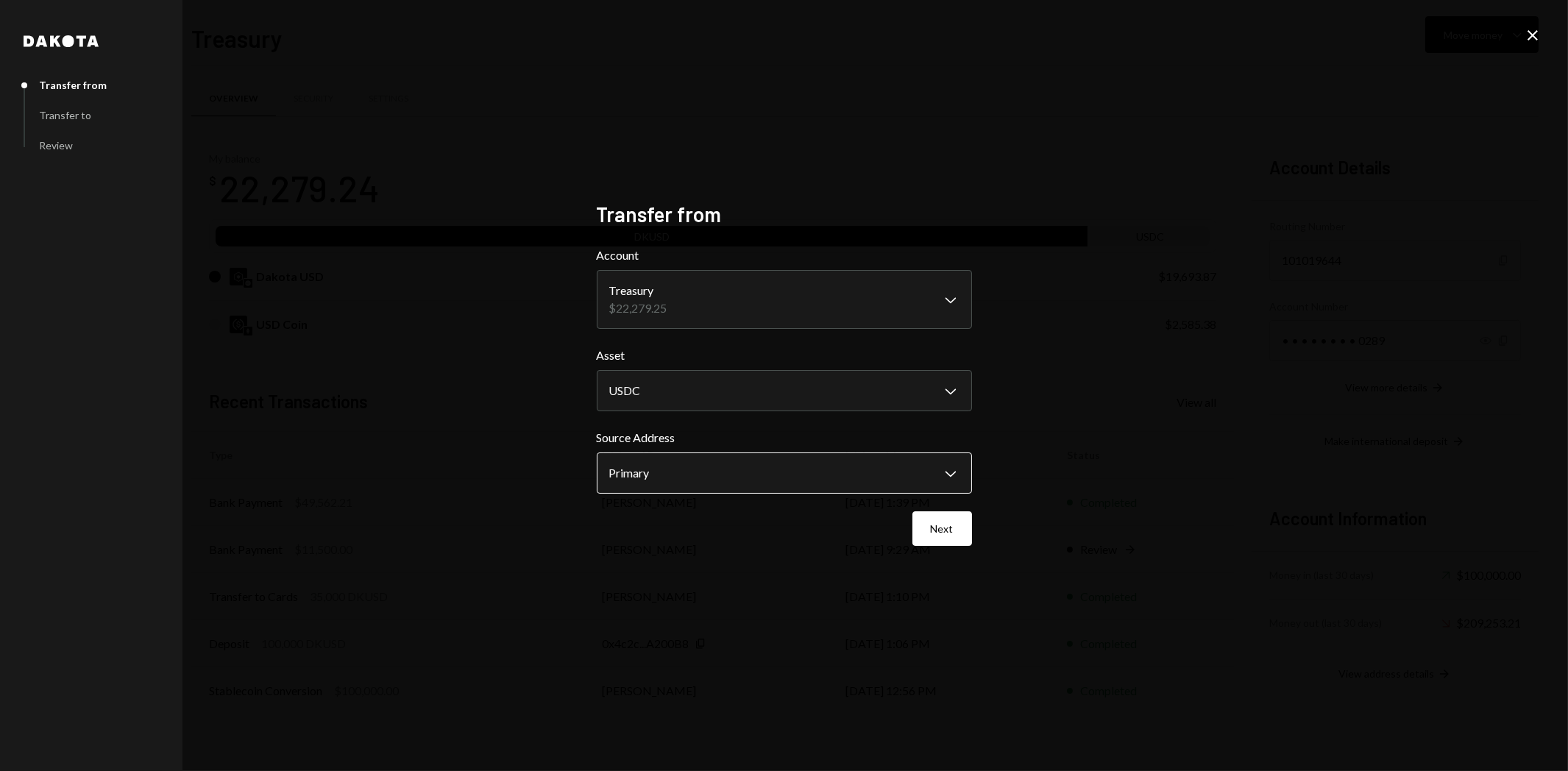
click at [674, 473] on body "R Raiku Labs Ltd Caret Down Home Home Inbox Inbox Activities Transactions Accou…" at bounding box center [784, 385] width 1568 height 771
click at [948, 524] on button "Next" at bounding box center [942, 529] width 60 height 35
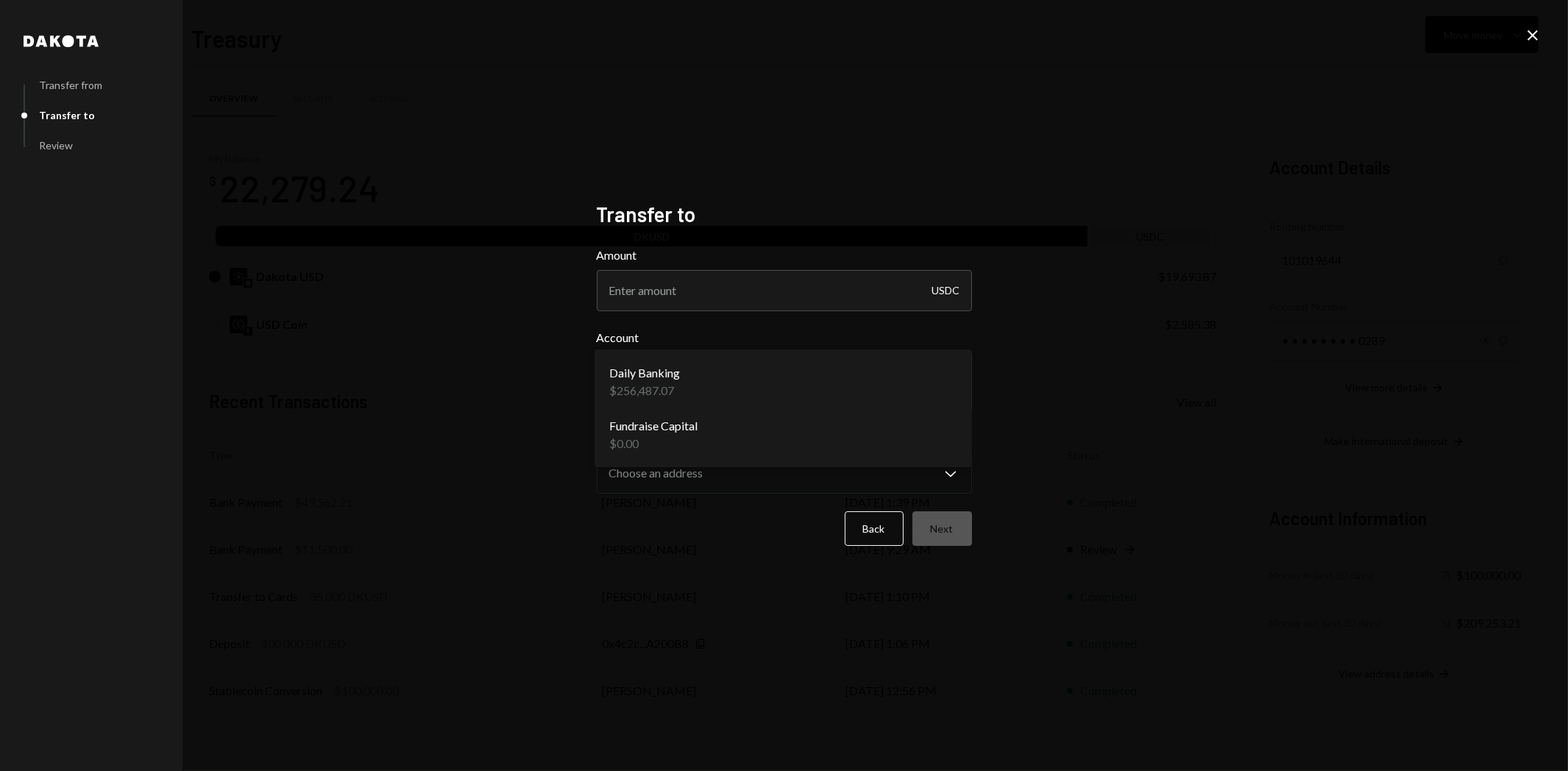
click at [736, 384] on body "R Raiku Labs Ltd Caret Down Home Home Inbox Inbox Activities Transactions Accou…" at bounding box center [784, 385] width 1568 height 771
select select "**********"
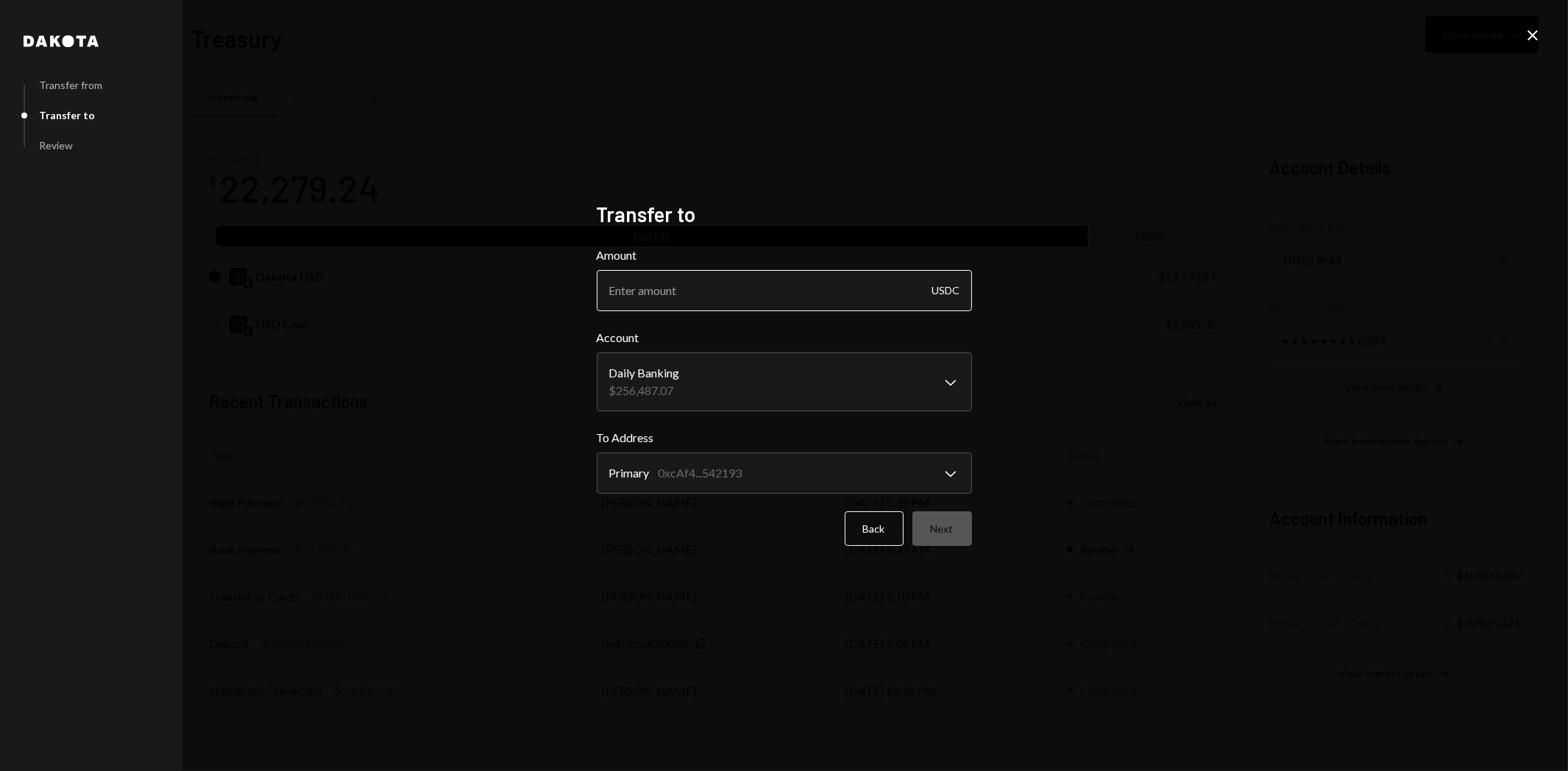
click at [688, 299] on input "Amount" at bounding box center [784, 291] width 376 height 41
click at [692, 376] on body "R Raiku Labs Ltd Caret Down Home Home Inbox Inbox Activities Transactions Accou…" at bounding box center [784, 385] width 1568 height 771
click at [740, 281] on input "Amount" at bounding box center [784, 291] width 376 height 41
click at [652, 293] on input "Amount" at bounding box center [784, 291] width 376 height 41
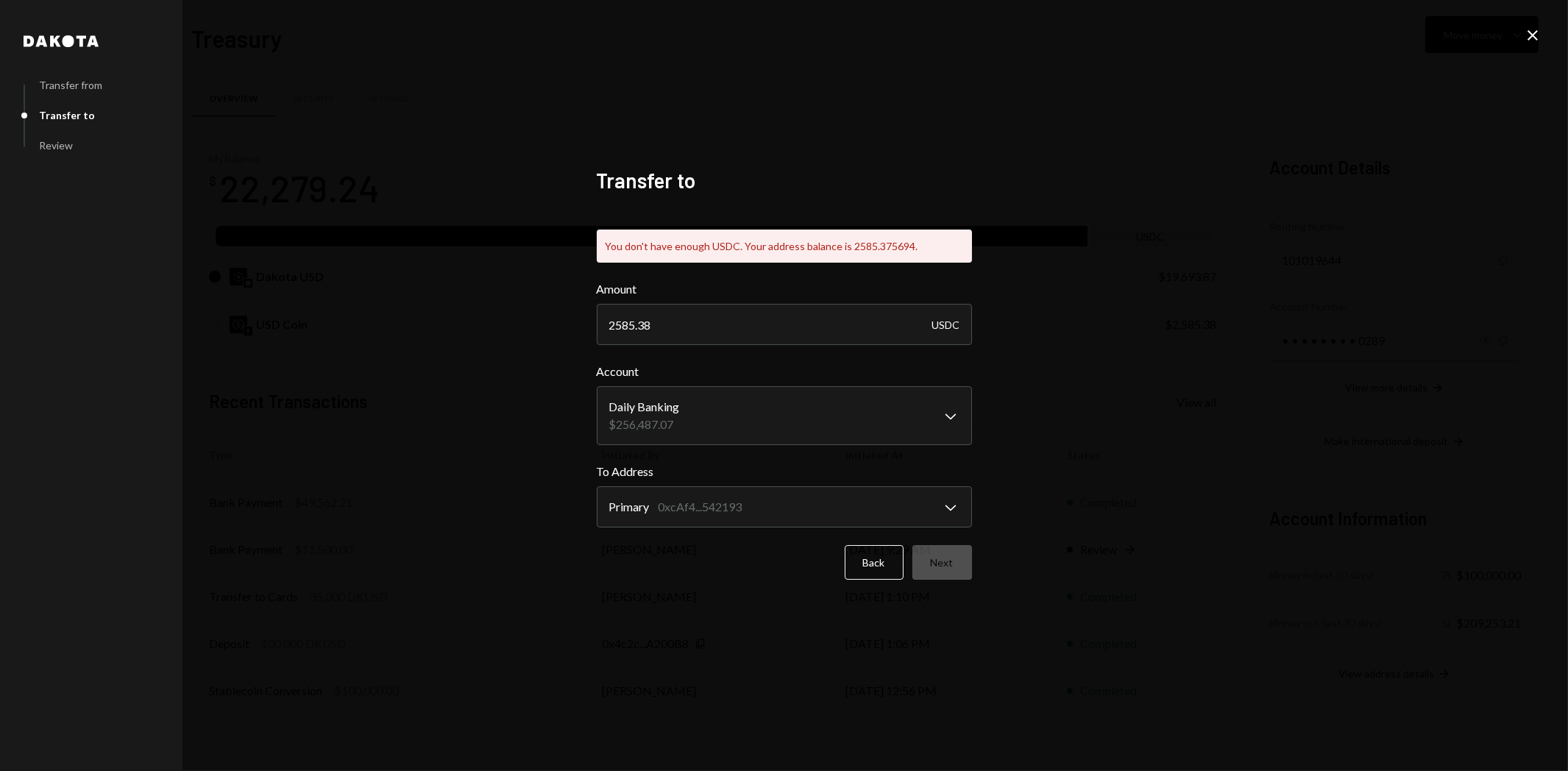
click at [957, 526] on form "**********" at bounding box center [784, 430] width 376 height 299
click at [693, 339] on input "2585.38" at bounding box center [784, 325] width 376 height 41
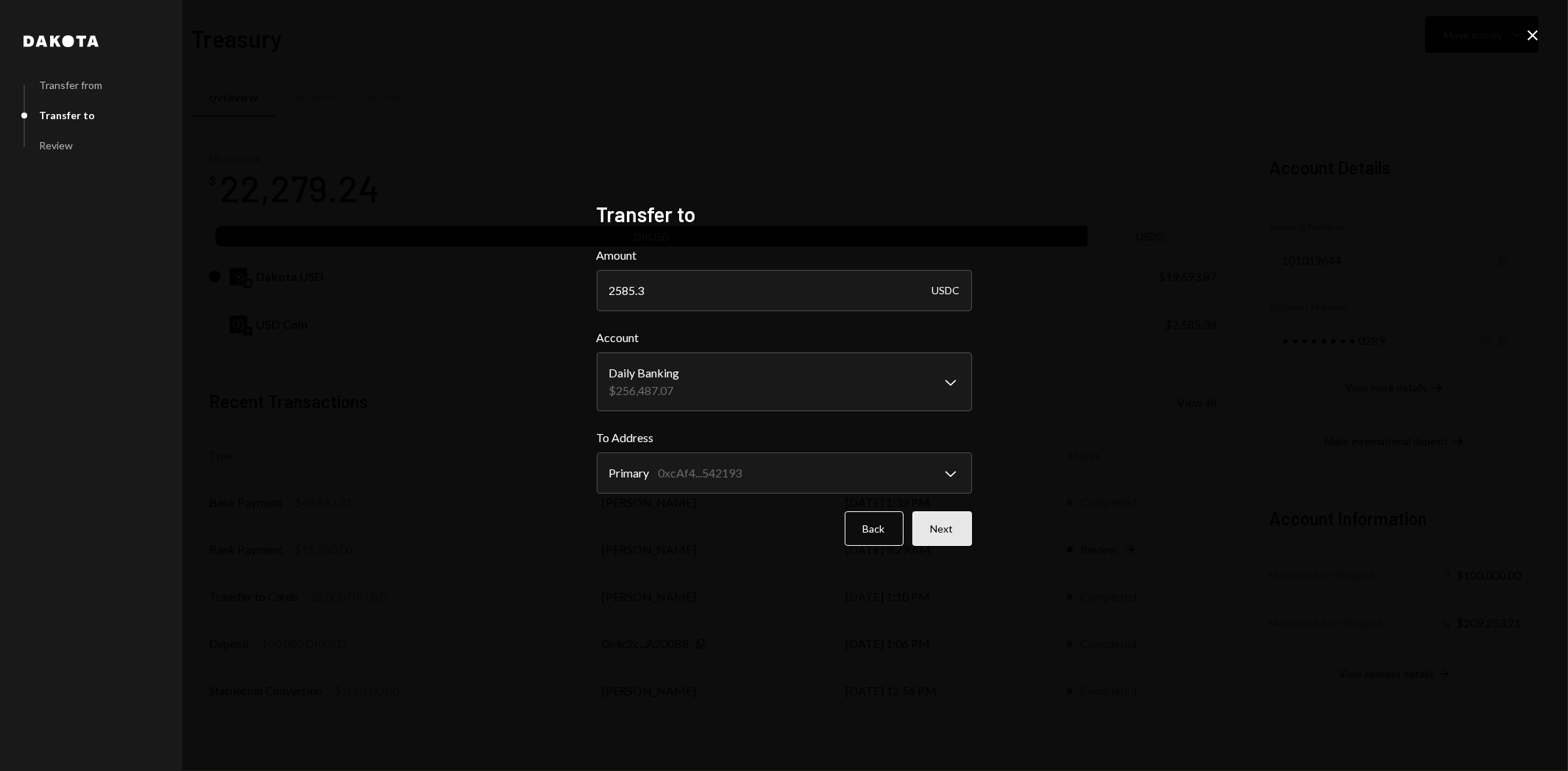
type input "2585.3"
click at [942, 525] on button "Next" at bounding box center [942, 529] width 60 height 35
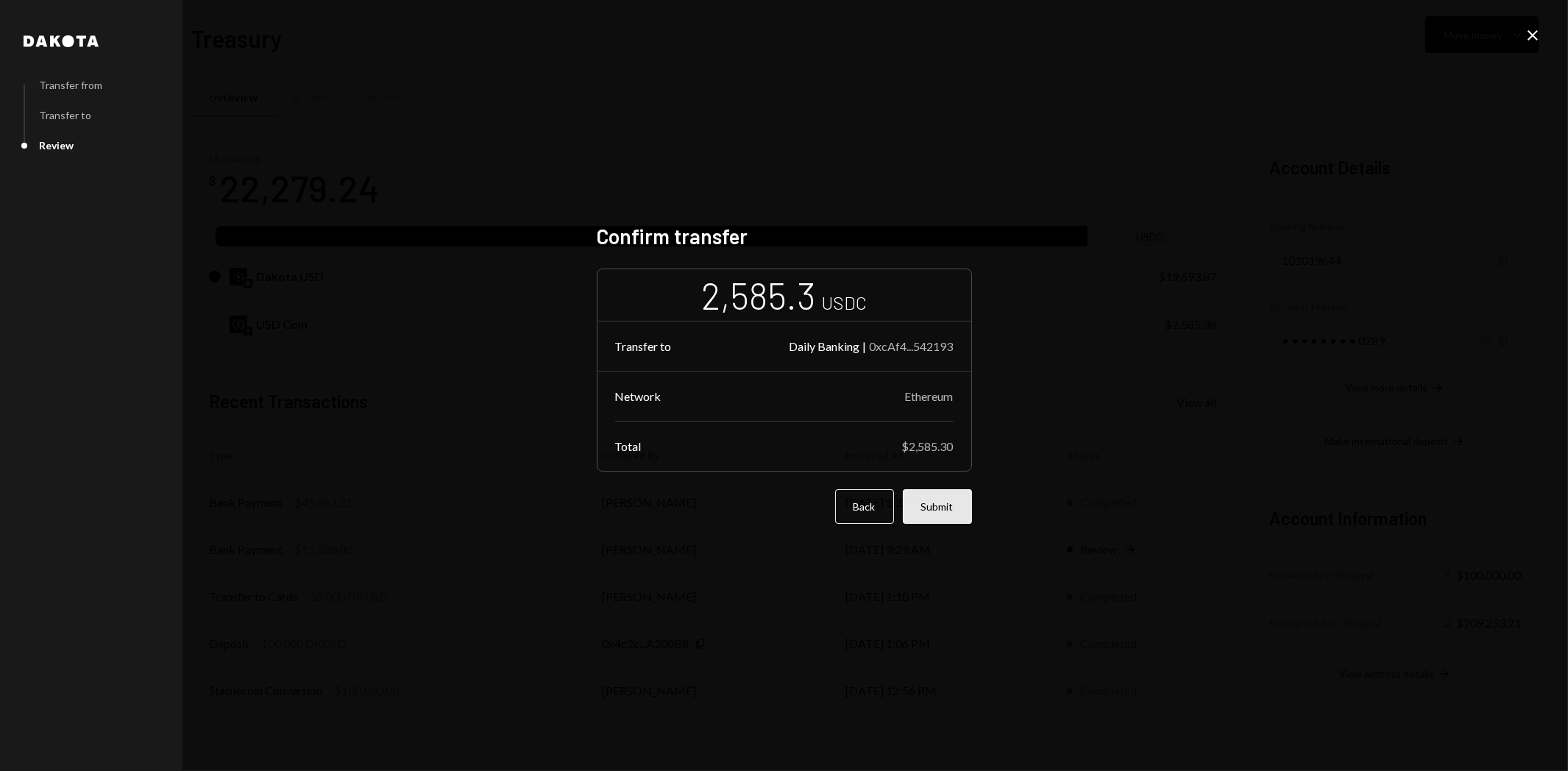
click at [943, 513] on button "Submit" at bounding box center [938, 507] width 69 height 35
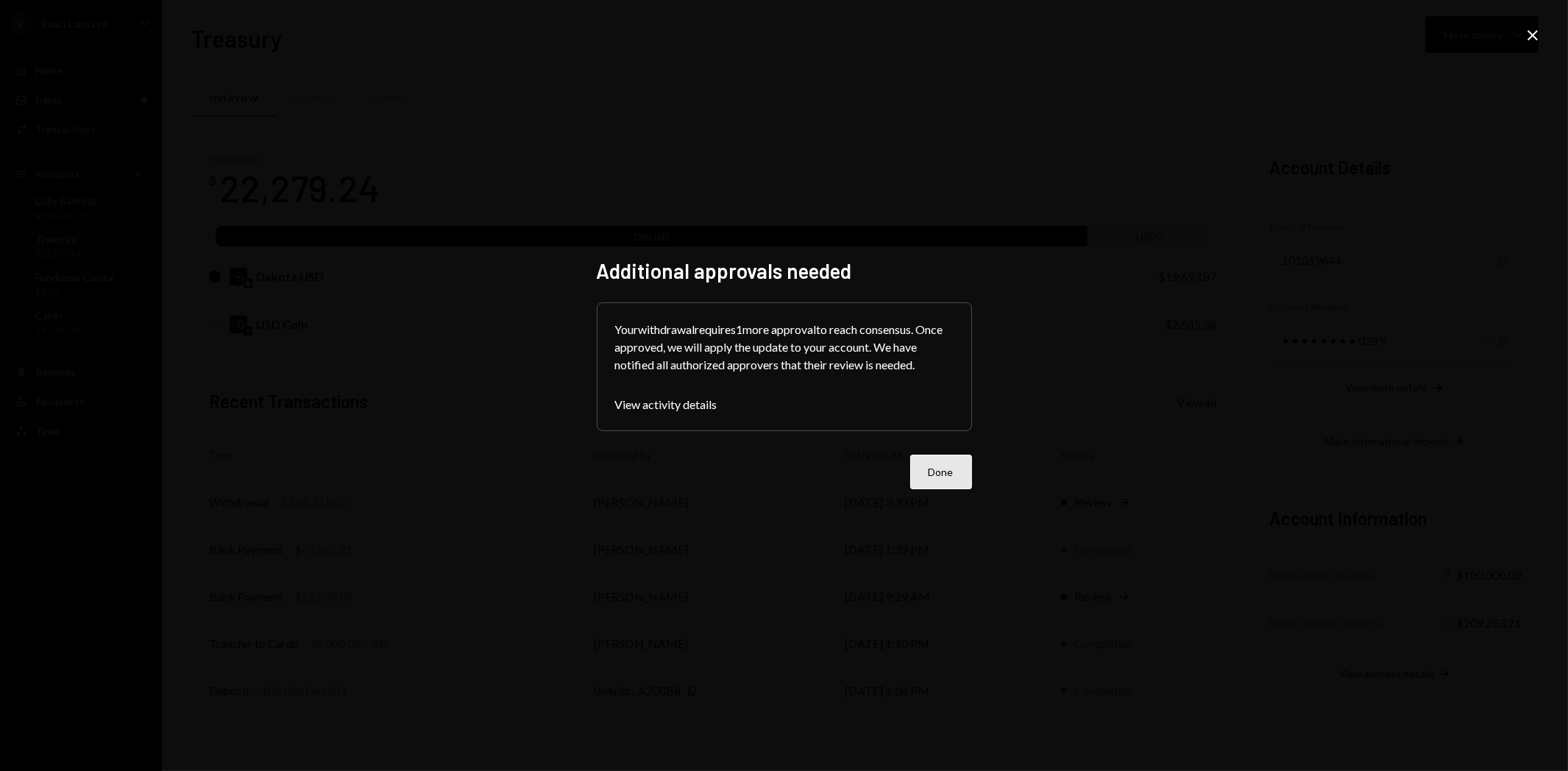
click at [933, 474] on button "Done" at bounding box center [941, 472] width 62 height 35
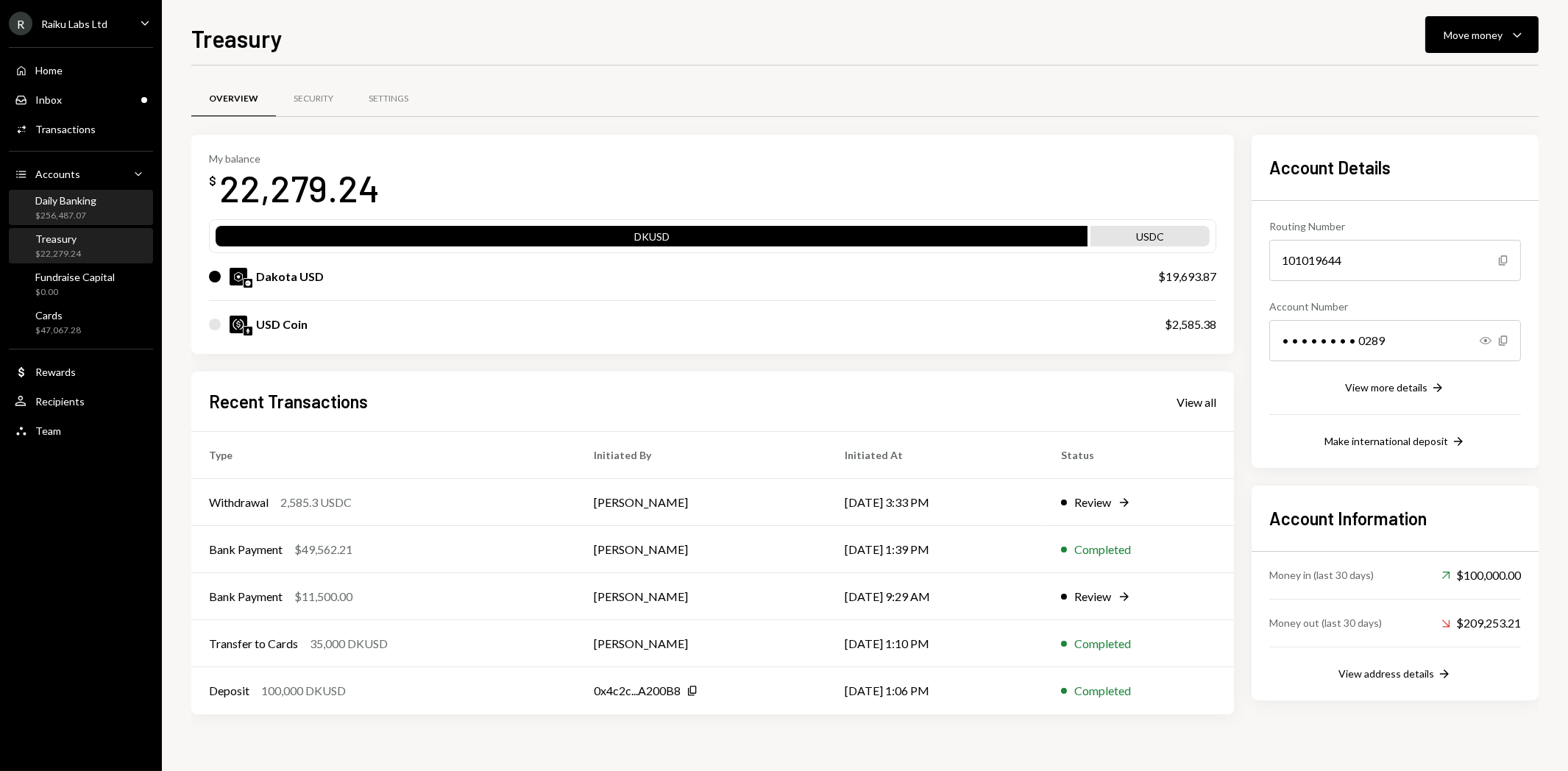
click at [61, 211] on div "$256,487.07" at bounding box center [66, 216] width 61 height 13
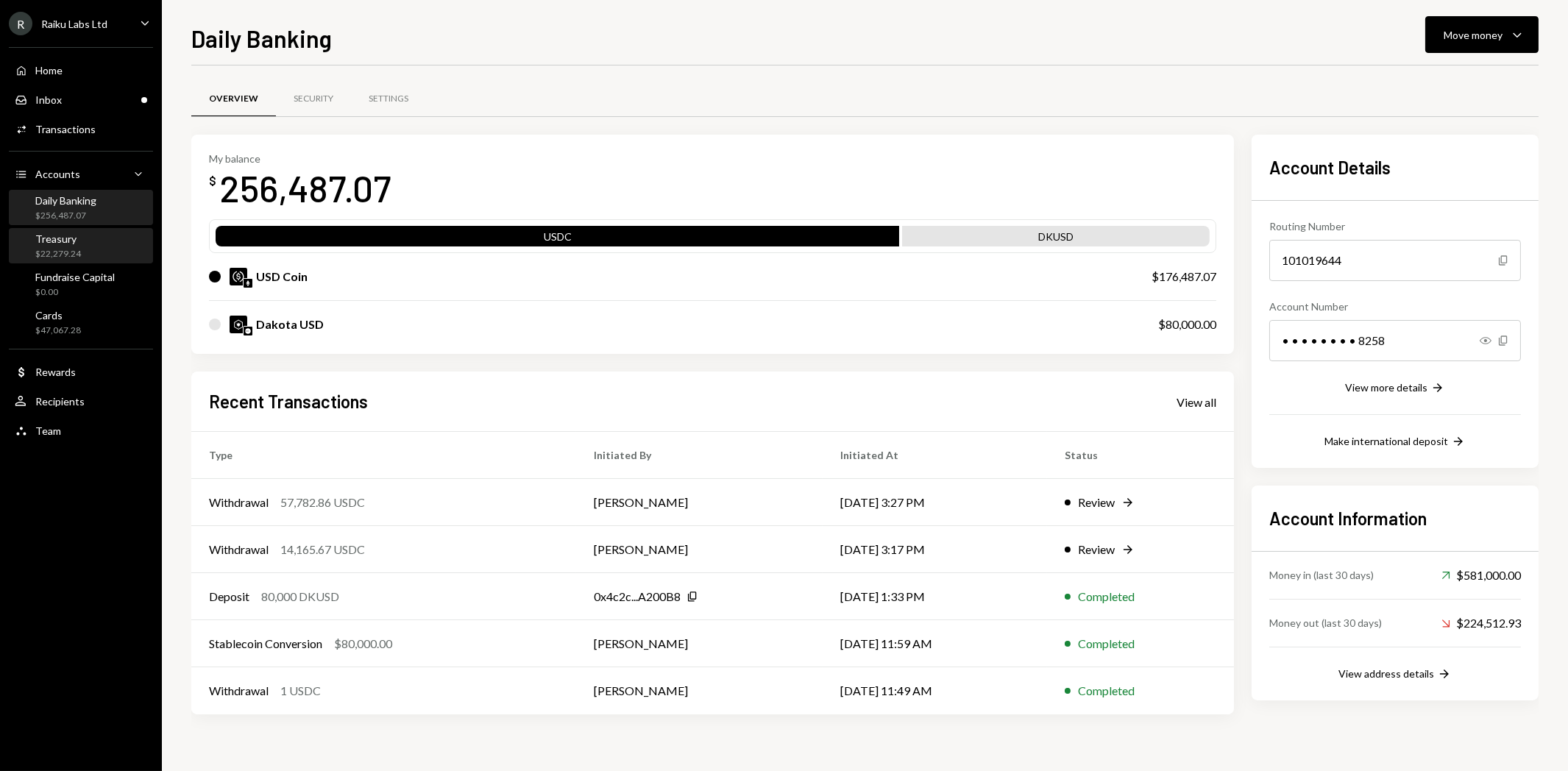
click at [67, 240] on div "Treasury" at bounding box center [58, 239] width 46 height 13
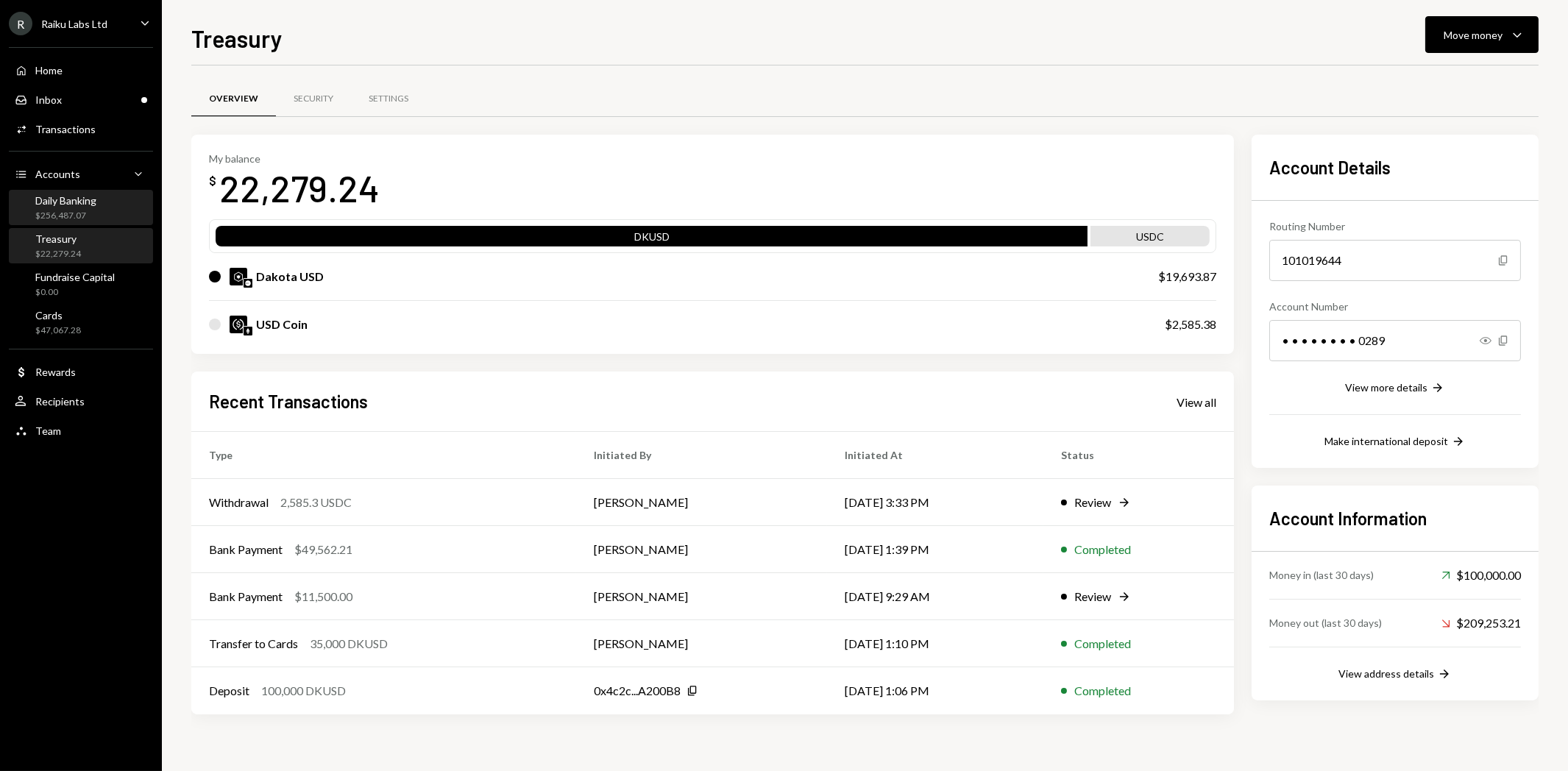
click at [72, 204] on div "Daily Banking" at bounding box center [66, 200] width 61 height 13
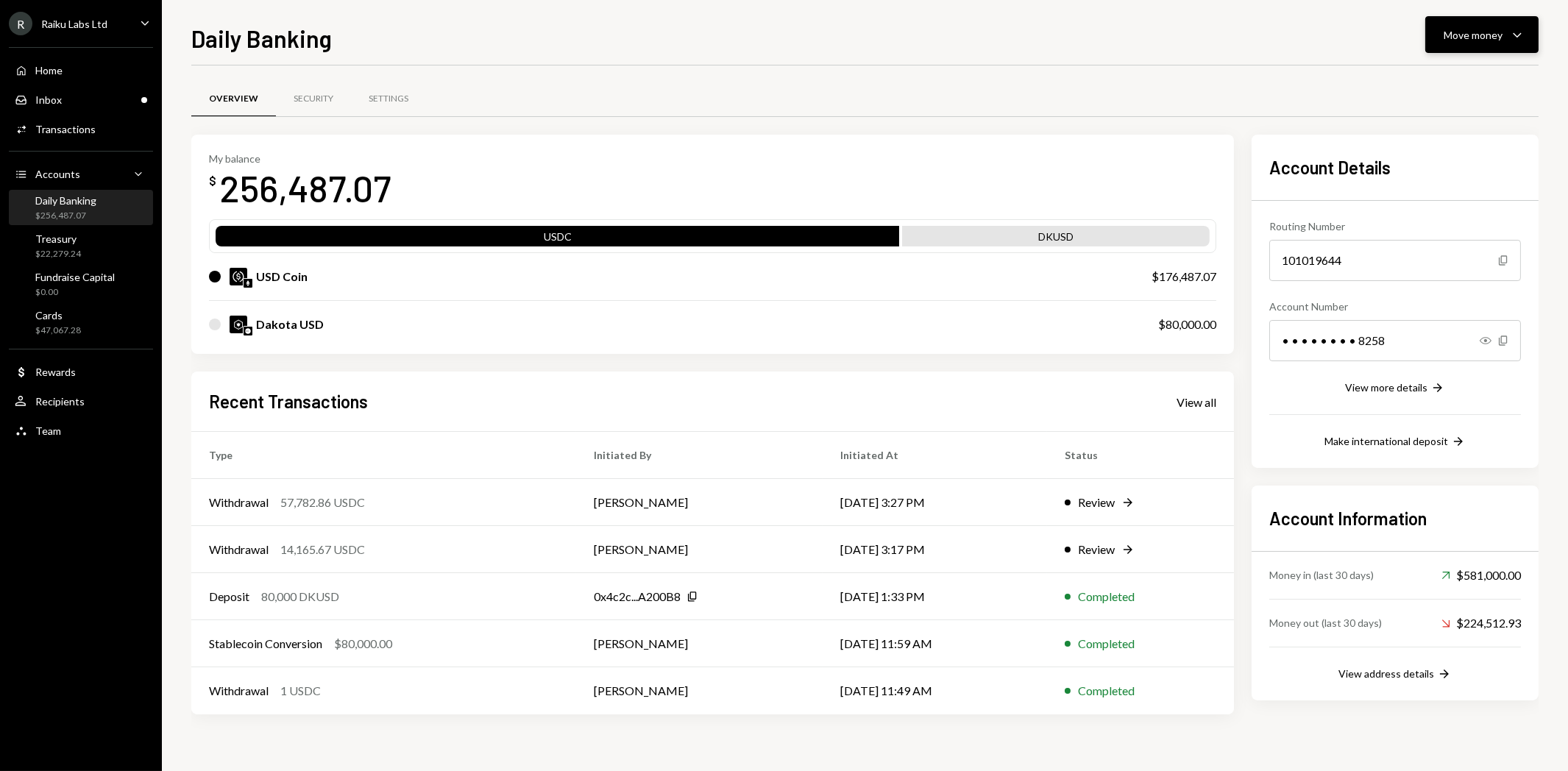
click at [1492, 24] on button "Move money Caret Down" at bounding box center [1482, 35] width 113 height 37
click at [1447, 121] on div "Convert Transfer" at bounding box center [1460, 112] width 147 height 33
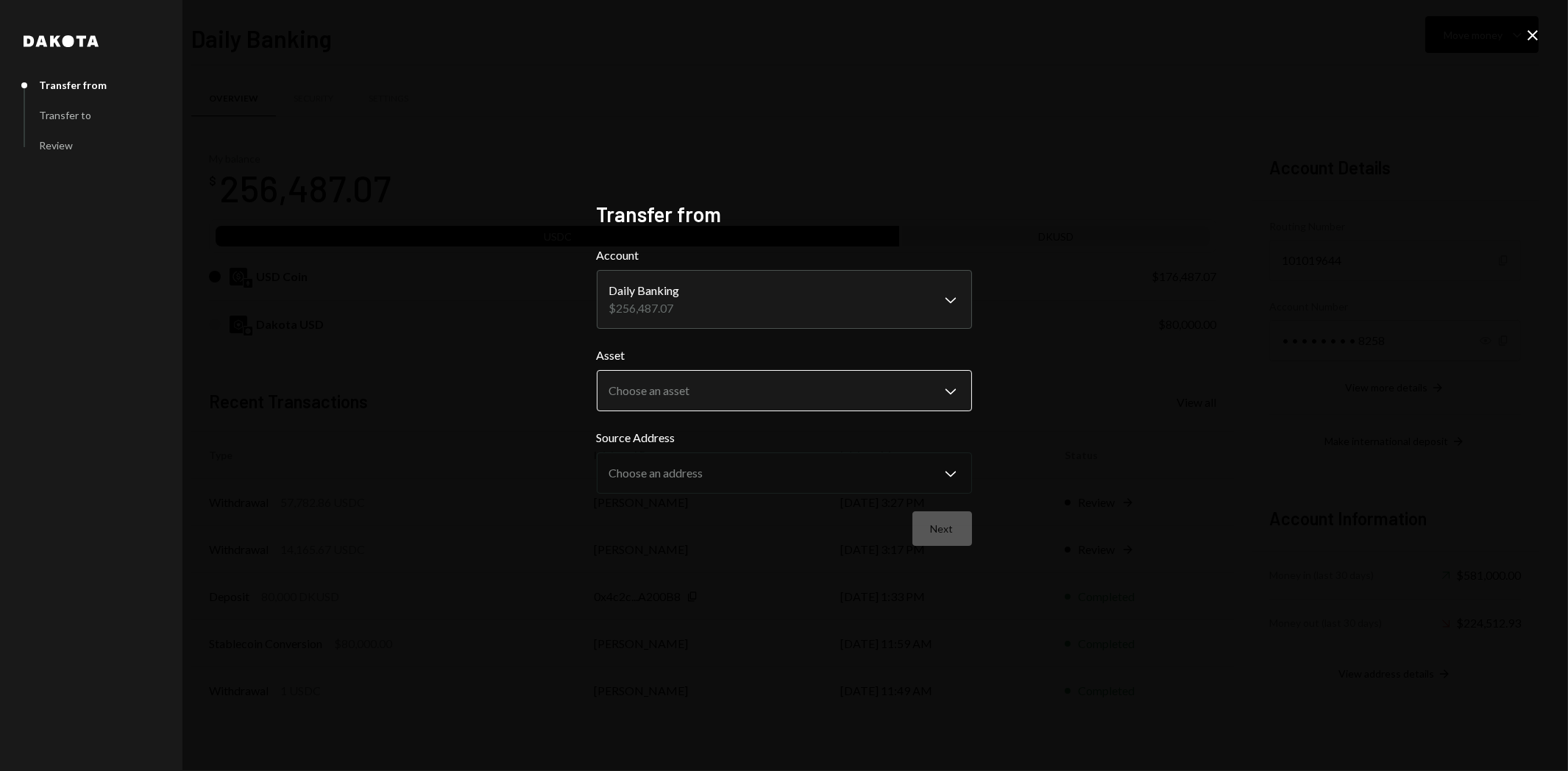
click at [700, 402] on body "R Raiku Labs Ltd Caret Down Home Home Inbox Inbox Activities Transactions Accou…" at bounding box center [784, 385] width 1568 height 771
select select "*****"
click at [953, 531] on button "Next" at bounding box center [942, 529] width 60 height 35
click at [723, 280] on input "Amount" at bounding box center [784, 291] width 376 height 41
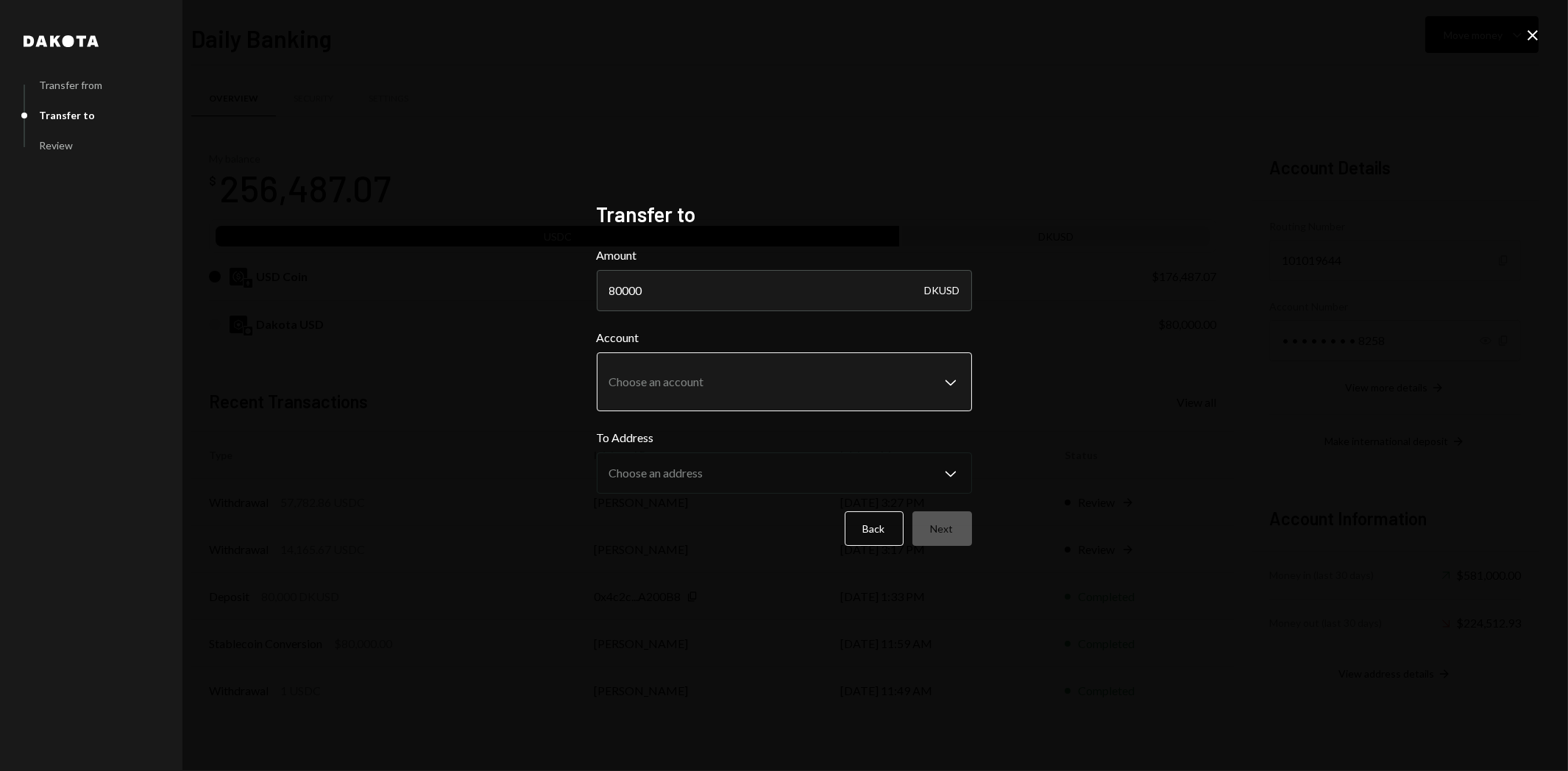
type input "80000"
click at [745, 376] on body "R Raiku Labs Ltd Caret Down Home Home Inbox Inbox Activities Transactions Accou…" at bounding box center [784, 385] width 1568 height 771
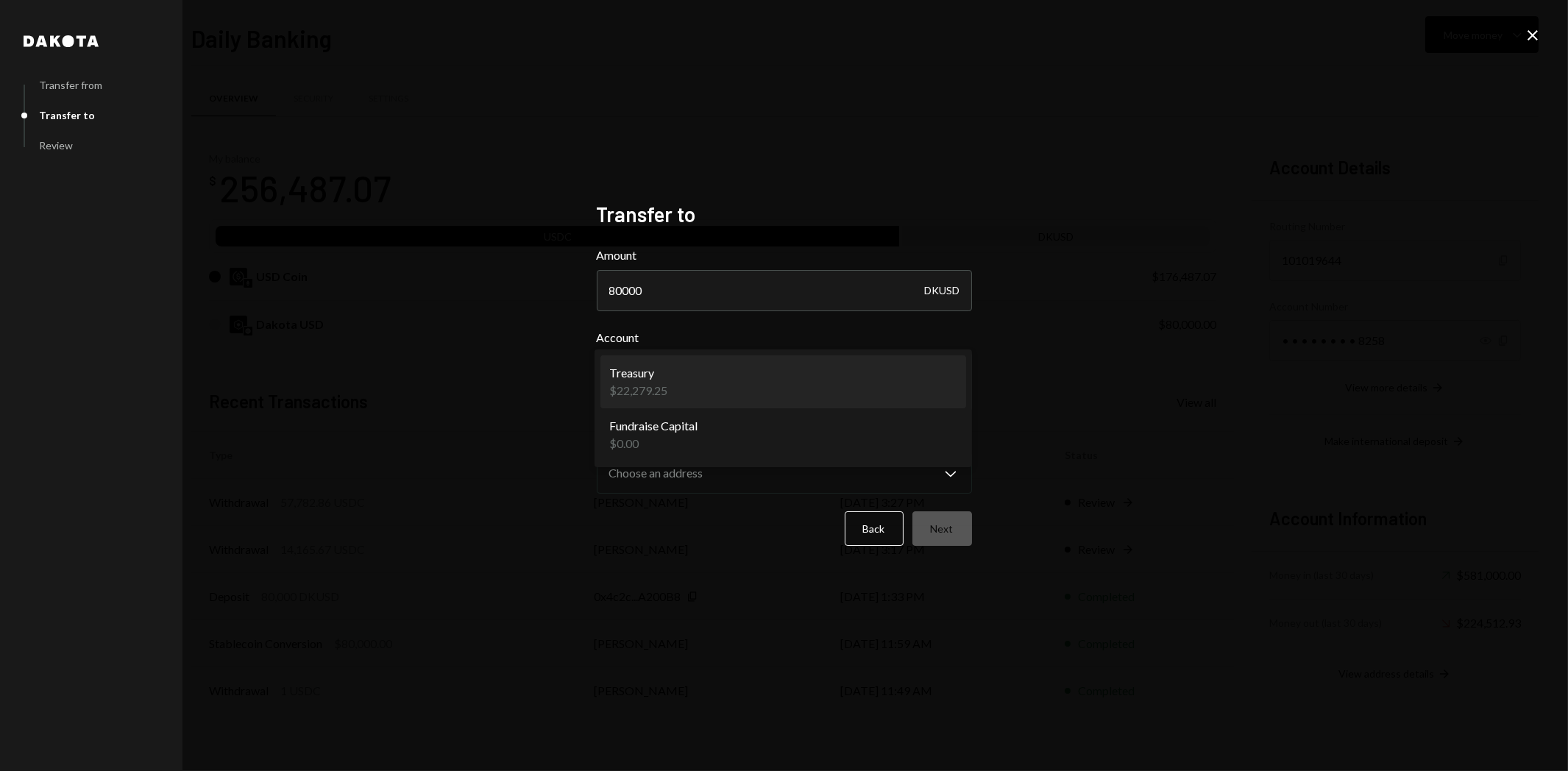
select select "**********"
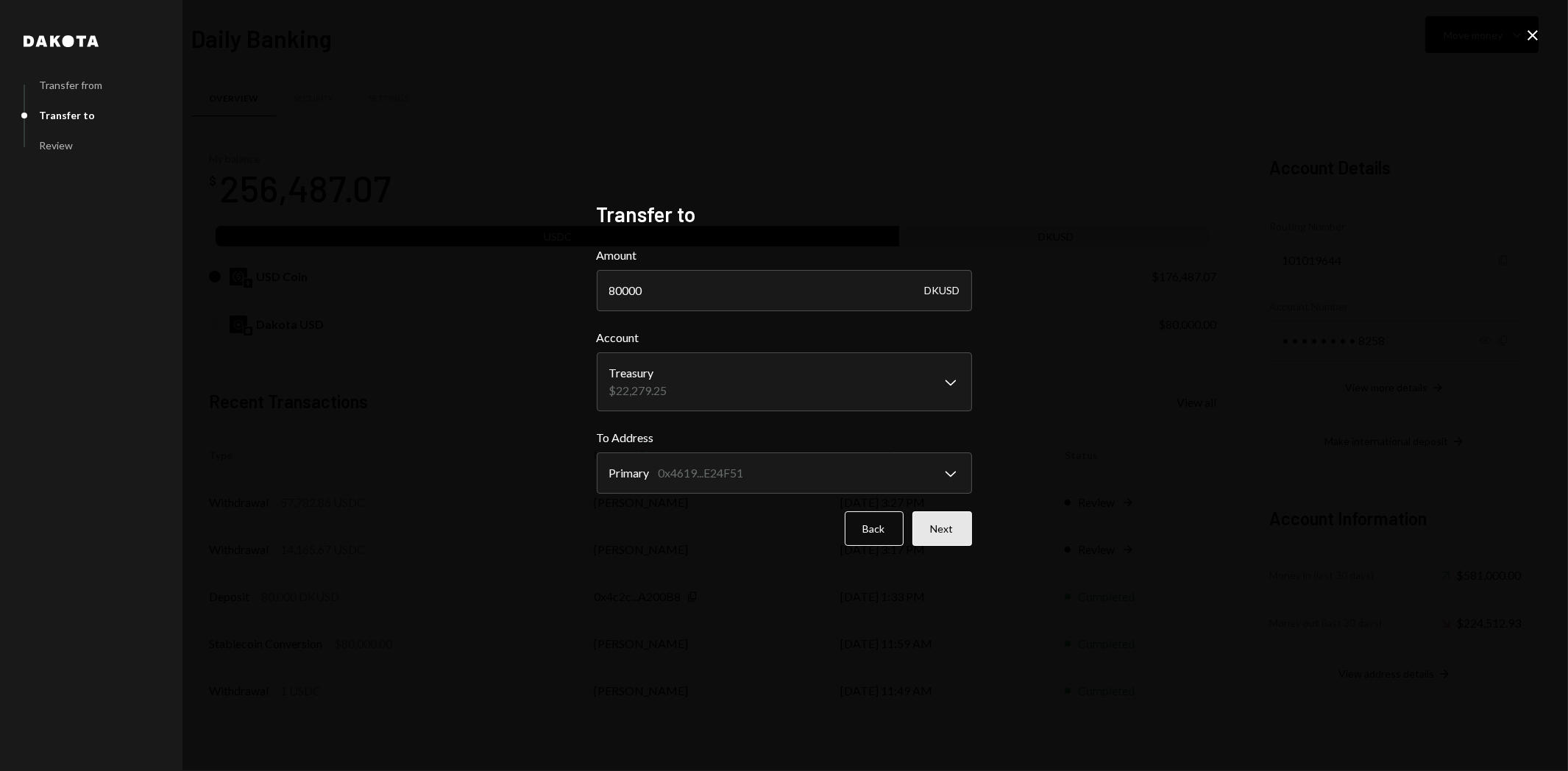
click at [957, 530] on button "Next" at bounding box center [942, 529] width 60 height 35
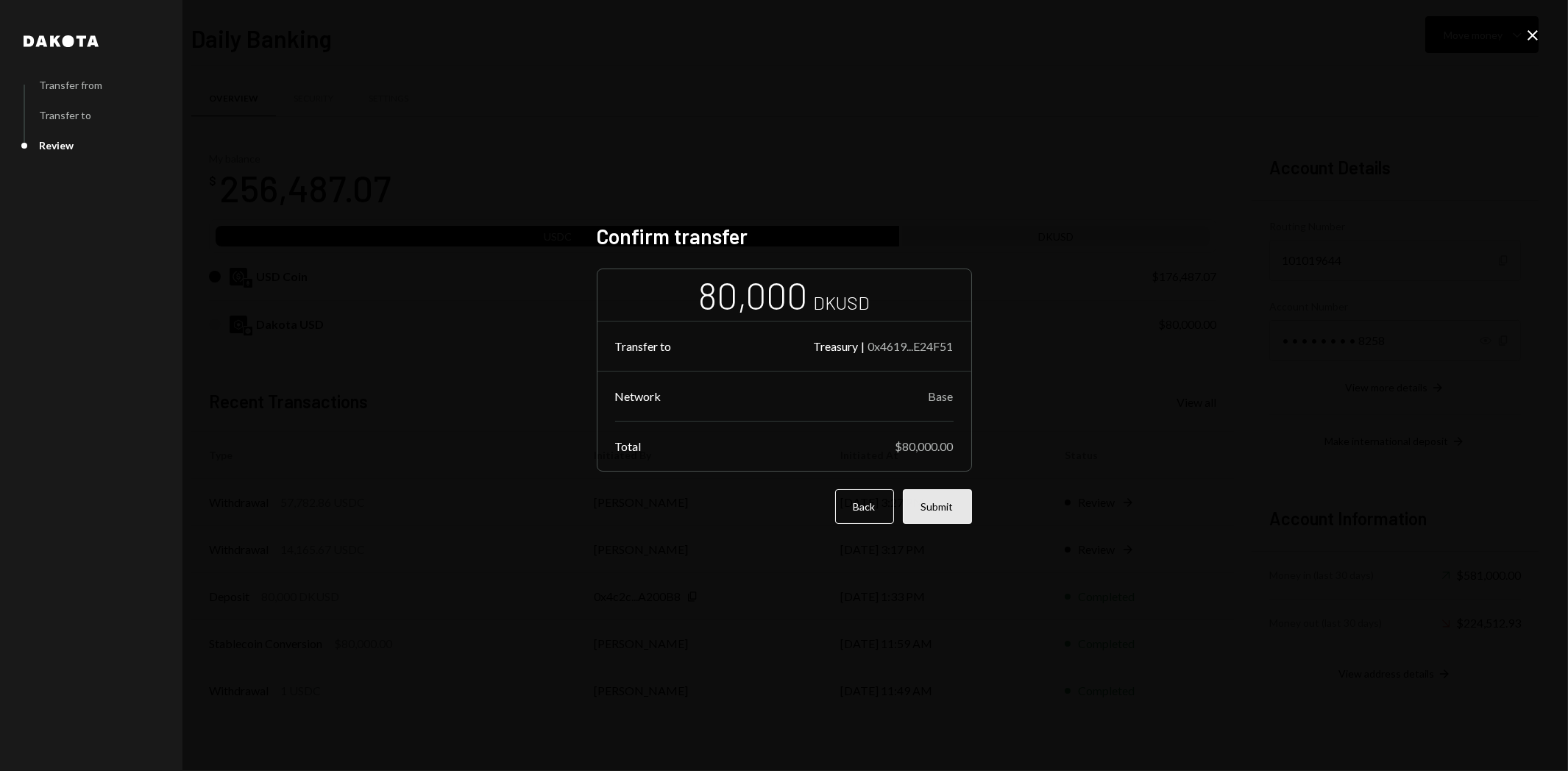
click at [920, 499] on button "Submit" at bounding box center [938, 507] width 69 height 35
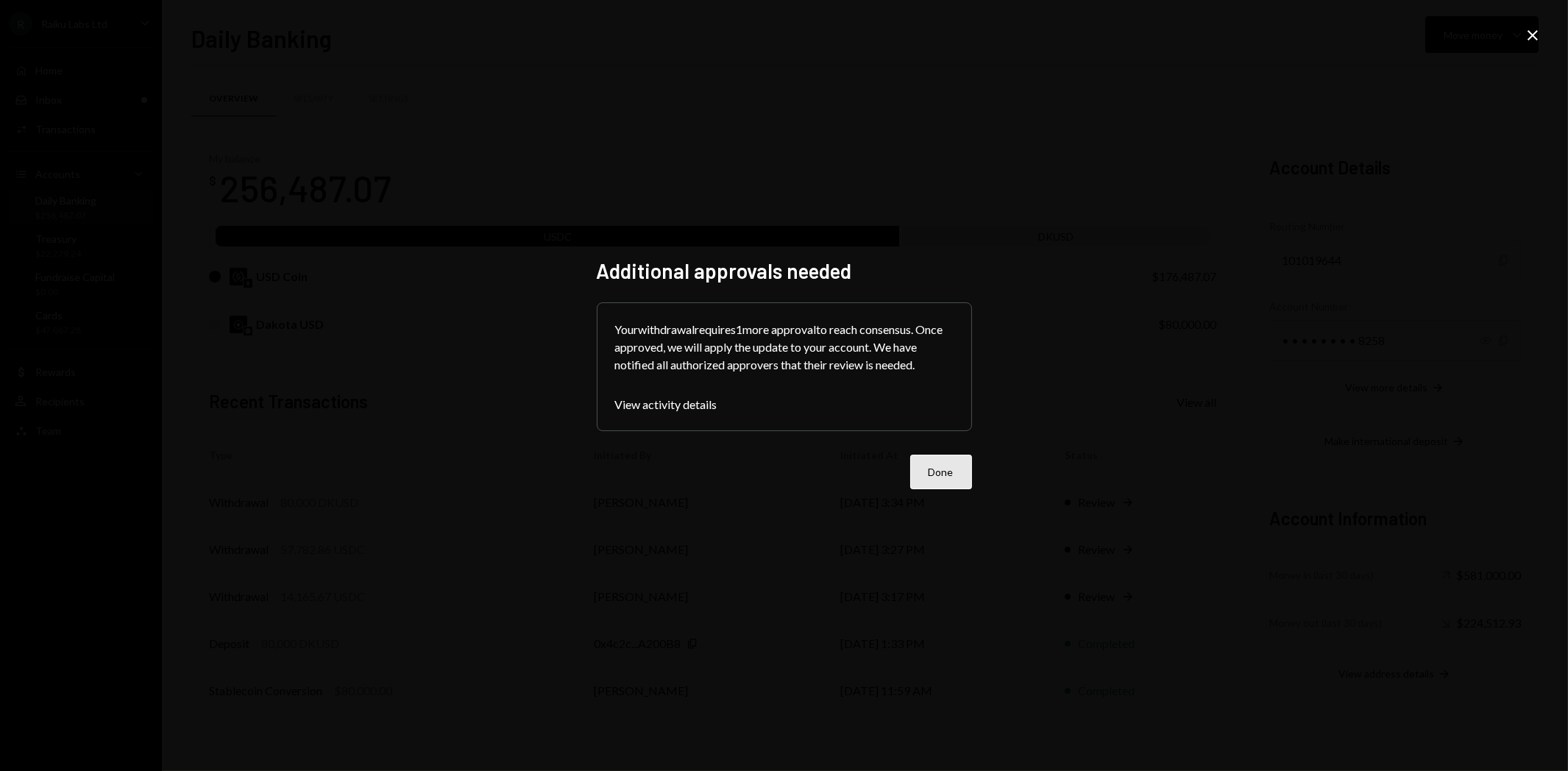
click at [931, 486] on button "Done" at bounding box center [941, 472] width 62 height 35
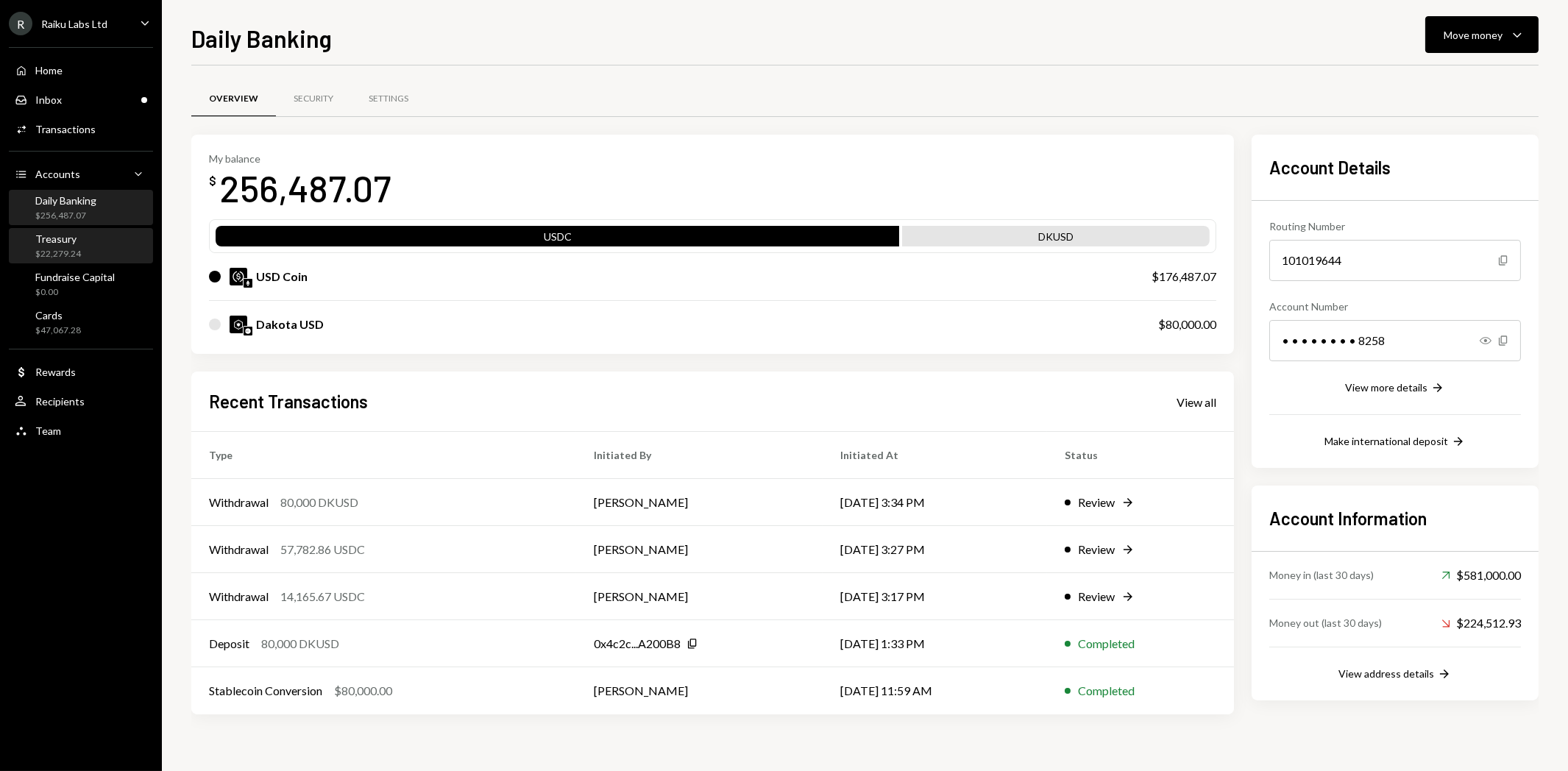
click at [70, 258] on div "$22,279.24" at bounding box center [58, 255] width 46 height 13
